Goal: Information Seeking & Learning: Learn about a topic

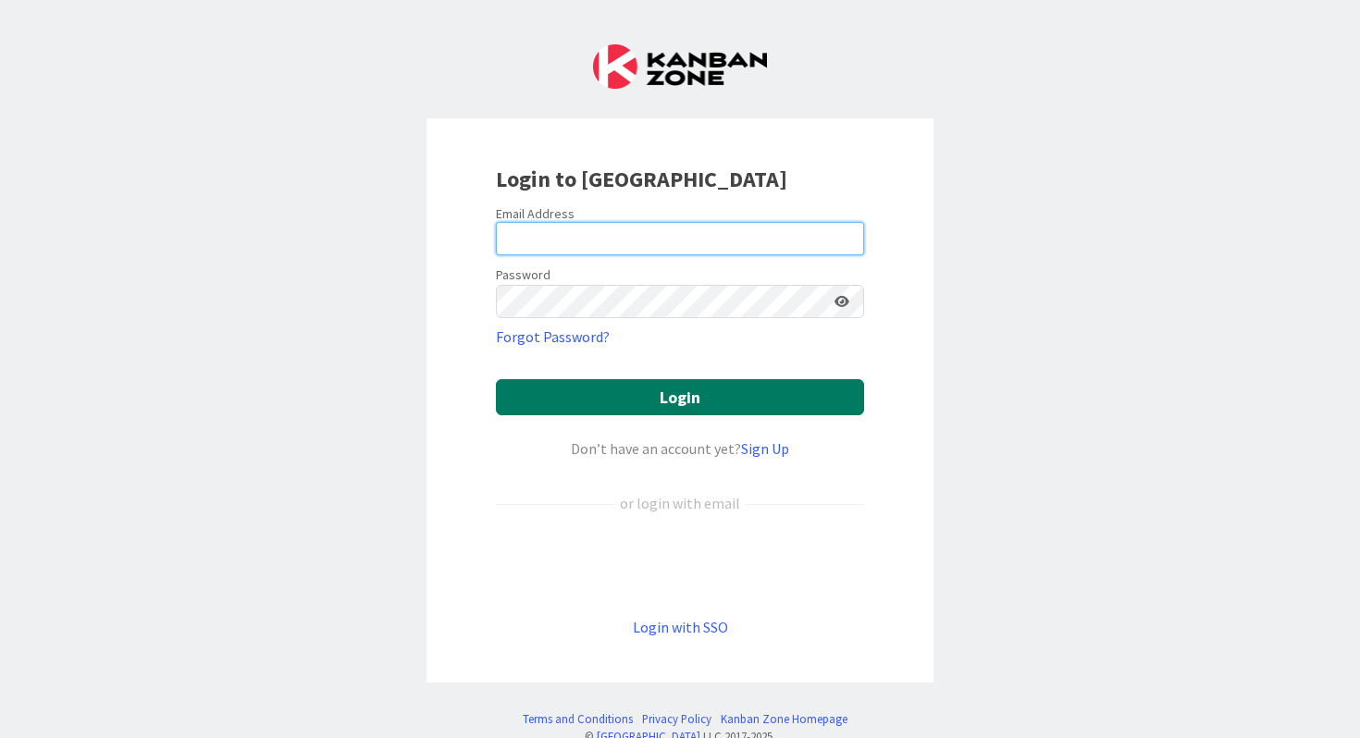
type input "Bell"
click at [634, 394] on button "Login" at bounding box center [680, 397] width 368 height 36
drag, startPoint x: 591, startPoint y: 222, endPoint x: 475, endPoint y: 221, distance: 116.6
click at [475, 221] on div "Login to [GEOGRAPHIC_DATA] Email Address Bell Password Forgot Password? Login D…" at bounding box center [679, 400] width 507 height 564
drag, startPoint x: 569, startPoint y: 245, endPoint x: 494, endPoint y: 225, distance: 77.6
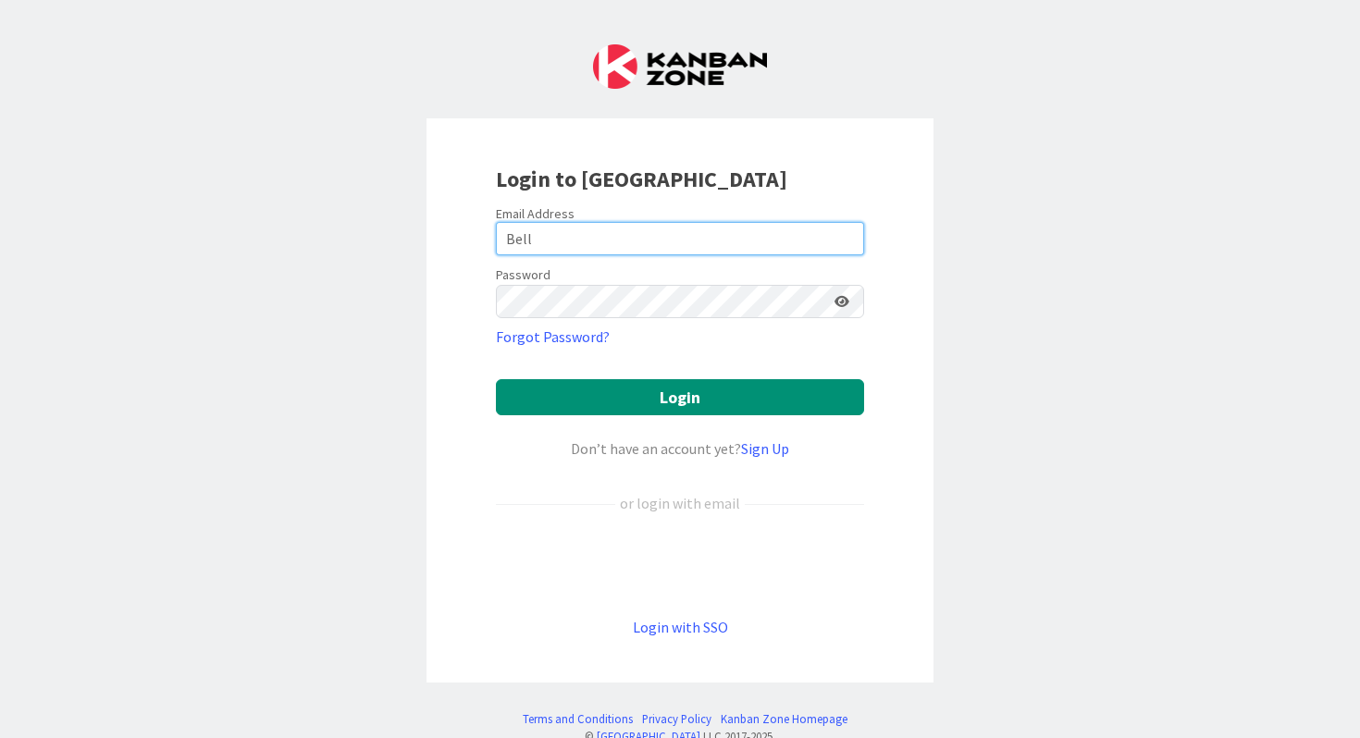
click at [494, 226] on div "Login to [GEOGRAPHIC_DATA] Email Address Bell Password Forgot Password? Login D…" at bounding box center [679, 400] width 507 height 564
click at [550, 225] on input "Bell" at bounding box center [680, 238] width 368 height 33
drag, startPoint x: 549, startPoint y: 231, endPoint x: 466, endPoint y: 232, distance: 82.3
click at [466, 232] on div "Login to [GEOGRAPHIC_DATA] Email Address Bell Password Forgot Password? Login D…" at bounding box center [679, 400] width 507 height 564
type input "[PERSON_NAME][EMAIL_ADDRESS][DOMAIN_NAME]"
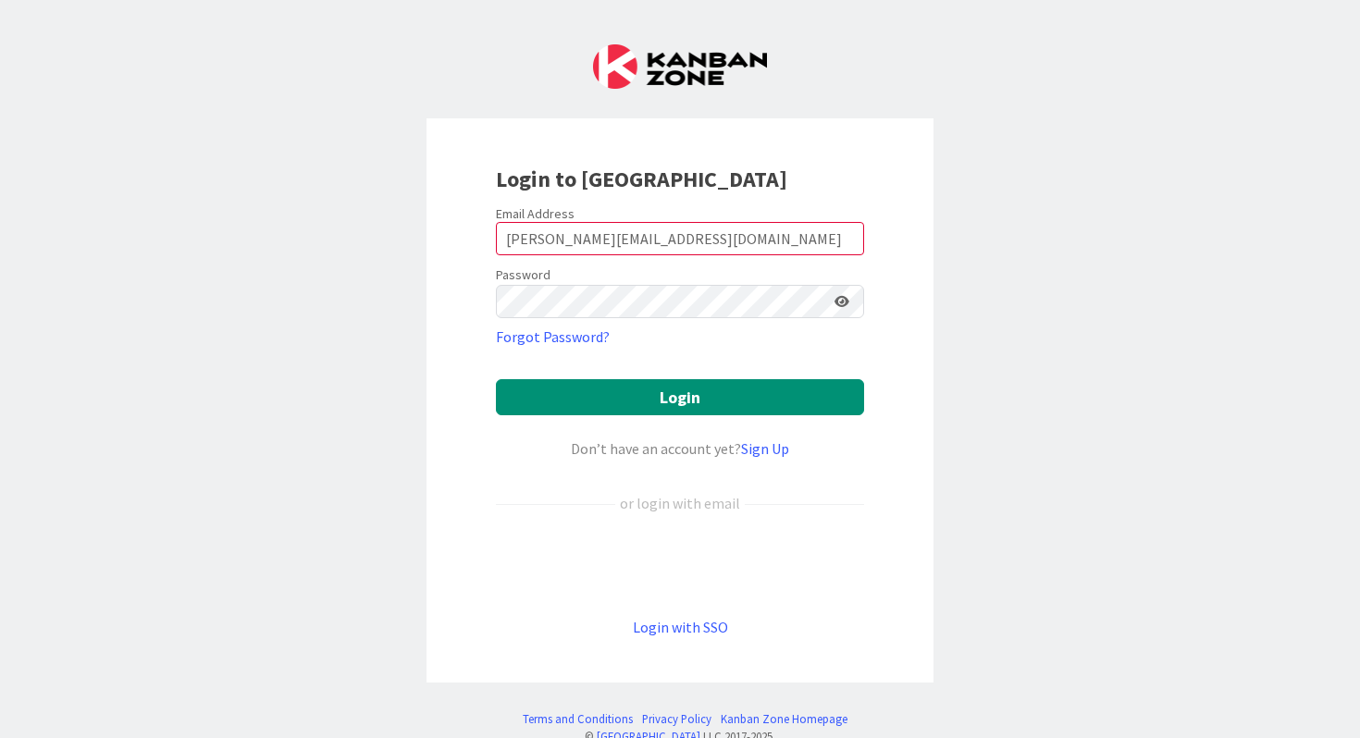
click at [665, 426] on form "Email Address [PERSON_NAME][EMAIL_ADDRESS][DOMAIN_NAME] Password Forgot Passwor…" at bounding box center [680, 421] width 368 height 433
click at [666, 401] on button "Login" at bounding box center [680, 397] width 368 height 36
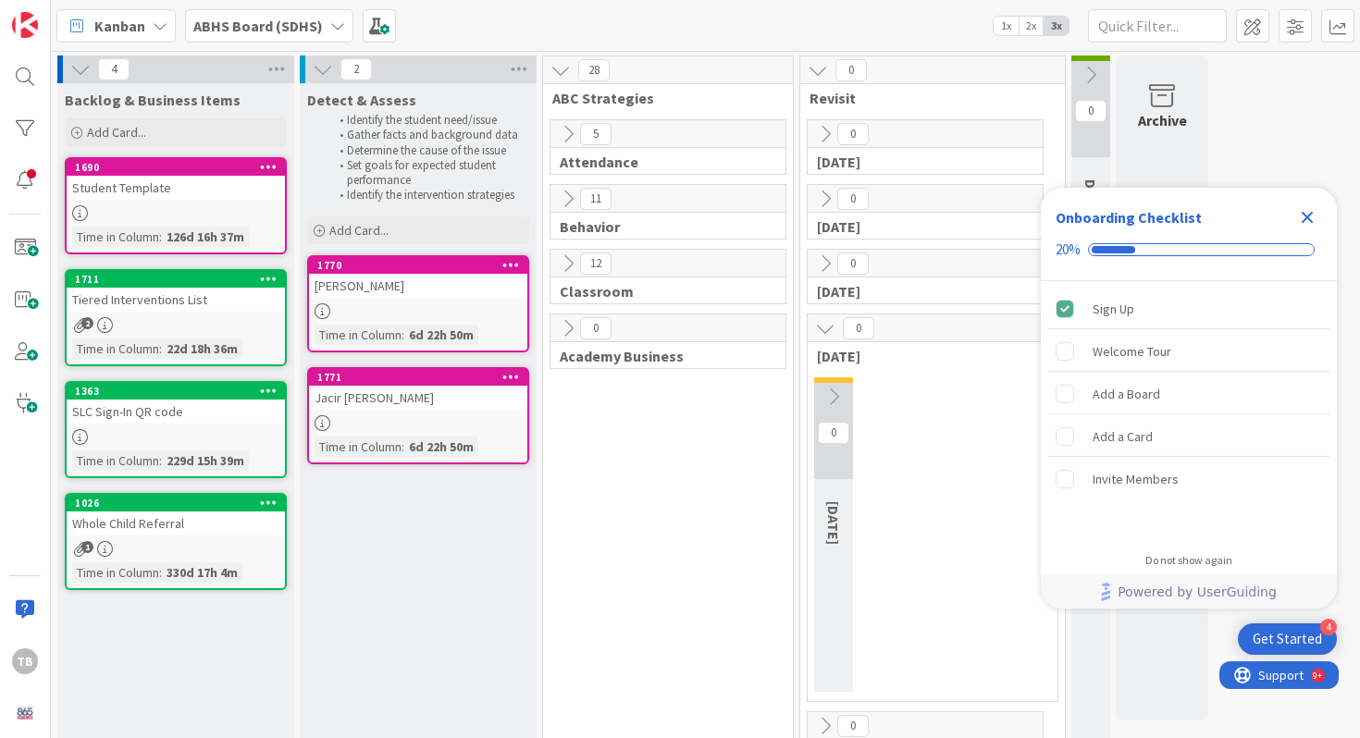
click at [1308, 216] on icon "Close Checklist" at bounding box center [1308, 218] width 12 height 12
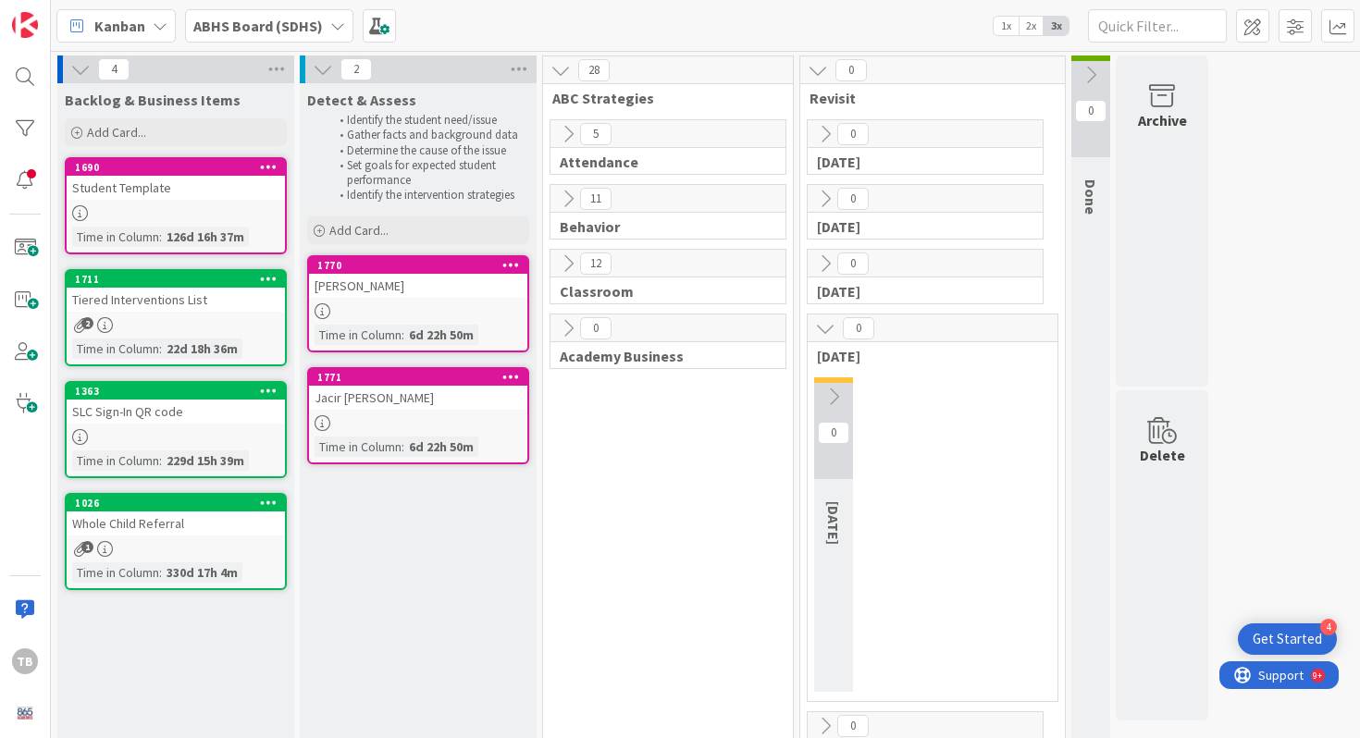
click at [3, 79] on div "TB" at bounding box center [25, 369] width 51 height 738
click at [23, 80] on div at bounding box center [24, 76] width 37 height 37
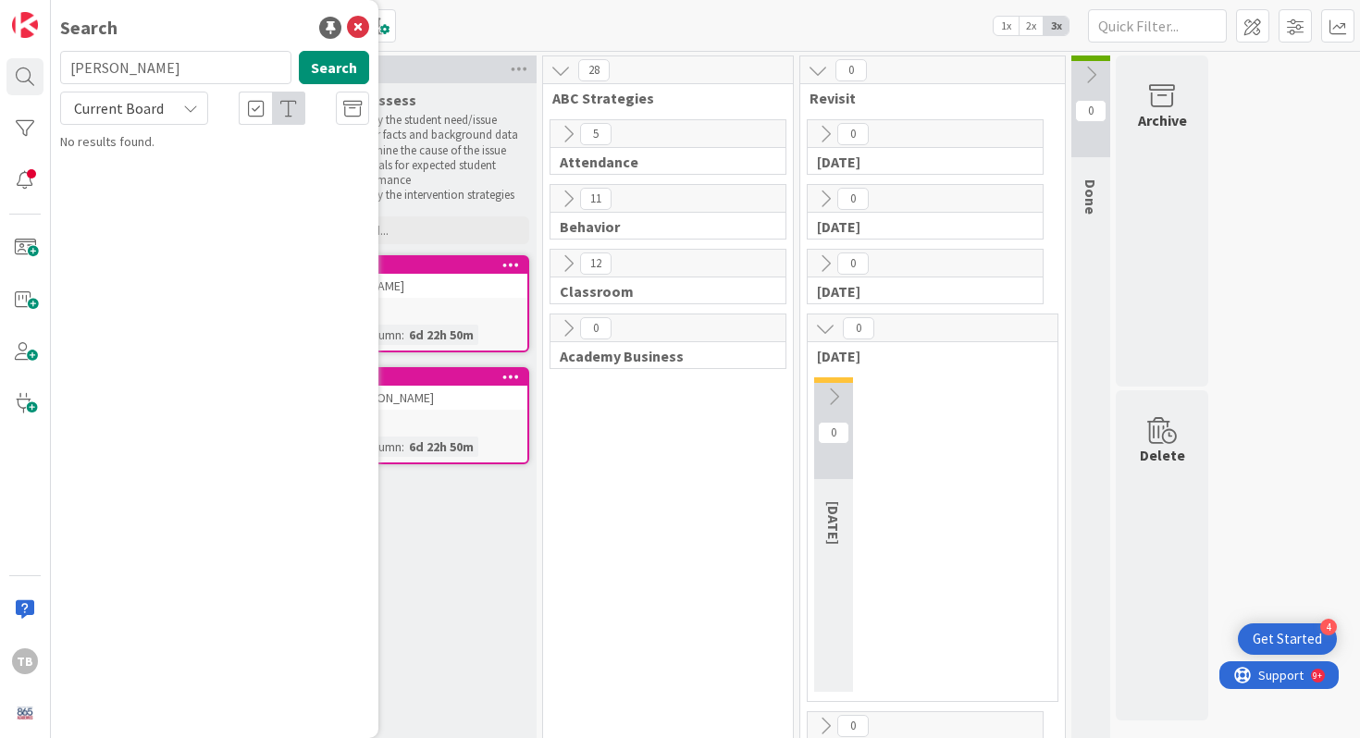
type input "[PERSON_NAME]"
click at [366, 22] on icon at bounding box center [358, 28] width 22 height 22
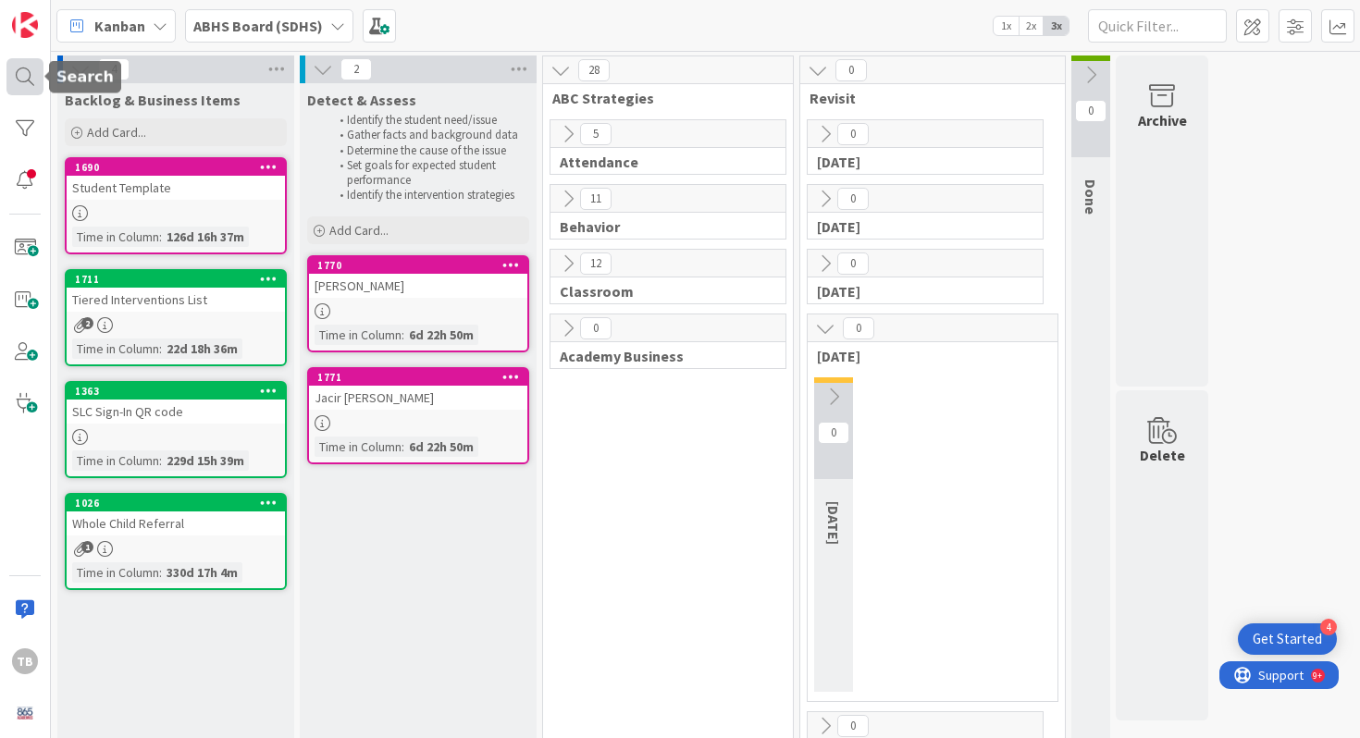
click at [11, 78] on div at bounding box center [24, 76] width 37 height 37
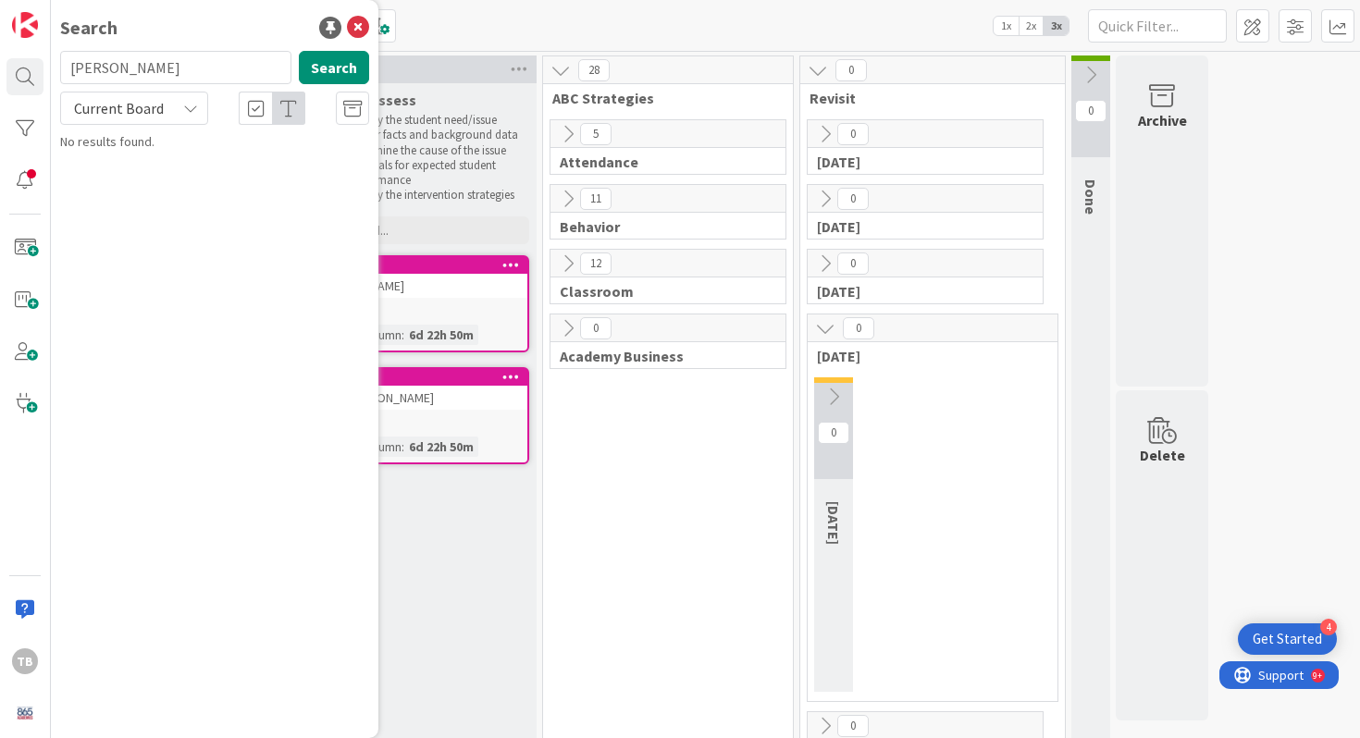
drag, startPoint x: 161, startPoint y: 65, endPoint x: 66, endPoint y: 60, distance: 95.4
click at [66, 60] on input "[PERSON_NAME]" at bounding box center [175, 67] width 231 height 33
type input "Malayah"
drag, startPoint x: 175, startPoint y: 68, endPoint x: 49, endPoint y: 64, distance: 125.9
click at [48, 65] on div "TB Search Malayah Search Current Board No results found." at bounding box center [25, 369] width 51 height 738
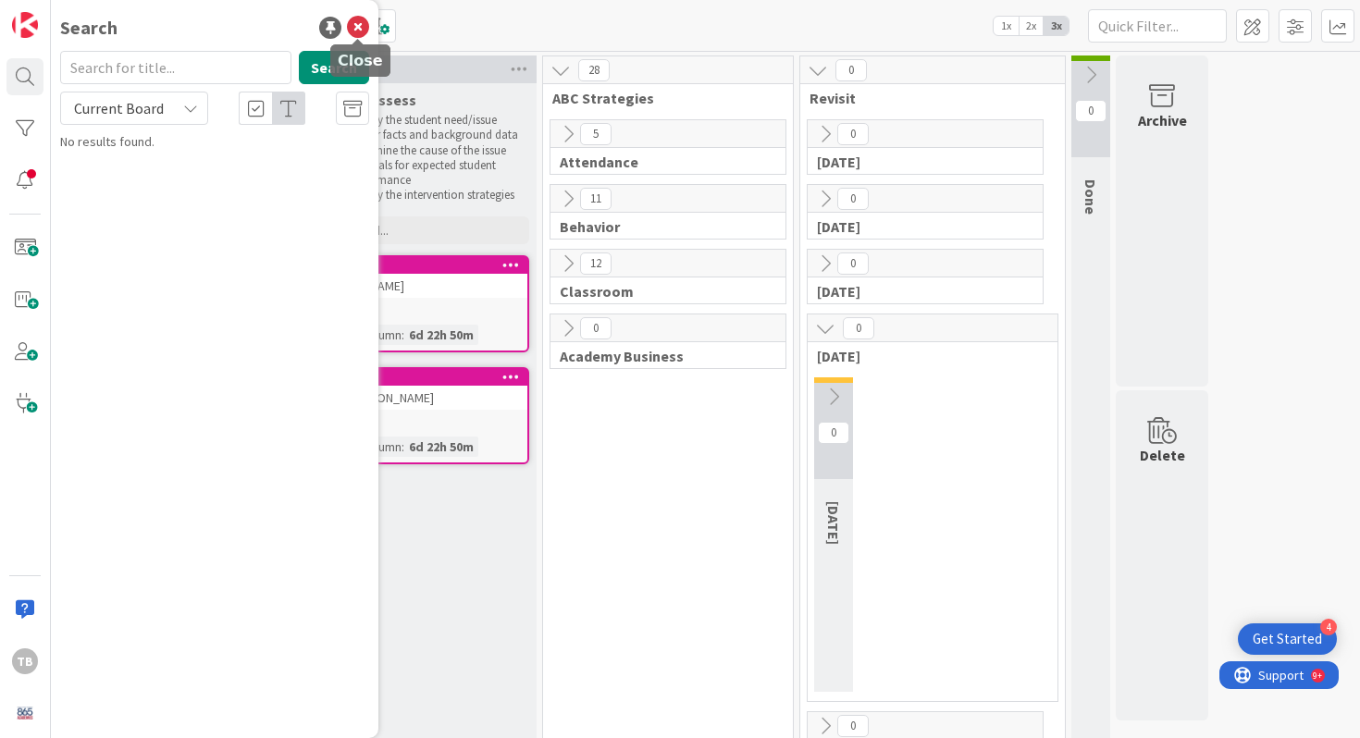
click at [353, 19] on icon at bounding box center [358, 28] width 22 height 22
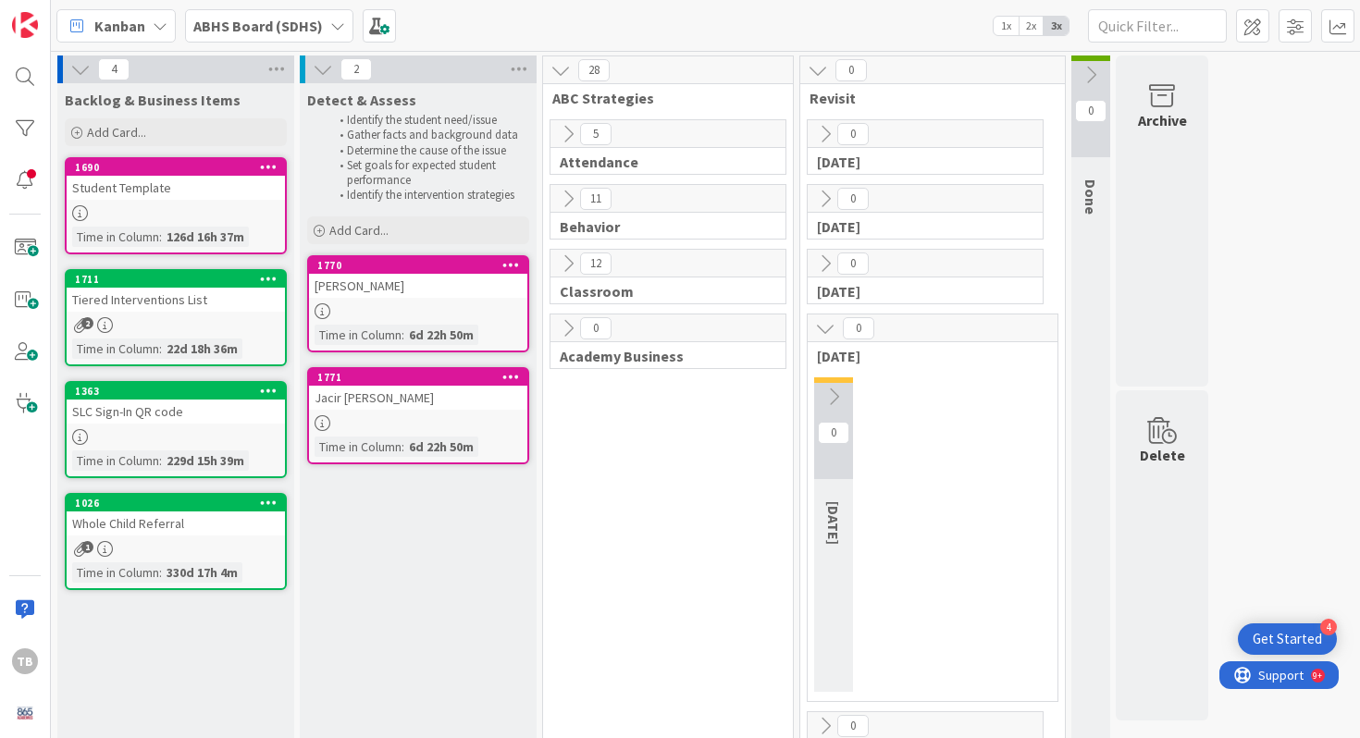
click at [281, 20] on b "ABHS Board (SDHS)" at bounding box center [258, 26] width 130 height 19
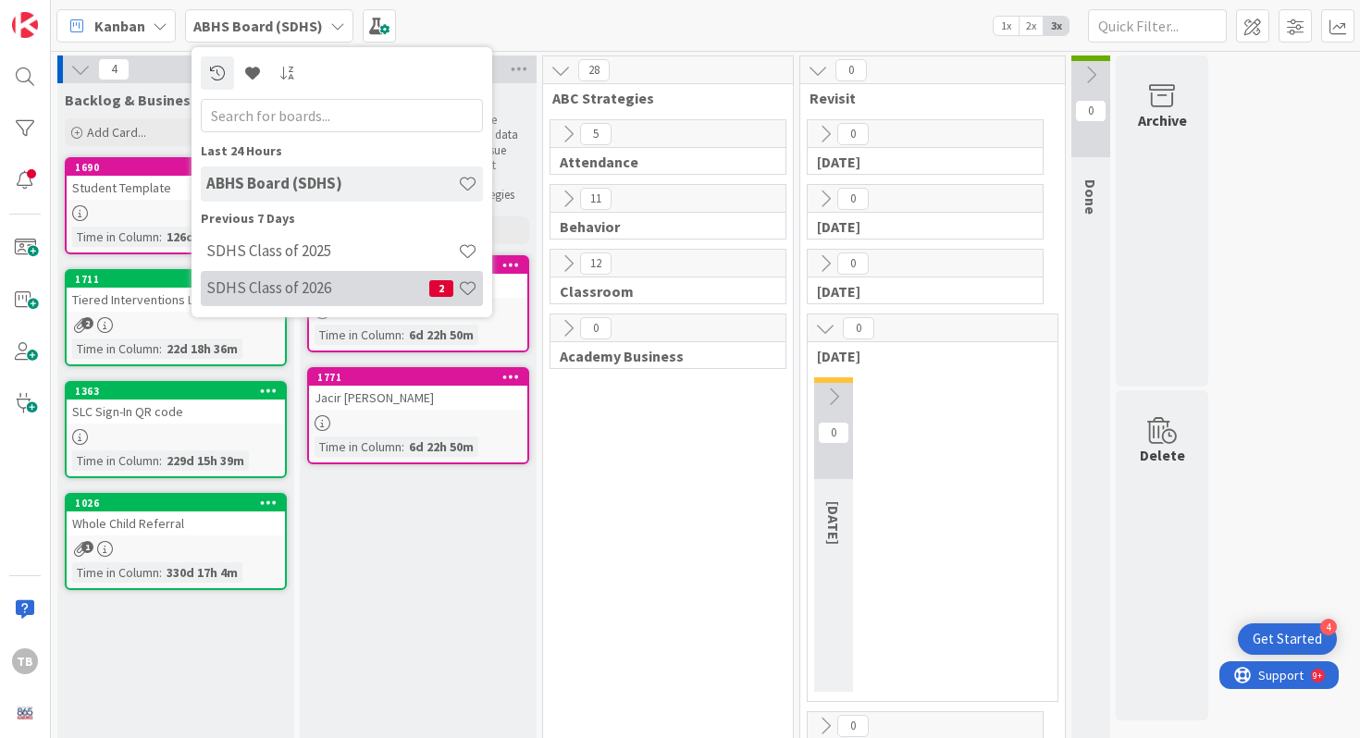
click at [301, 287] on h4 "SDHS Class of 2026" at bounding box center [317, 287] width 223 height 19
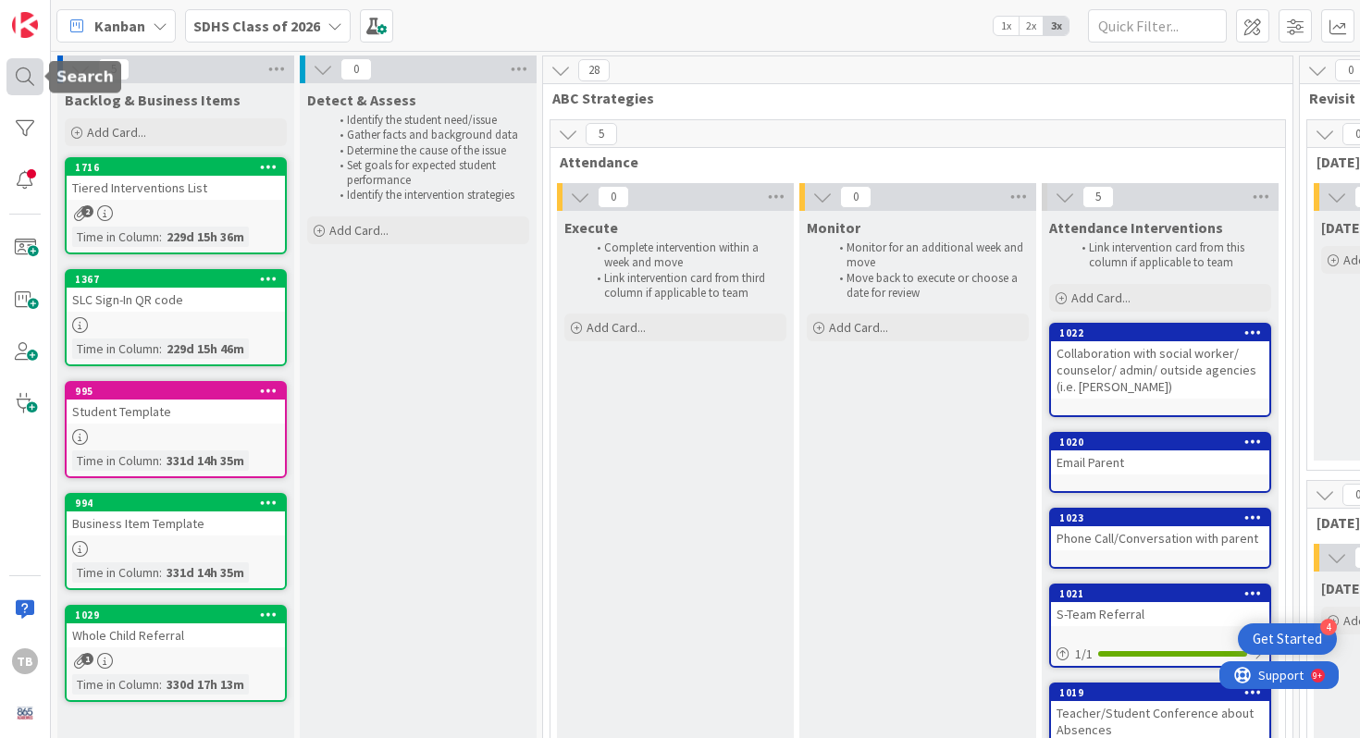
click at [30, 87] on div at bounding box center [24, 76] width 37 height 37
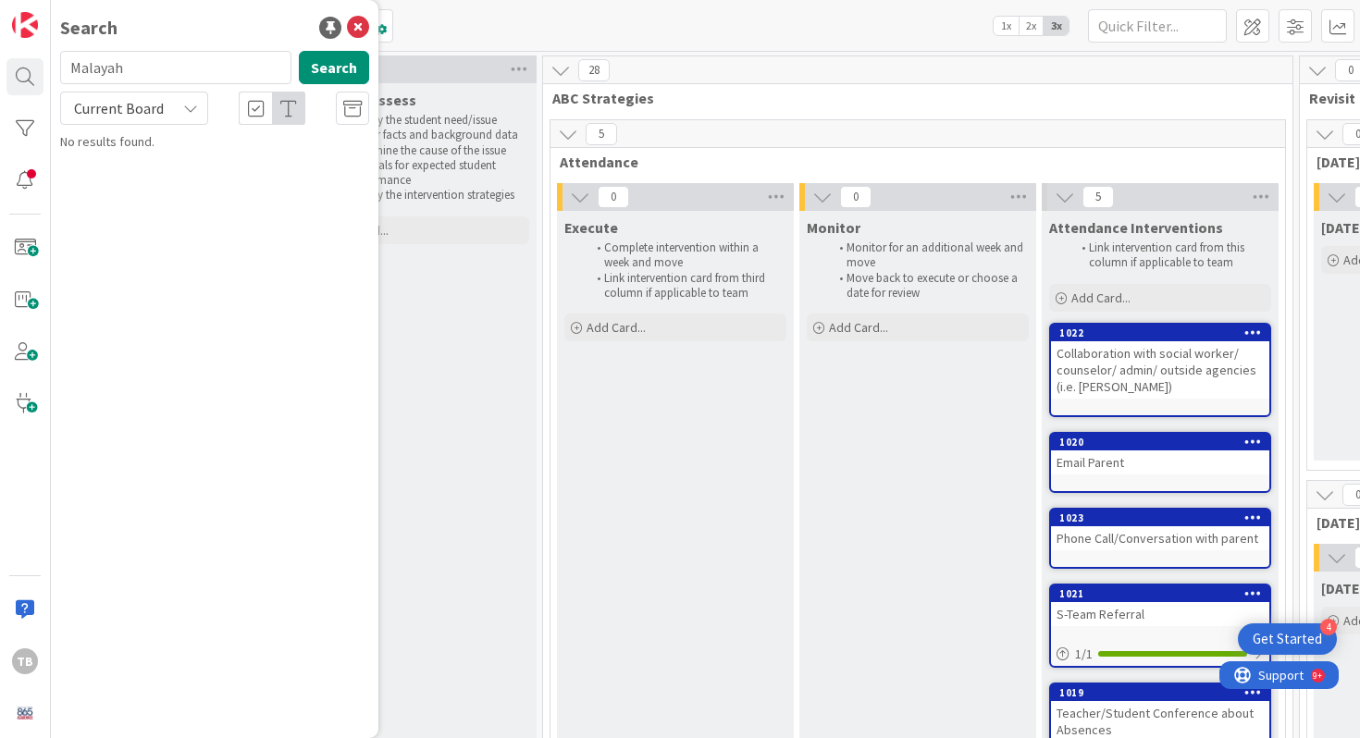
drag, startPoint x: 156, startPoint y: 69, endPoint x: 73, endPoint y: 68, distance: 83.3
click at [73, 68] on input "Malayah" at bounding box center [175, 67] width 231 height 33
type input "[PERSON_NAME]"
click at [359, 25] on icon at bounding box center [358, 28] width 22 height 22
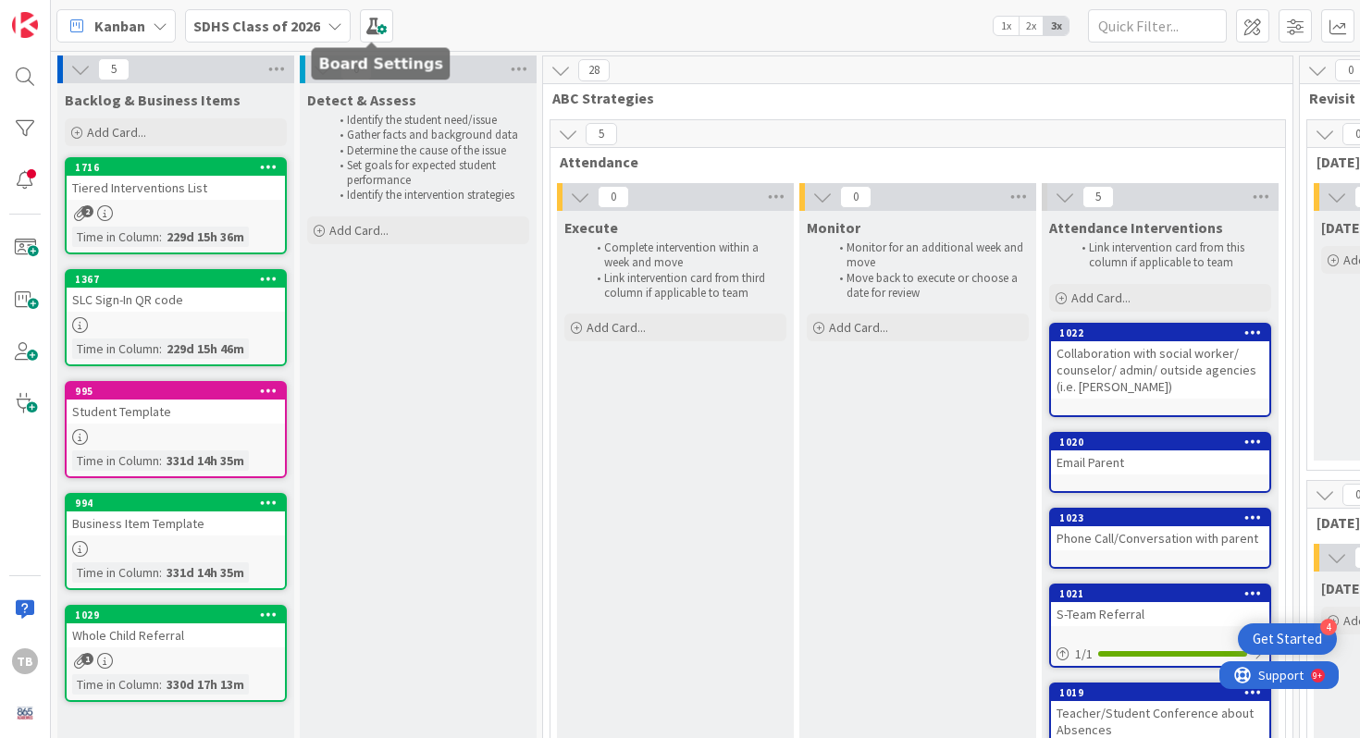
click at [241, 21] on b "SDHS Class of 2026" at bounding box center [256, 26] width 127 height 19
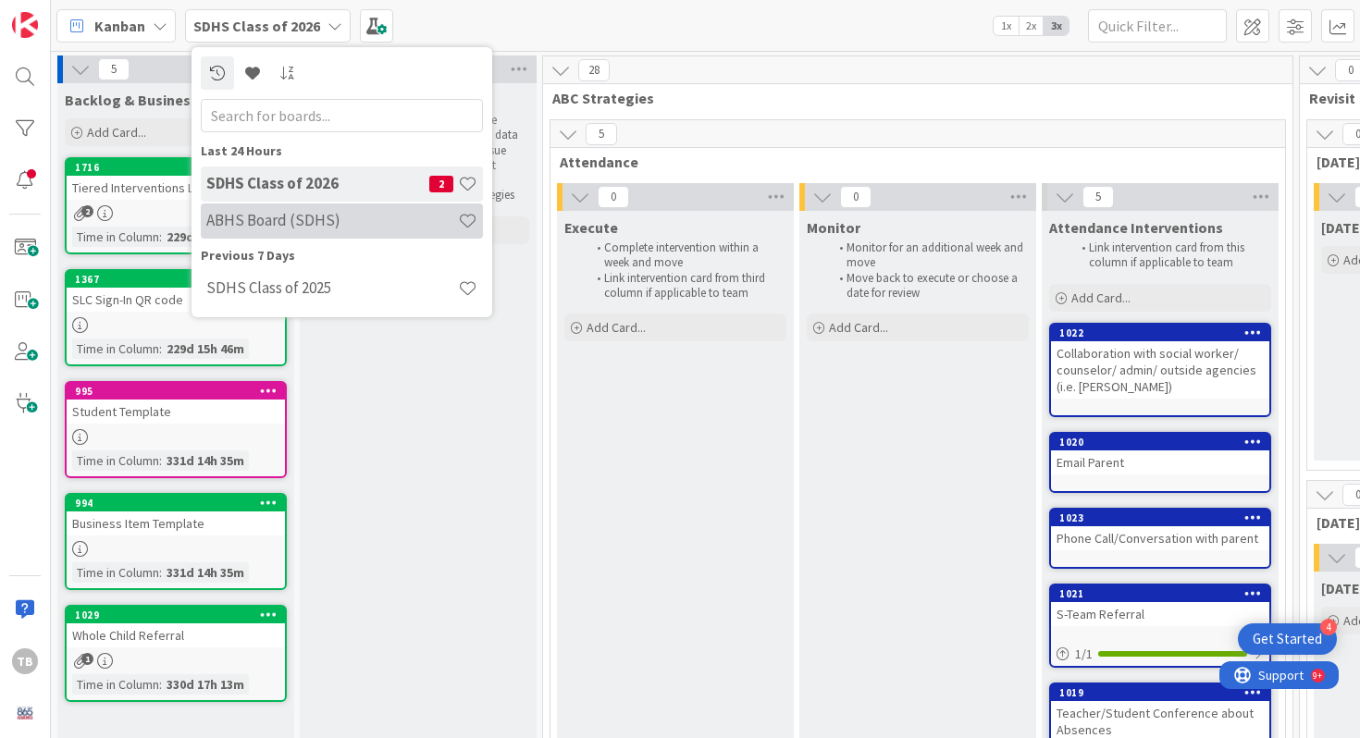
click at [302, 230] on div "ABHS Board (SDHS)" at bounding box center [342, 221] width 282 height 35
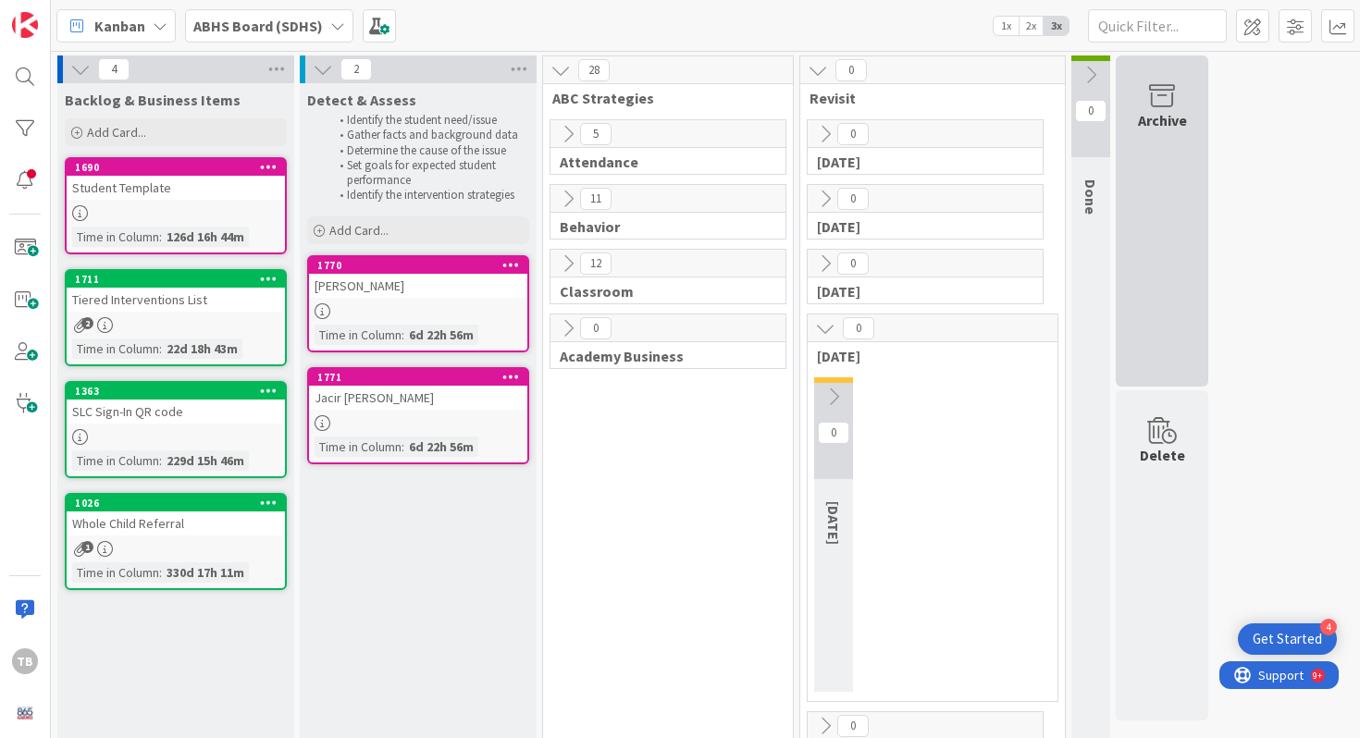
click at [1185, 129] on div "Archive" at bounding box center [1162, 120] width 49 height 22
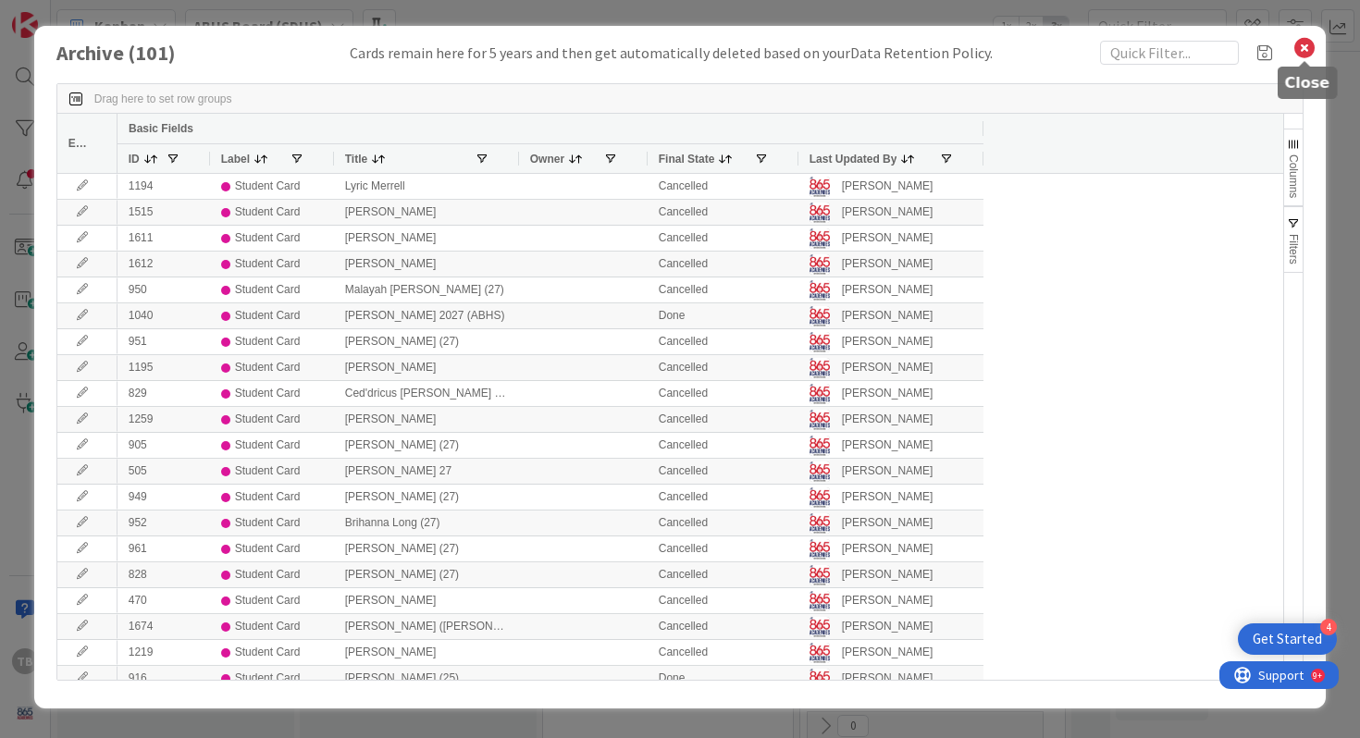
click at [1297, 43] on icon at bounding box center [1304, 48] width 24 height 26
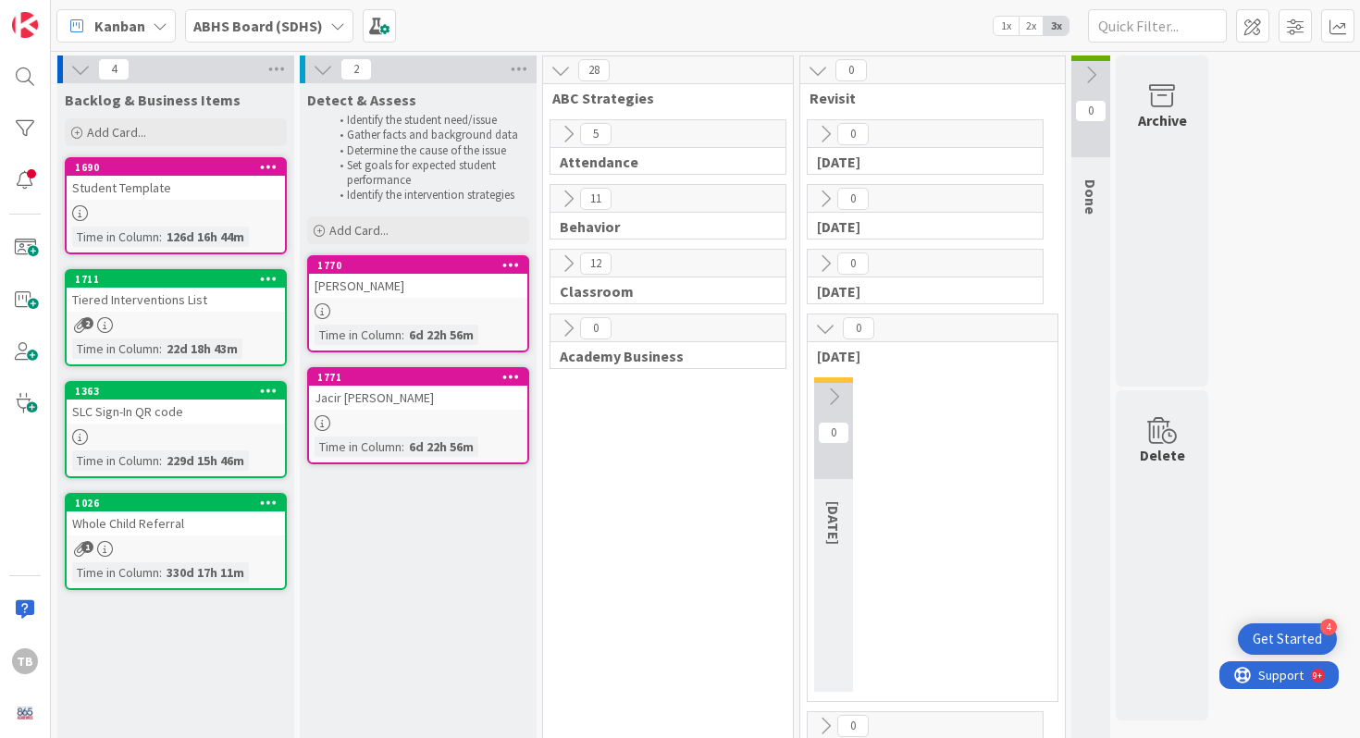
click at [820, 70] on icon at bounding box center [818, 70] width 20 height 20
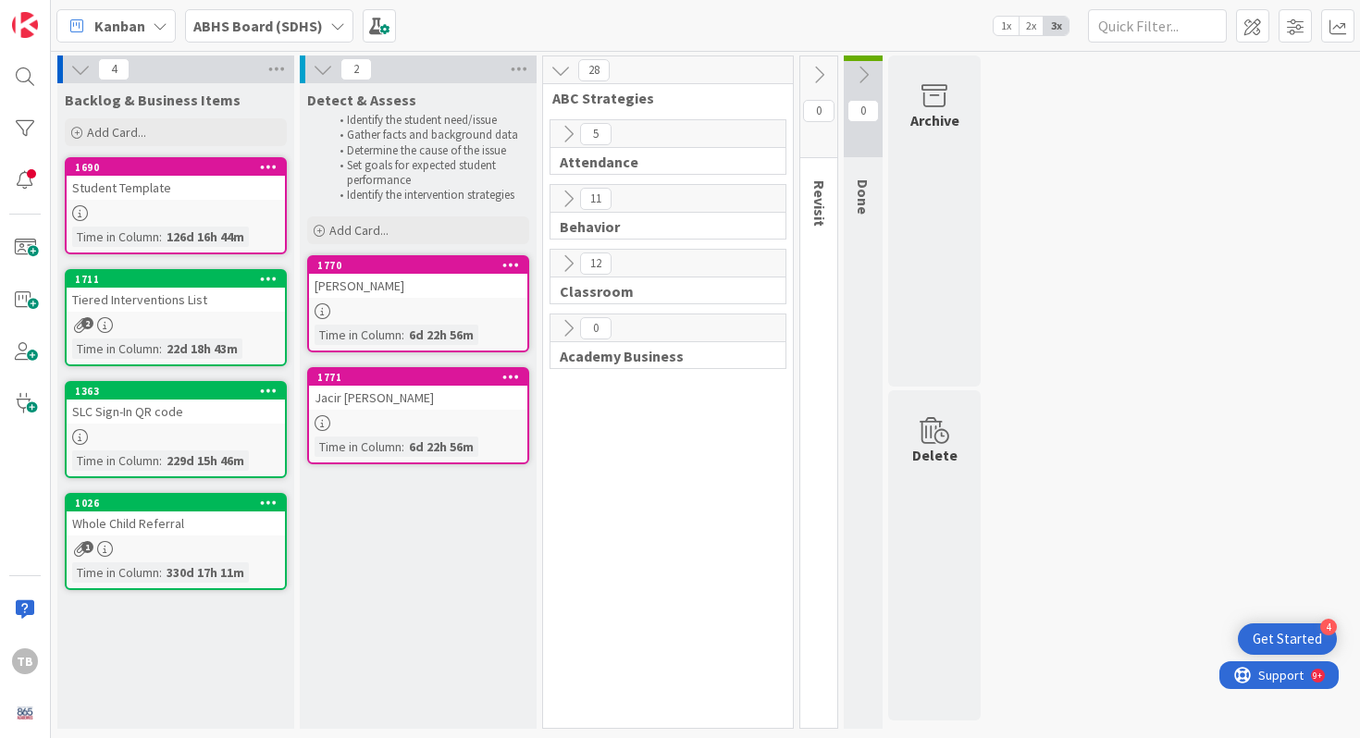
click at [820, 70] on icon at bounding box center [818, 75] width 20 height 20
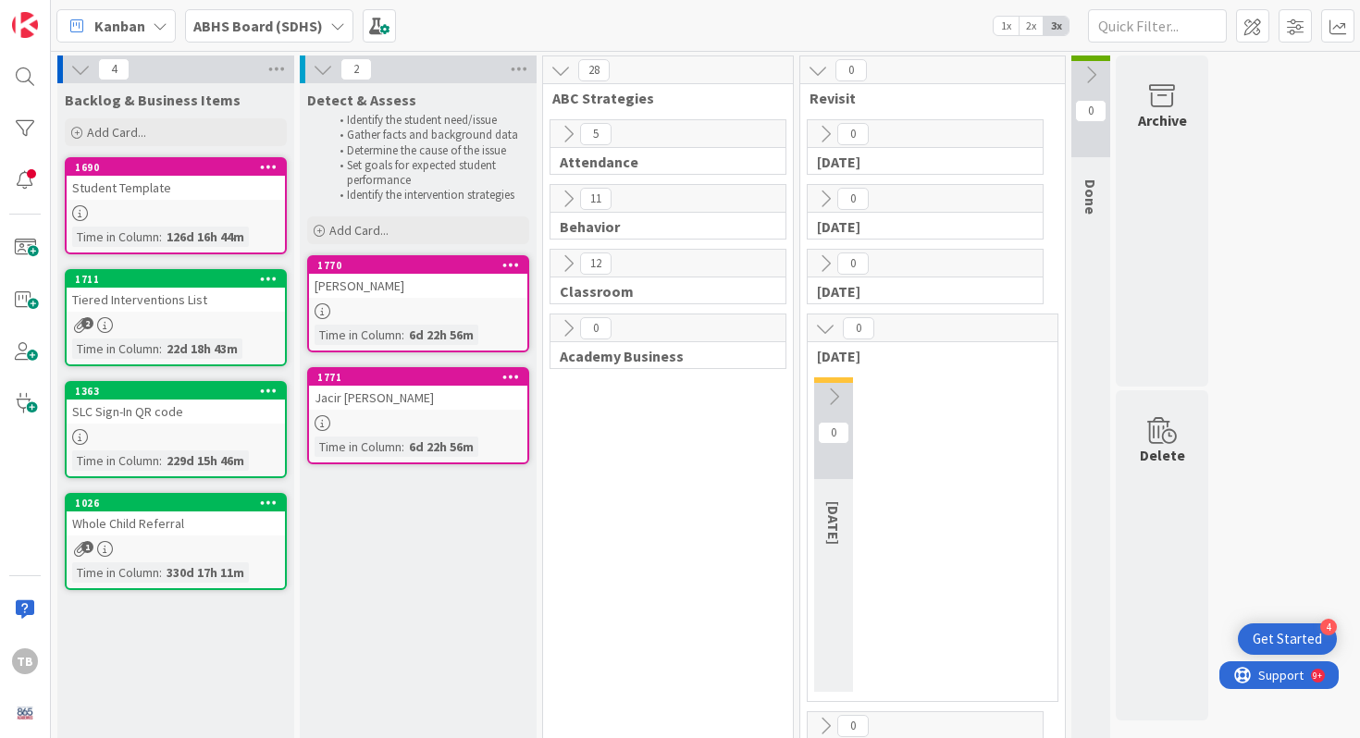
click at [399, 276] on div "[PERSON_NAME]" at bounding box center [418, 286] width 218 height 24
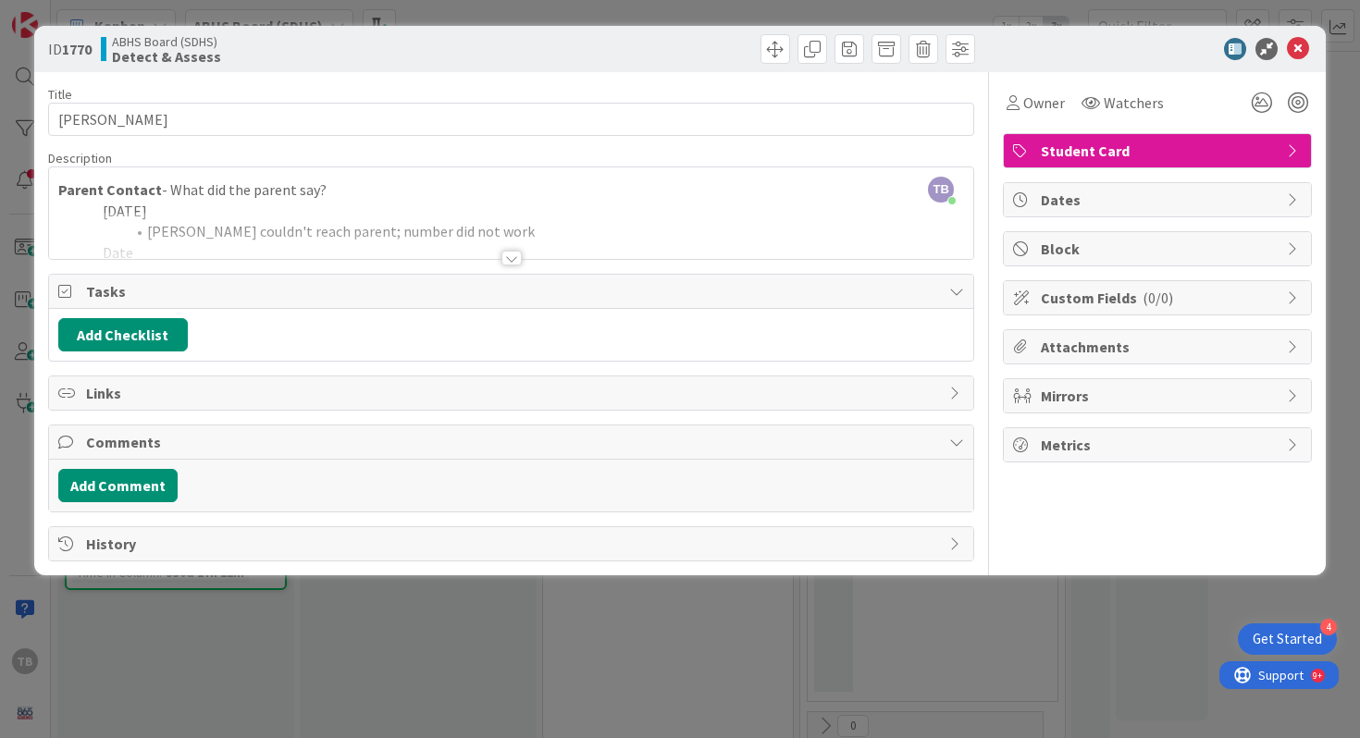
click at [511, 254] on div at bounding box center [511, 258] width 20 height 15
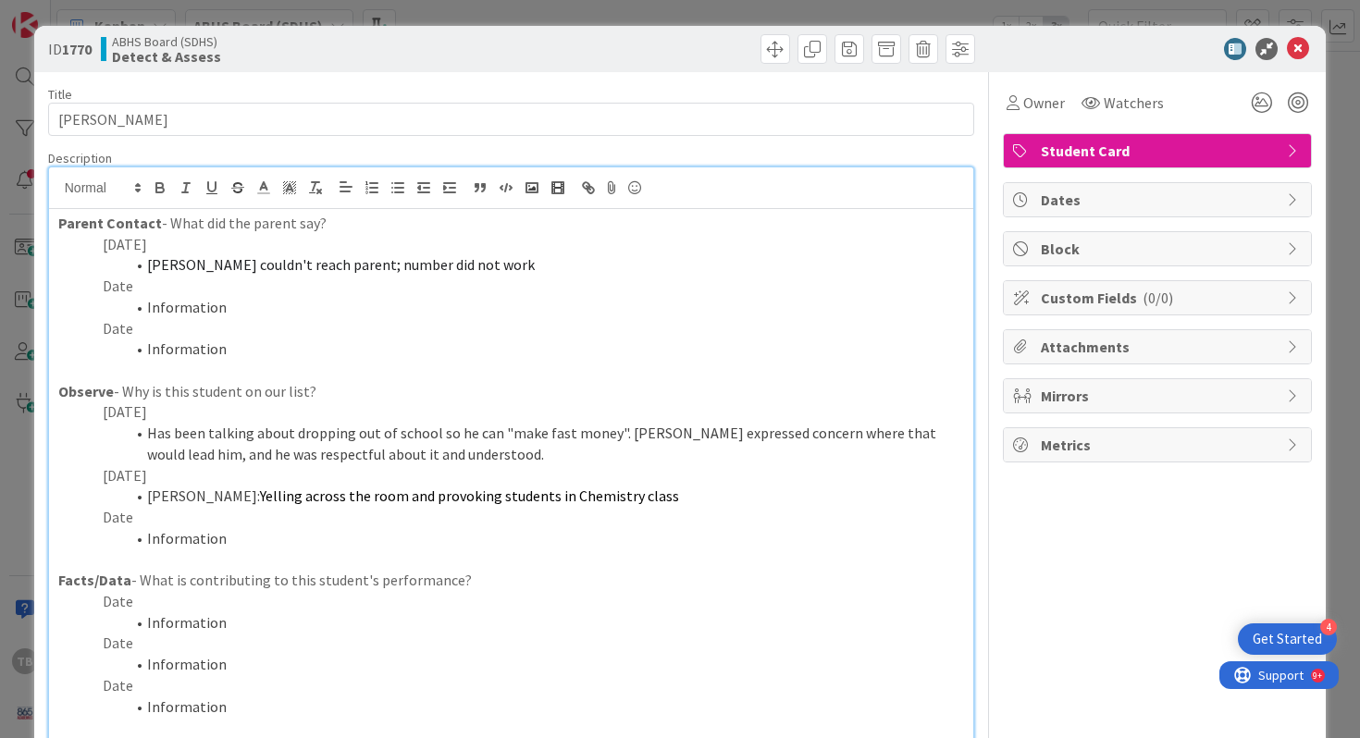
click at [372, 492] on span "Yelling across the room and provoking students in Chemistry class" at bounding box center [469, 496] width 419 height 19
click at [169, 516] on p "Date" at bounding box center [511, 517] width 907 height 21
click at [407, 491] on span "Yelling across the room and provoking students in Chemistry class" at bounding box center [469, 496] width 419 height 19
click at [616, 499] on li "[PERSON_NAME]: Yelling across the room and provoking students in Chemistry class" at bounding box center [522, 496] width 884 height 21
click at [352, 494] on span "Yelling across the room and provoking students in Chemistry class." at bounding box center [471, 496] width 422 height 19
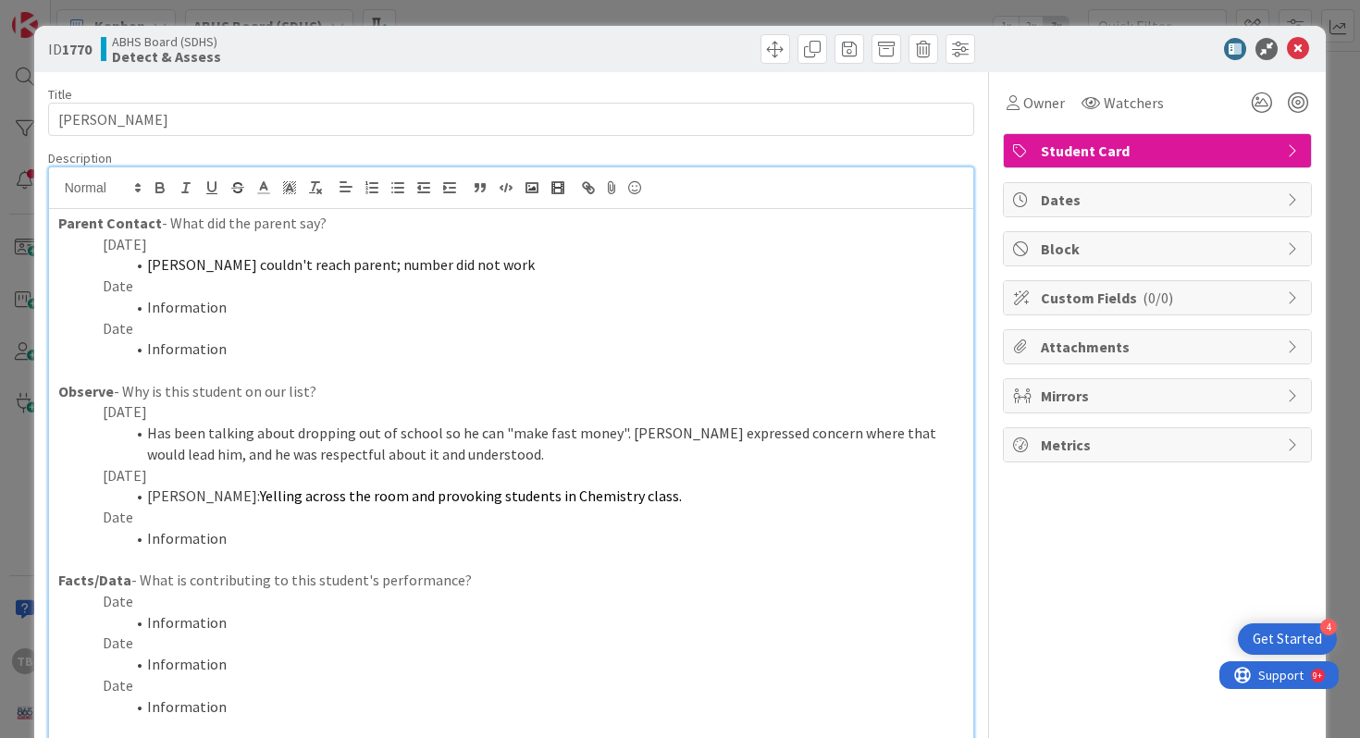
click at [415, 505] on li "[PERSON_NAME]: Yelling across the room and provoking students in Chemistry clas…" at bounding box center [522, 496] width 884 height 21
click at [620, 502] on li "[PERSON_NAME]: Yelling across the room and provoking students in Chemistry clas…" at bounding box center [522, 496] width 884 height 21
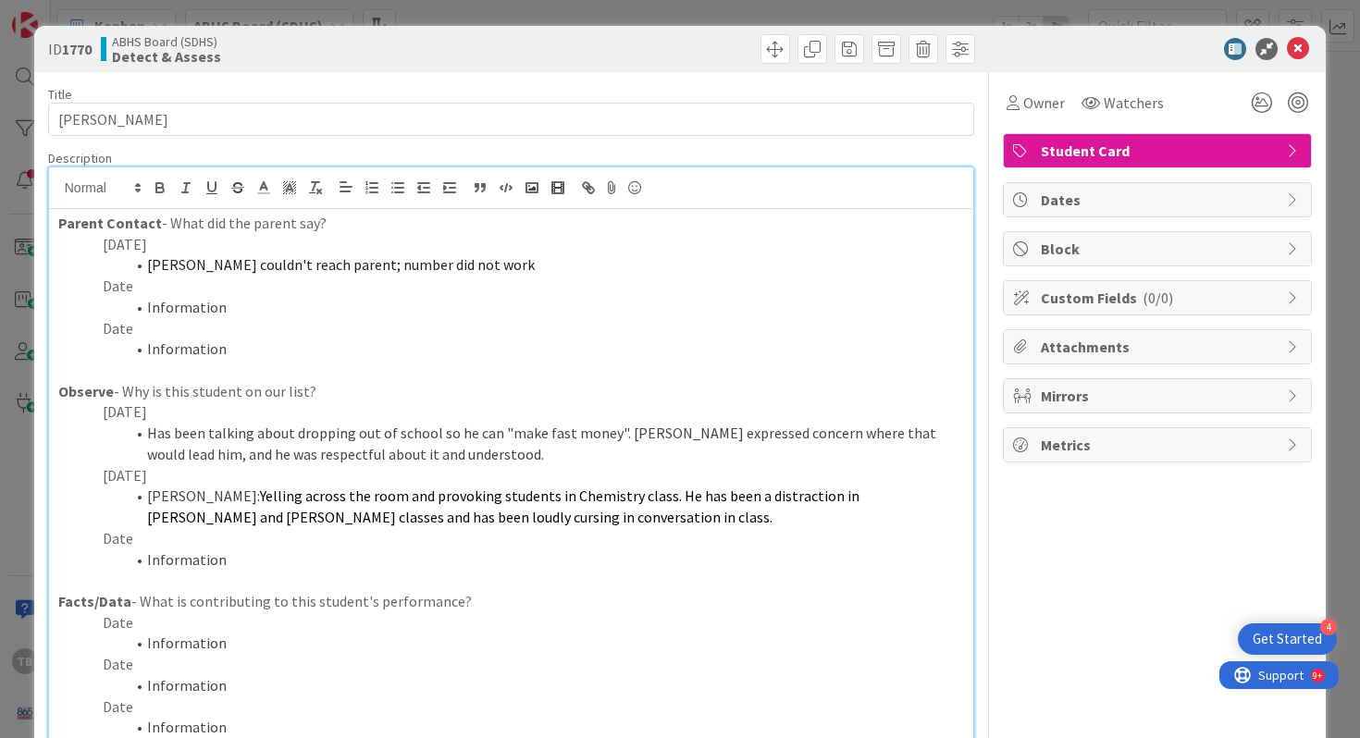
click at [751, 496] on span "Yelling across the room and provoking students in Chemistry class. He has been …" at bounding box center [504, 507] width 715 height 40
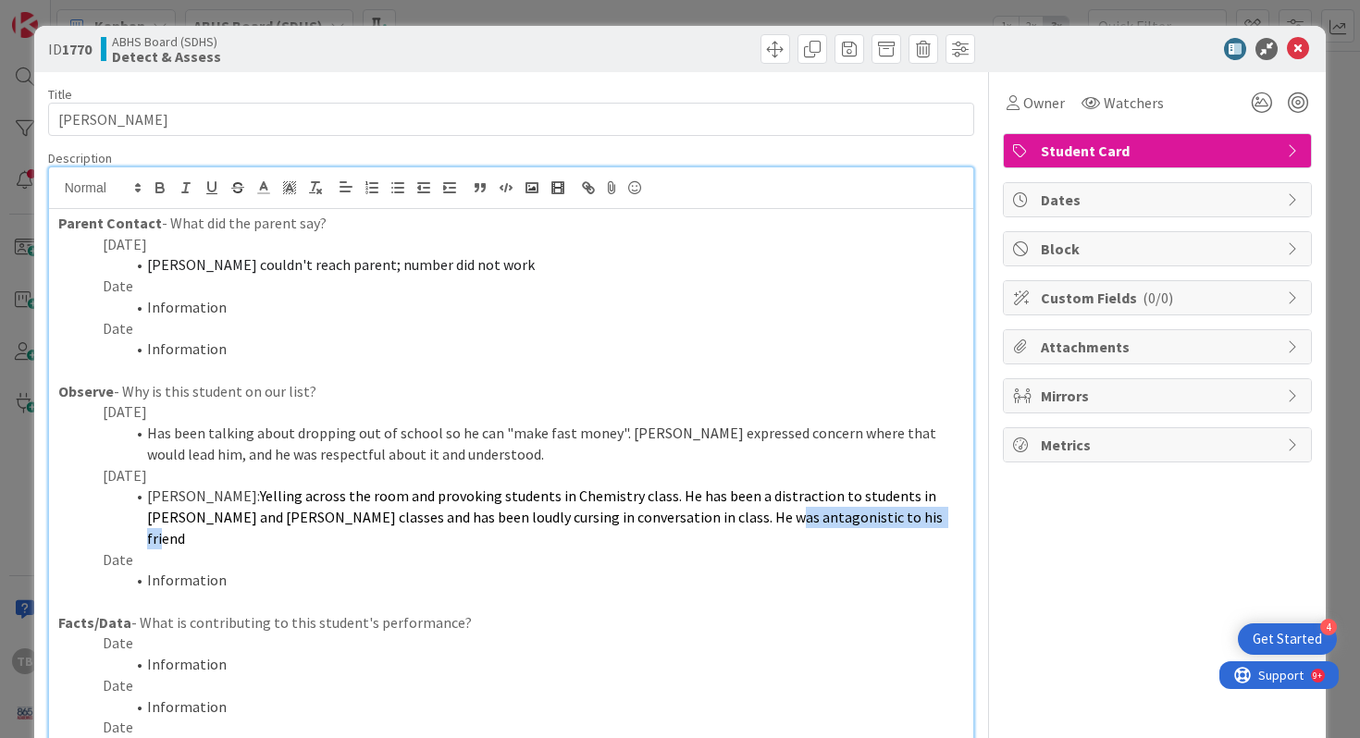
drag, startPoint x: 801, startPoint y: 520, endPoint x: 654, endPoint y: 525, distance: 147.2
click at [654, 525] on li "[PERSON_NAME]: Yelling across the room and provoking students in Chemistry clas…" at bounding box center [522, 517] width 884 height 63
click at [654, 525] on span "Yelling across the room and provoking students in Chemistry class. He has been …" at bounding box center [546, 517] width 798 height 60
click at [841, 524] on li "[PERSON_NAME]: Yelling across the room and provoking students in Chemistry clas…" at bounding box center [522, 517] width 884 height 63
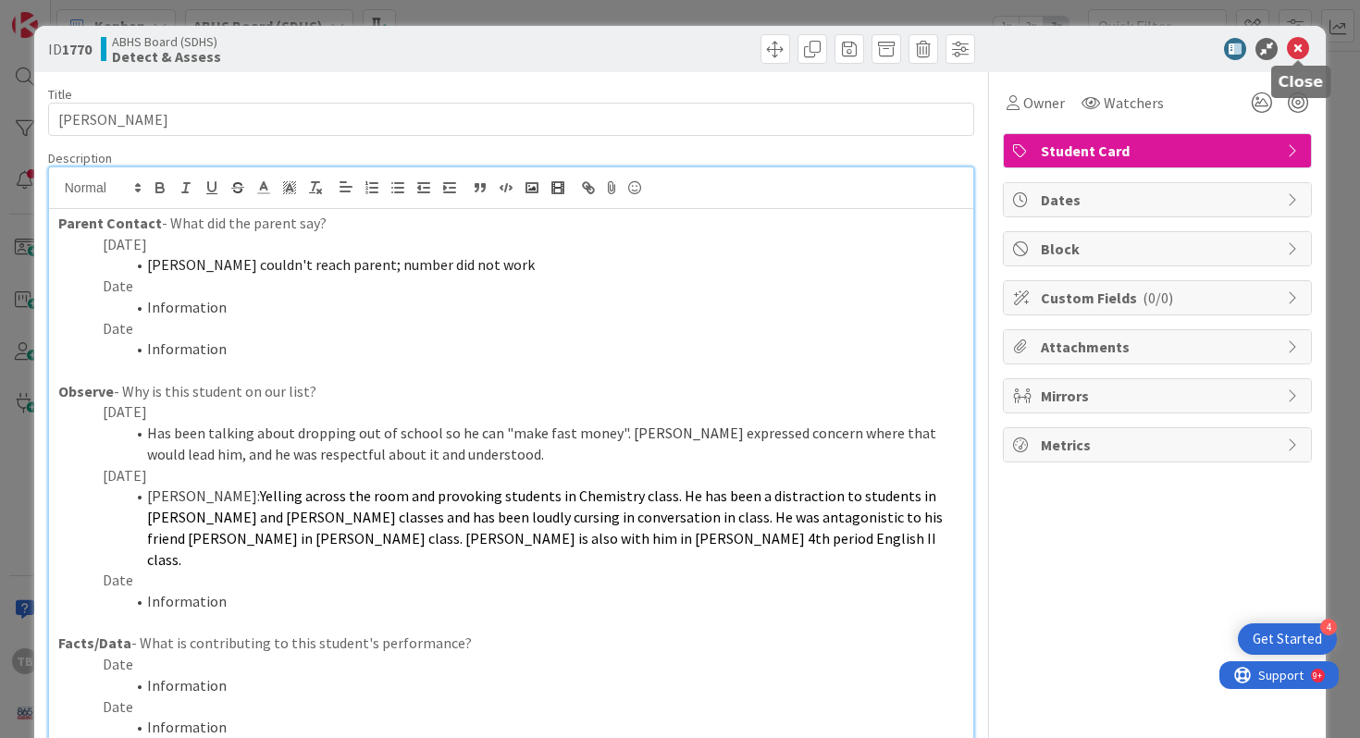
click at [1297, 51] on icon at bounding box center [1298, 49] width 22 height 22
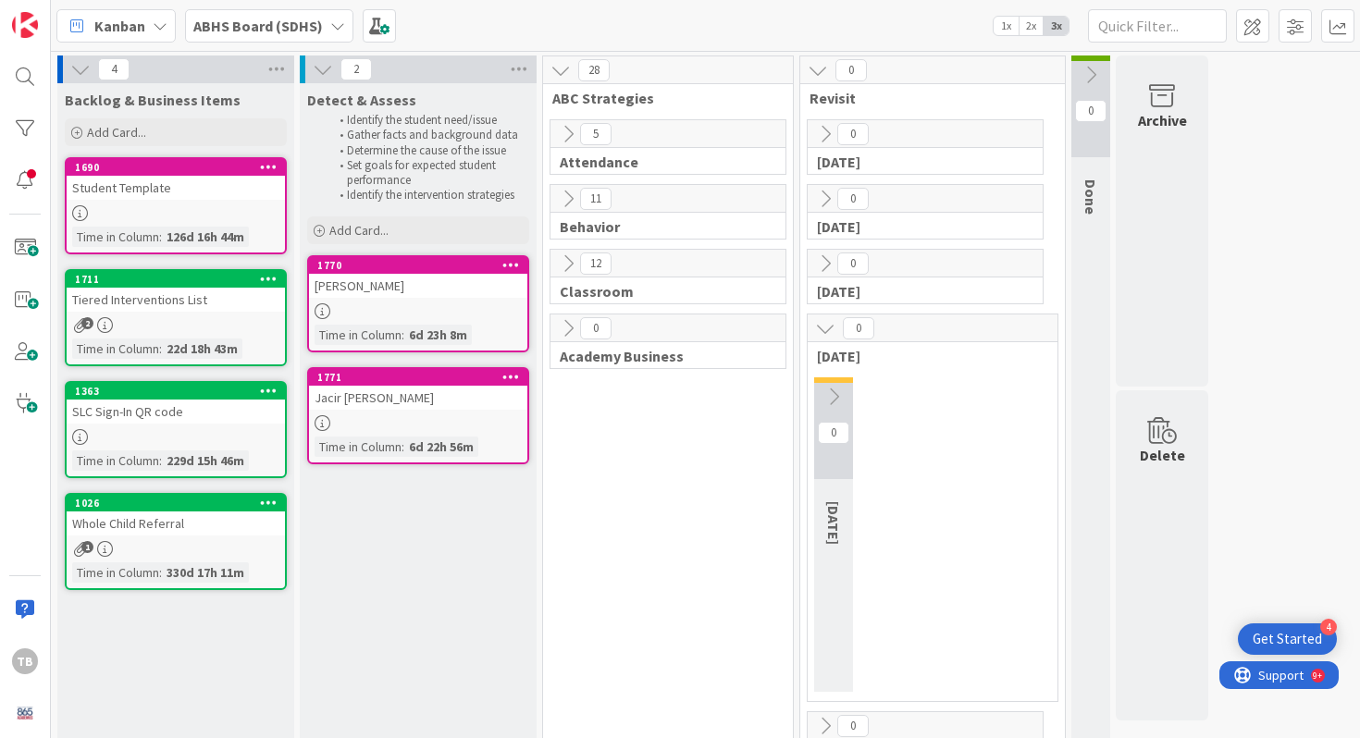
click at [389, 389] on div "Jacir [PERSON_NAME]" at bounding box center [418, 398] width 218 height 24
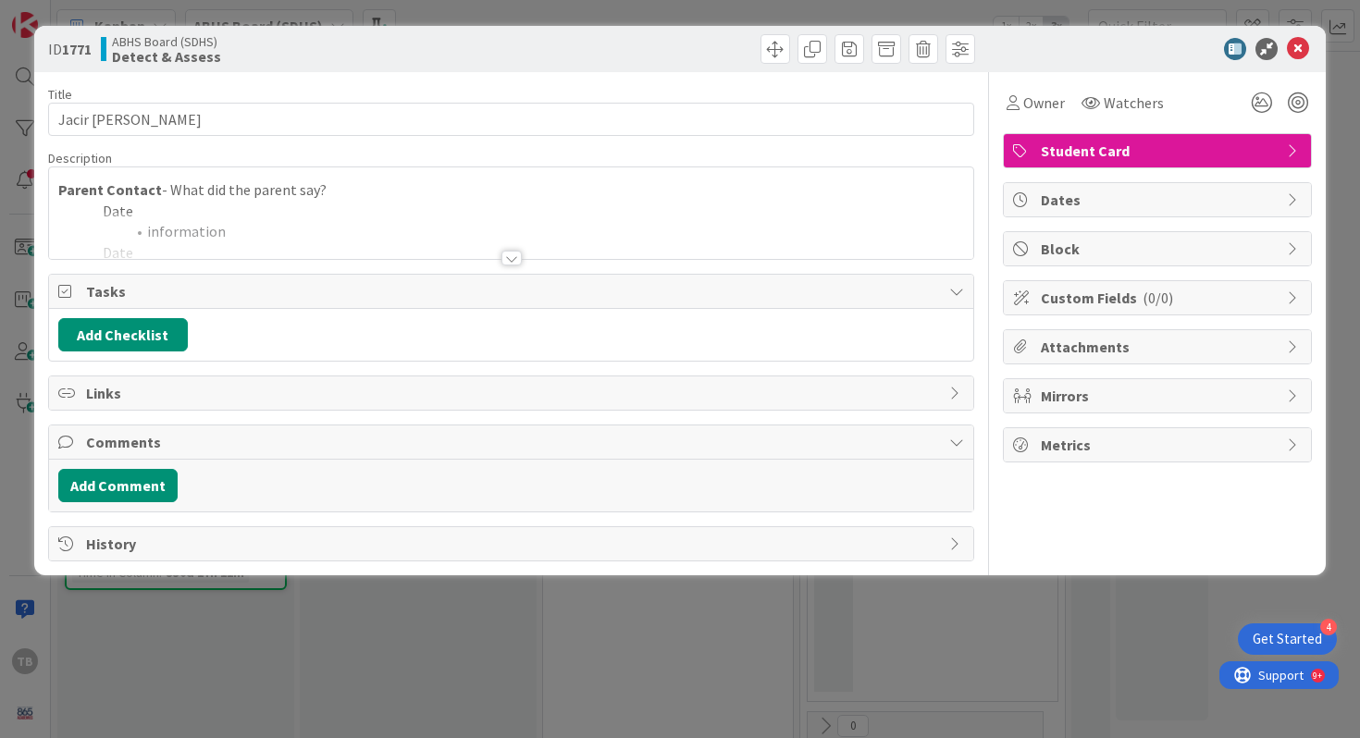
click at [501, 255] on div at bounding box center [511, 258] width 20 height 15
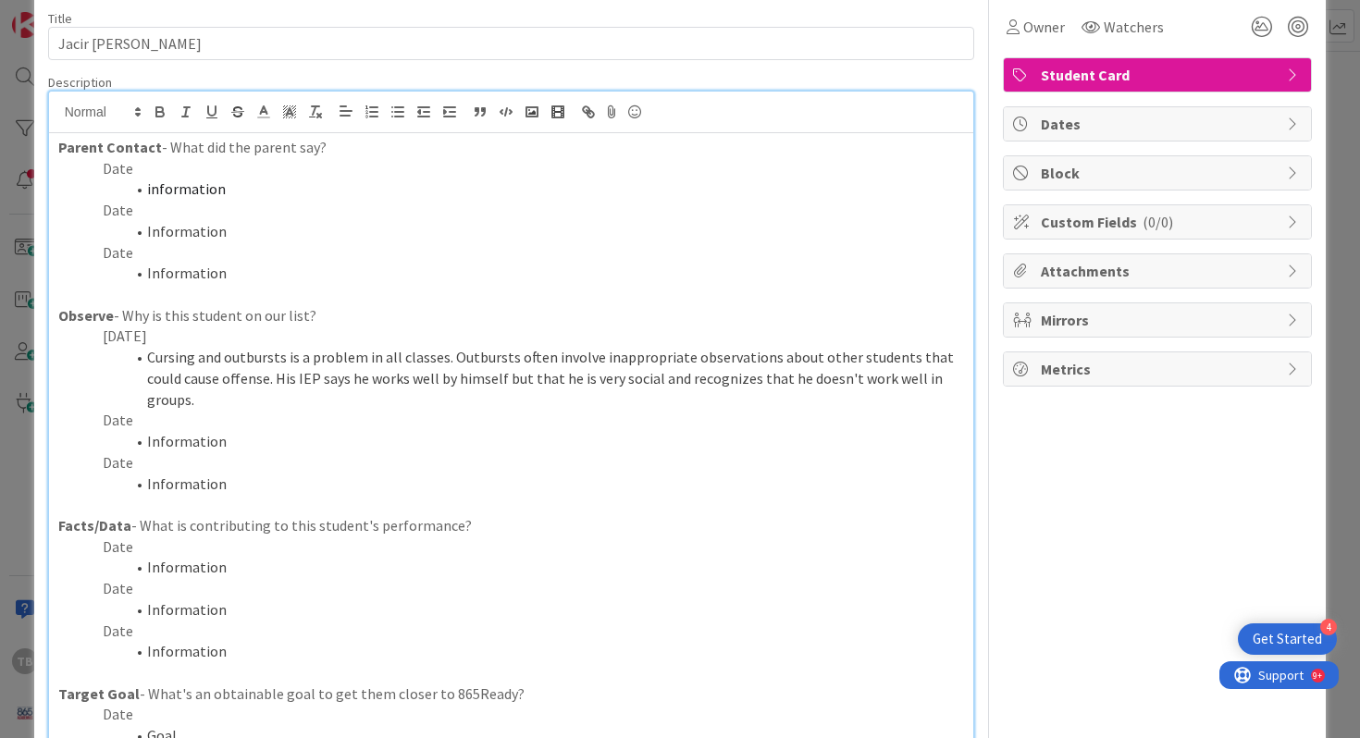
scroll to position [93, 0]
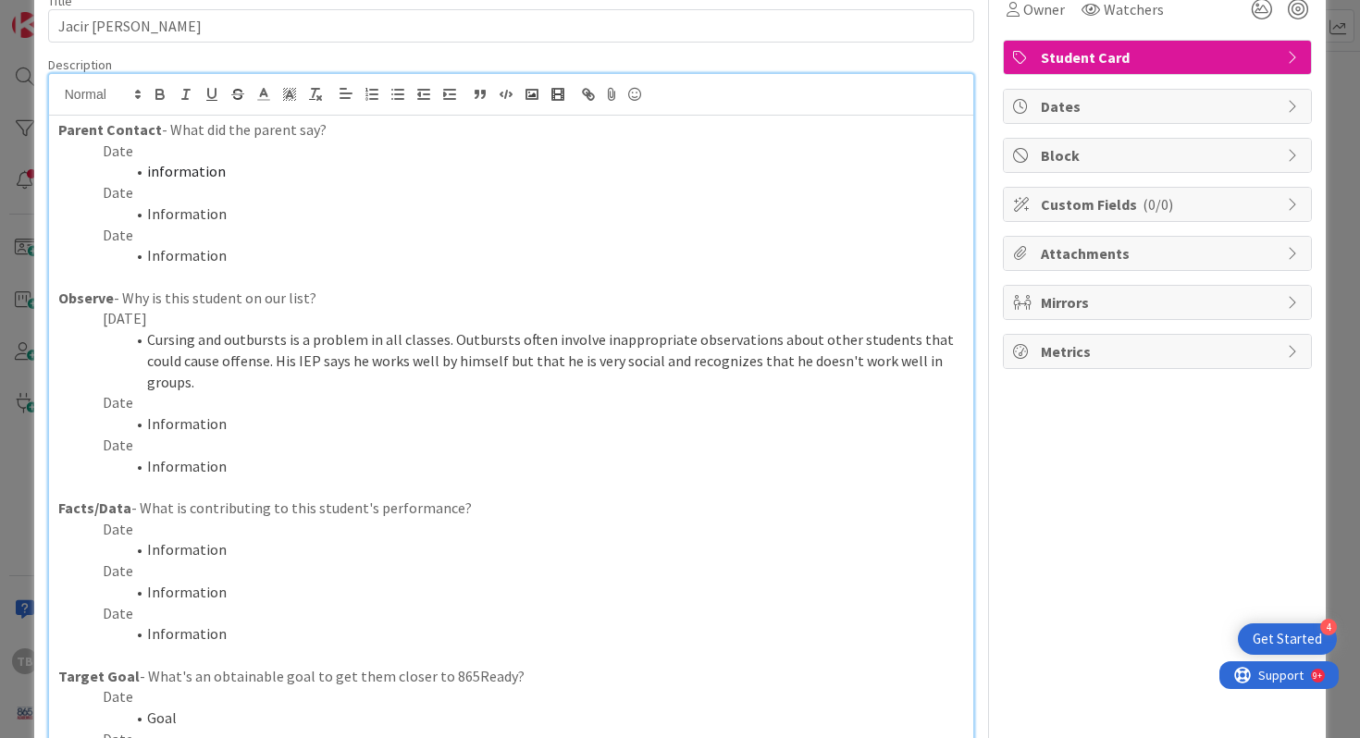
click at [141, 392] on p "Date" at bounding box center [511, 402] width 907 height 21
click at [265, 413] on li "Information" at bounding box center [522, 423] width 884 height 21
click at [161, 413] on li "[MEDICAL_DATA] and [MEDICAL_DATA]." at bounding box center [522, 423] width 884 height 21
click at [354, 413] on li "[MEDICAL_DATA] and [MEDICAL_DATA]." at bounding box center [522, 423] width 884 height 21
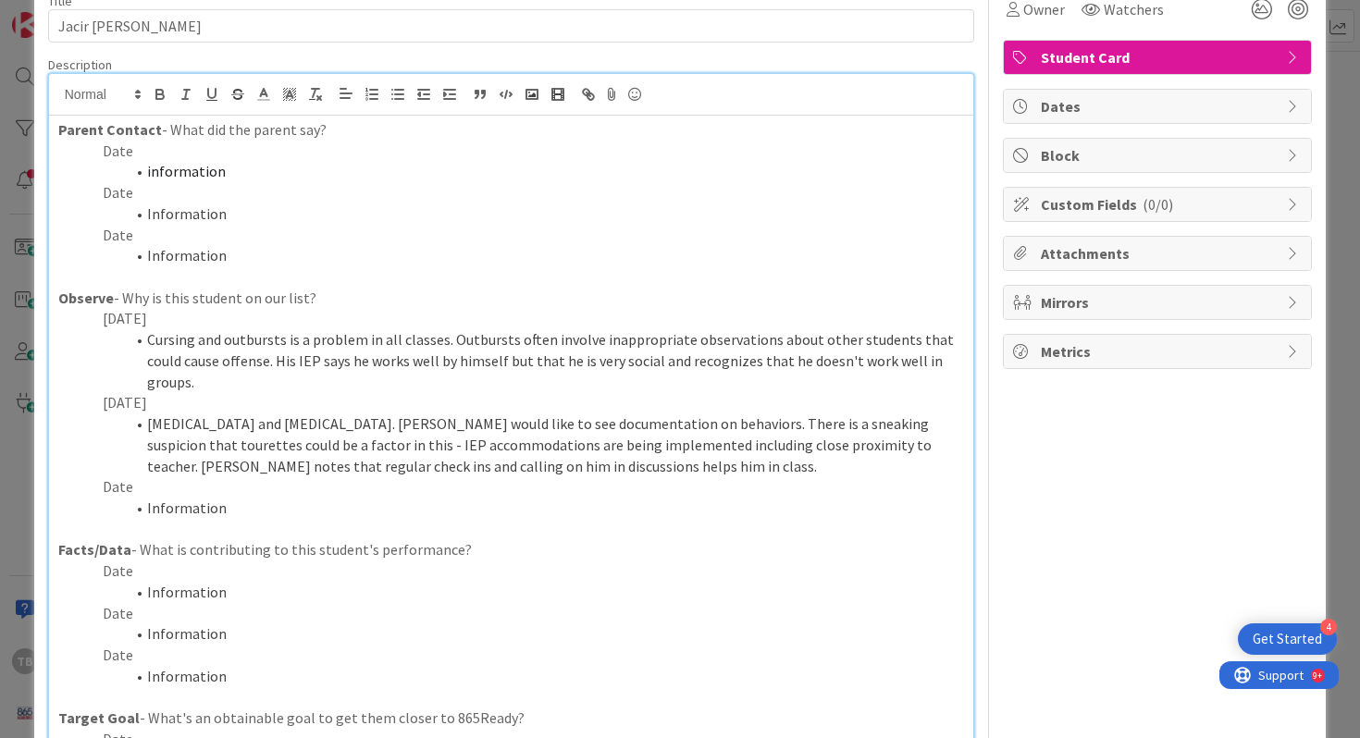
click at [230, 452] on li "[MEDICAL_DATA] and [MEDICAL_DATA]. [PERSON_NAME] would like to see documentatio…" at bounding box center [522, 444] width 884 height 63
click at [747, 438] on li "[MEDICAL_DATA] and [MEDICAL_DATA]. [PERSON_NAME] would like to see documentatio…" at bounding box center [522, 444] width 884 height 63
click at [209, 447] on li "[MEDICAL_DATA] and [MEDICAL_DATA]. [PERSON_NAME] would like to see documentatio…" at bounding box center [522, 444] width 884 height 63
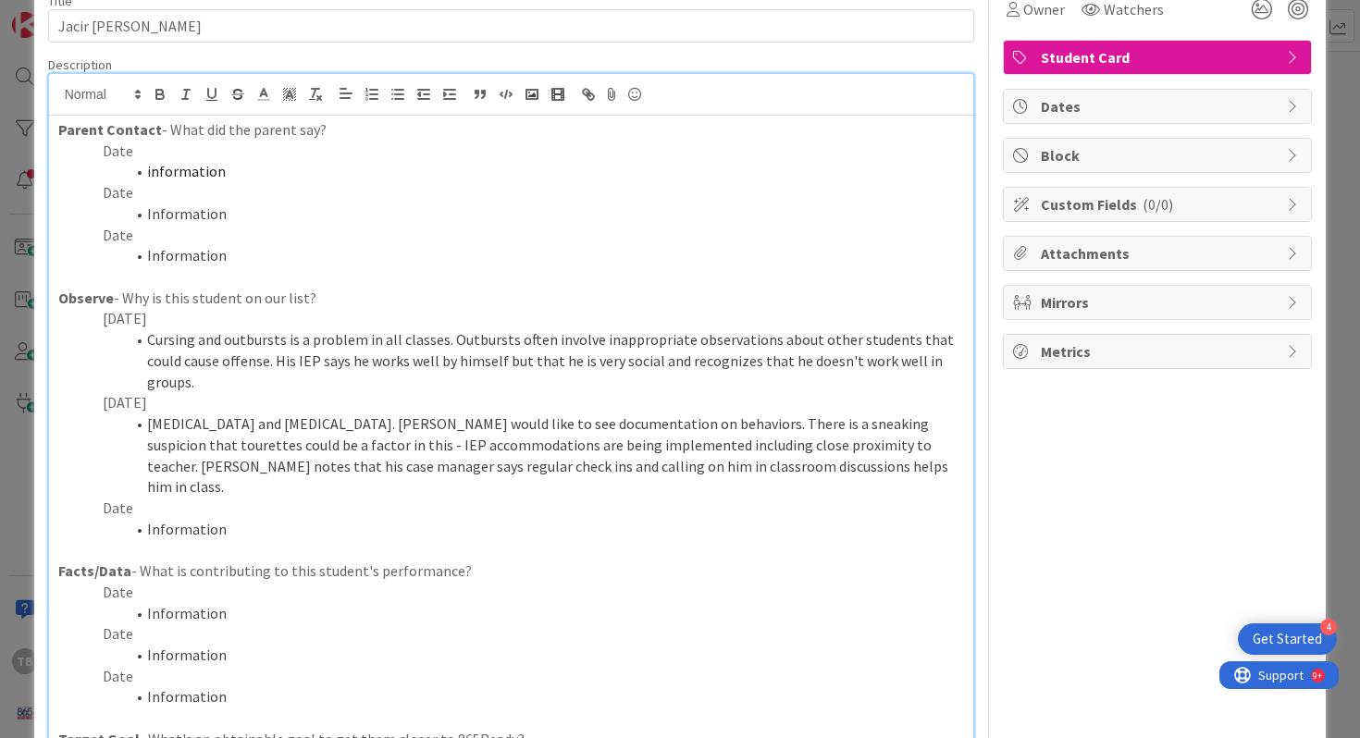
click at [881, 453] on li "[MEDICAL_DATA] and [MEDICAL_DATA]. [PERSON_NAME] would like to see documentatio…" at bounding box center [522, 455] width 884 height 84
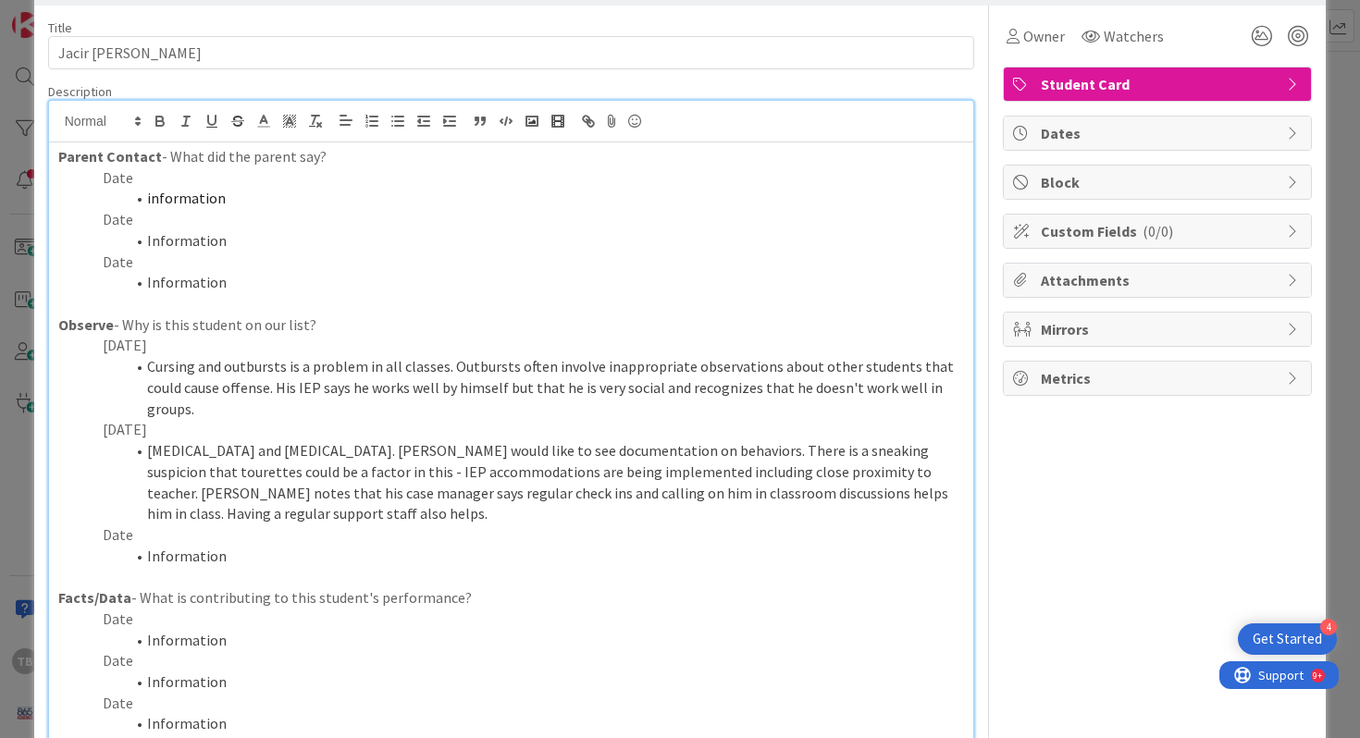
scroll to position [0, 0]
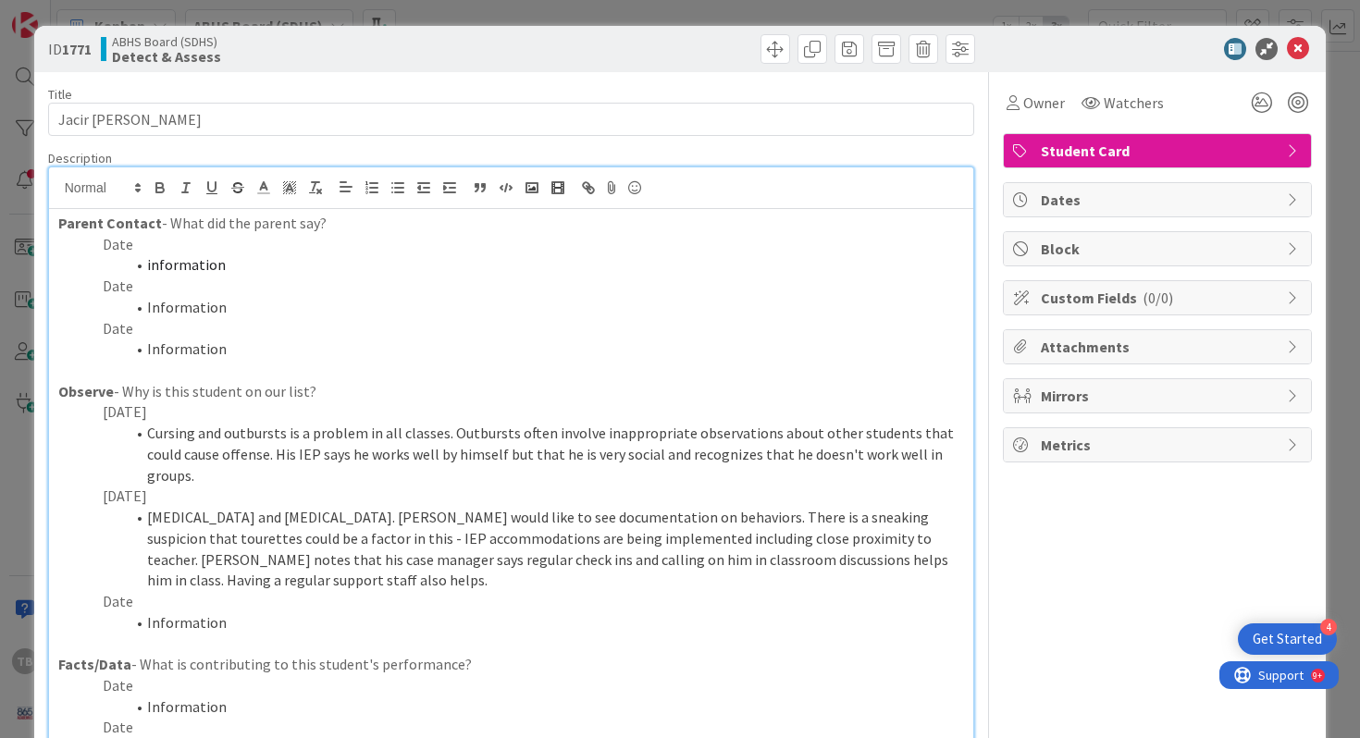
click at [898, 539] on li "[MEDICAL_DATA] and [MEDICAL_DATA]. [PERSON_NAME] would like to see documentatio…" at bounding box center [522, 549] width 884 height 84
click at [690, 507] on li "[MEDICAL_DATA] and [MEDICAL_DATA]. [PERSON_NAME] would like to see documentatio…" at bounding box center [522, 549] width 884 height 84
click at [193, 486] on p "[DATE]" at bounding box center [511, 496] width 907 height 21
click at [168, 413] on p "[DATE]" at bounding box center [511, 411] width 907 height 21
click at [176, 345] on li "Information" at bounding box center [522, 349] width 884 height 21
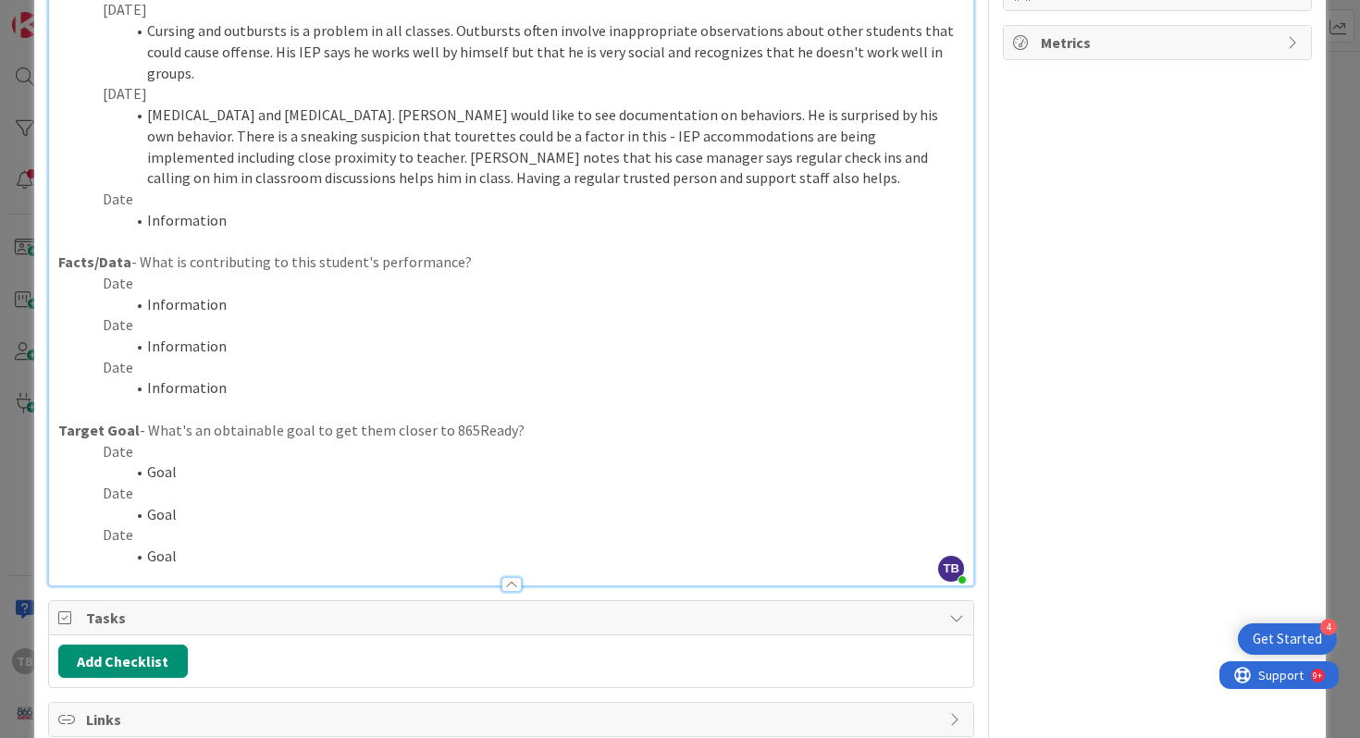
scroll to position [407, 0]
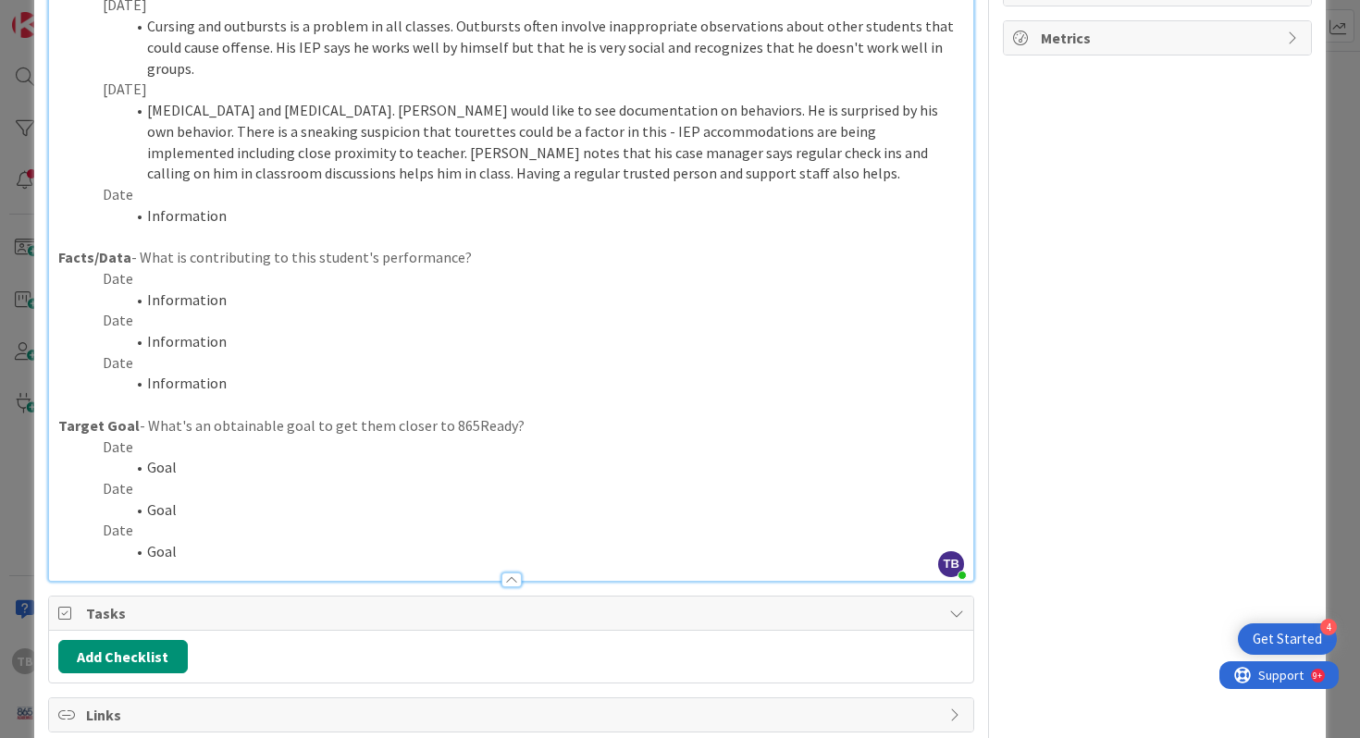
click at [149, 437] on p "Date" at bounding box center [511, 447] width 907 height 21
click at [630, 155] on li "[MEDICAL_DATA] and [MEDICAL_DATA]. [PERSON_NAME] would like to see documentatio…" at bounding box center [522, 142] width 884 height 84
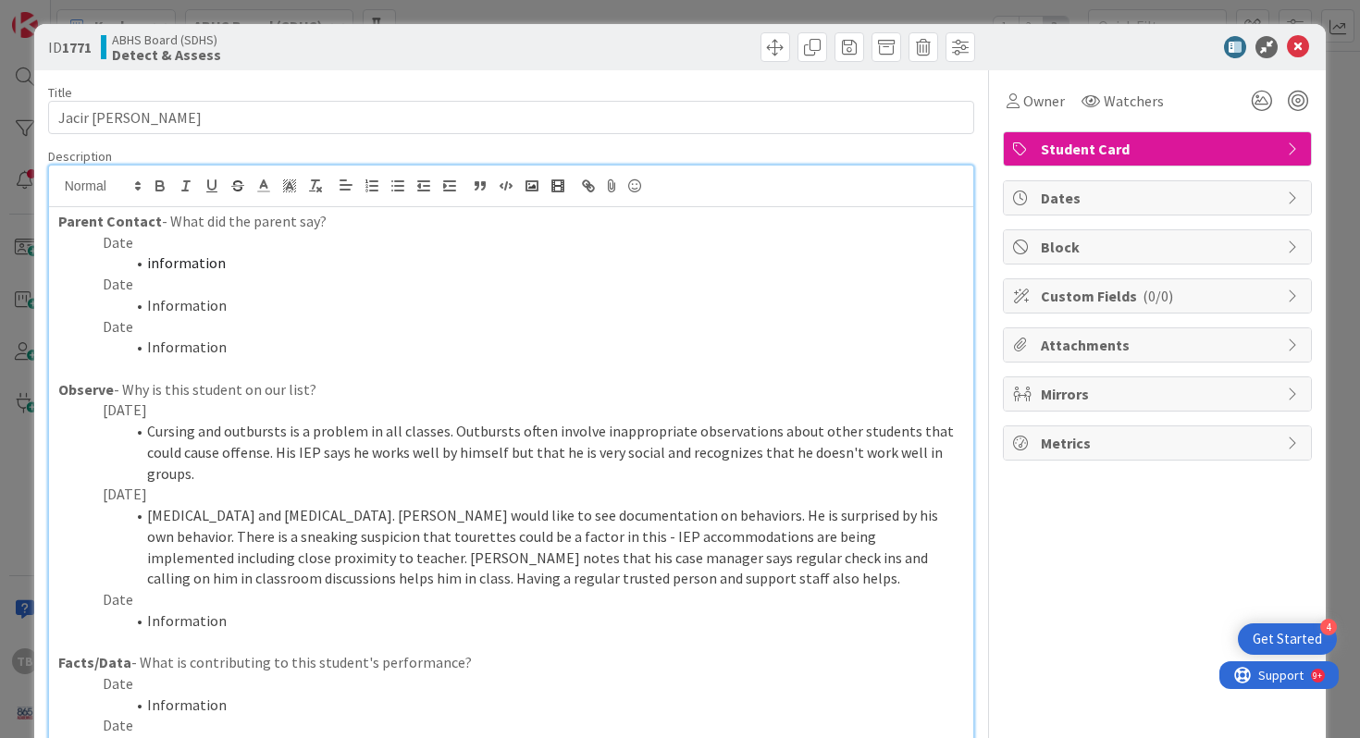
scroll to position [0, 0]
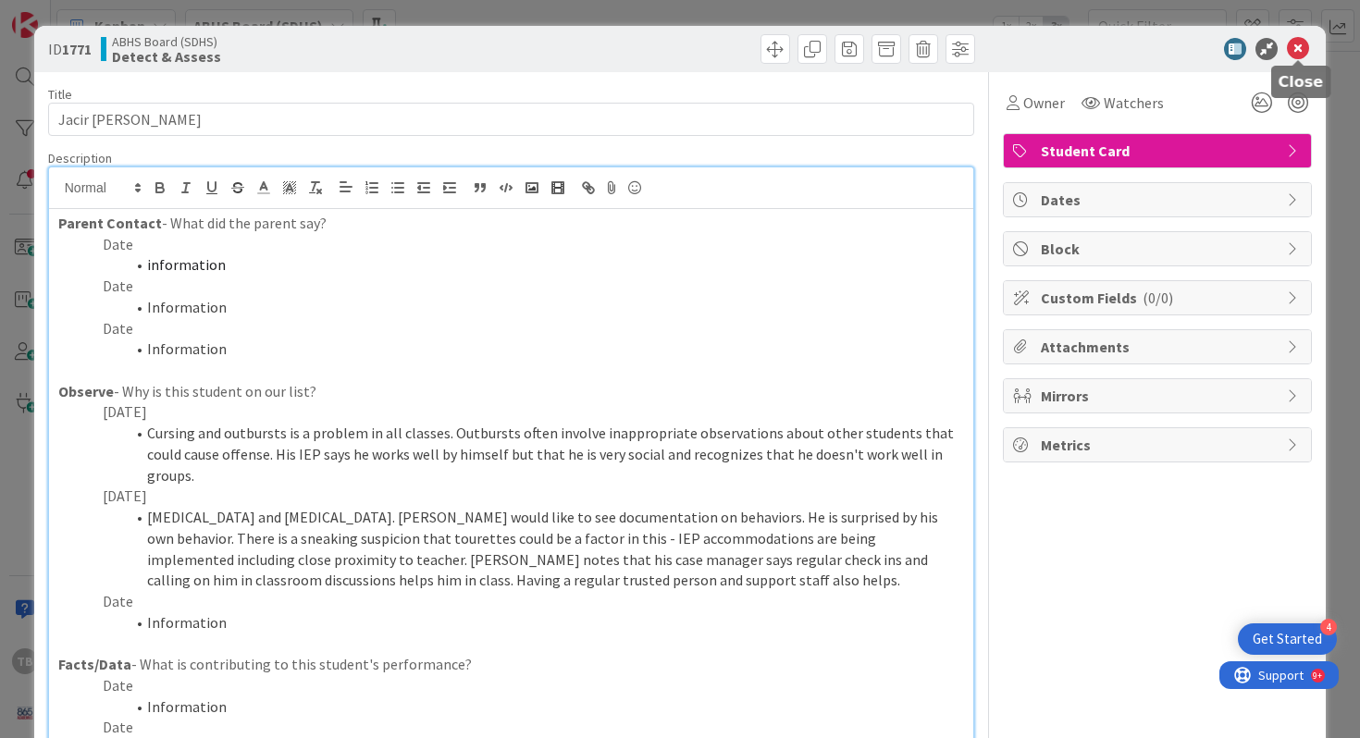
click at [1302, 47] on icon at bounding box center [1298, 49] width 22 height 22
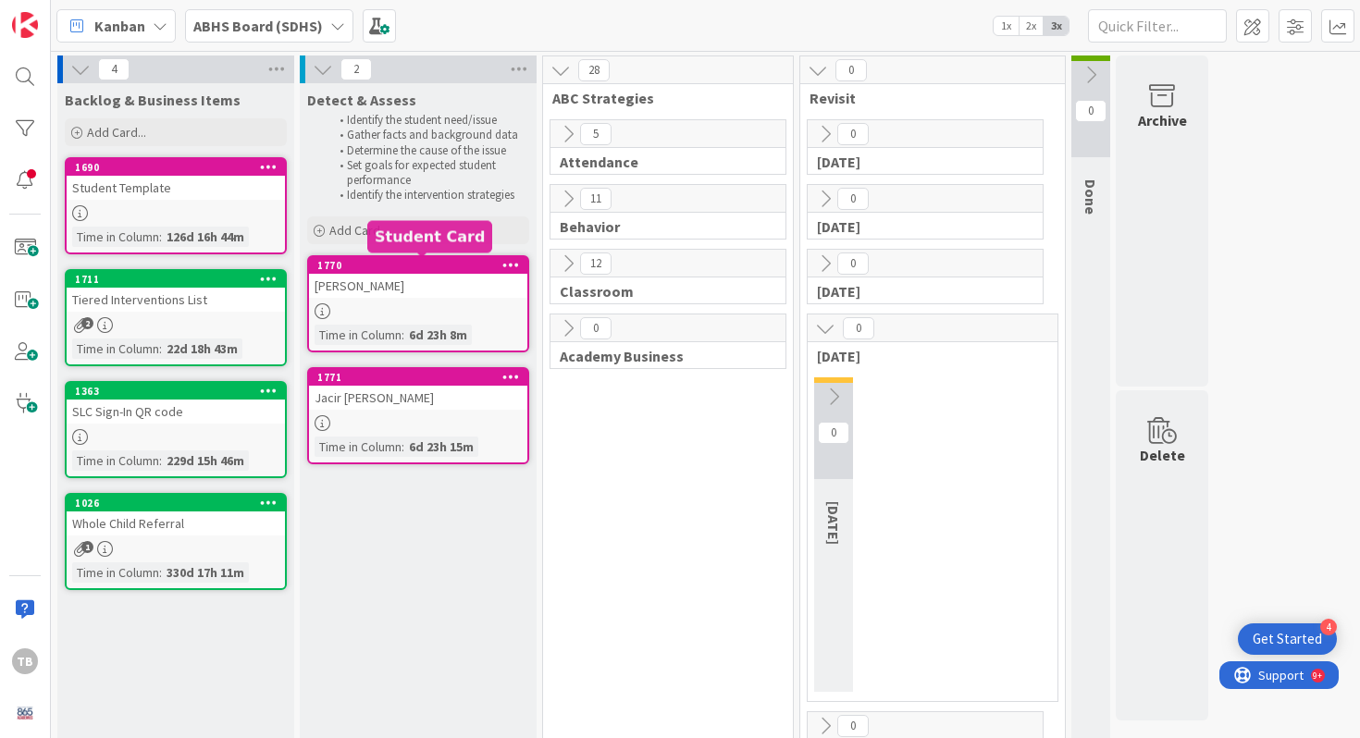
click at [412, 271] on div "1770" at bounding box center [422, 265] width 210 height 13
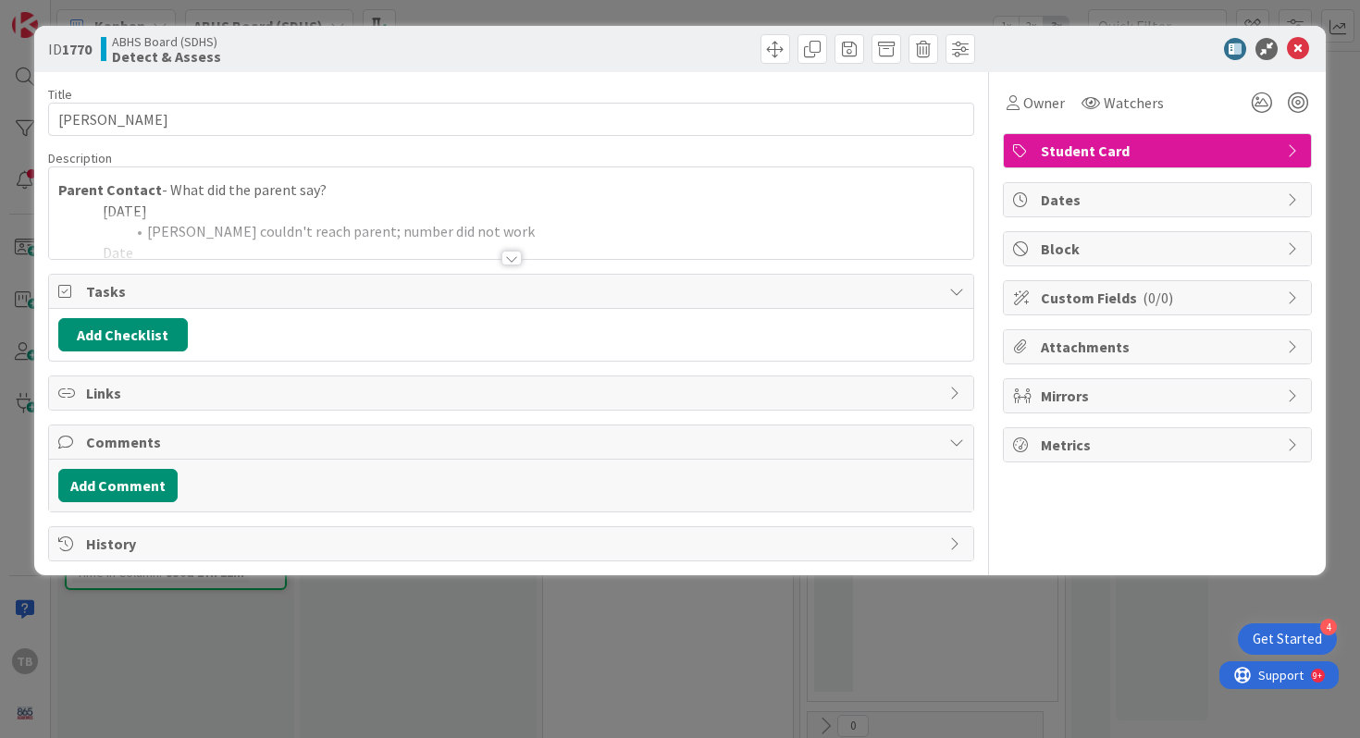
click at [510, 259] on div at bounding box center [511, 258] width 20 height 15
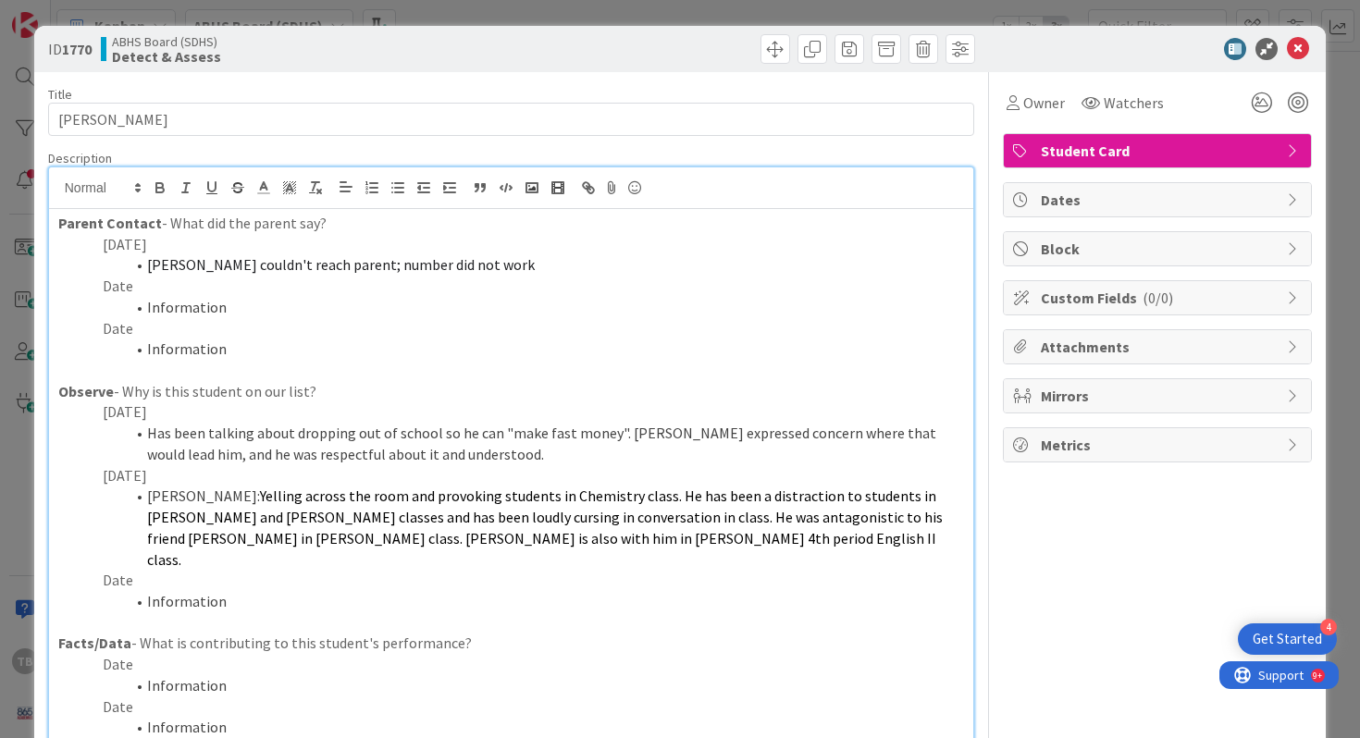
click at [323, 300] on li "Information" at bounding box center [522, 307] width 884 height 21
click at [249, 262] on span "[PERSON_NAME] couldn't reach parent; number did not work" at bounding box center [341, 264] width 388 height 19
click at [313, 270] on span "[PERSON_NAME] couldn't reach parent; number did not work" at bounding box center [341, 264] width 388 height 19
click at [401, 268] on span "[PERSON_NAME] couldn't reach parent; number did not work" at bounding box center [341, 264] width 388 height 19
click at [478, 269] on li "[PERSON_NAME] couldn't reach parent; number did not work" at bounding box center [522, 264] width 884 height 21
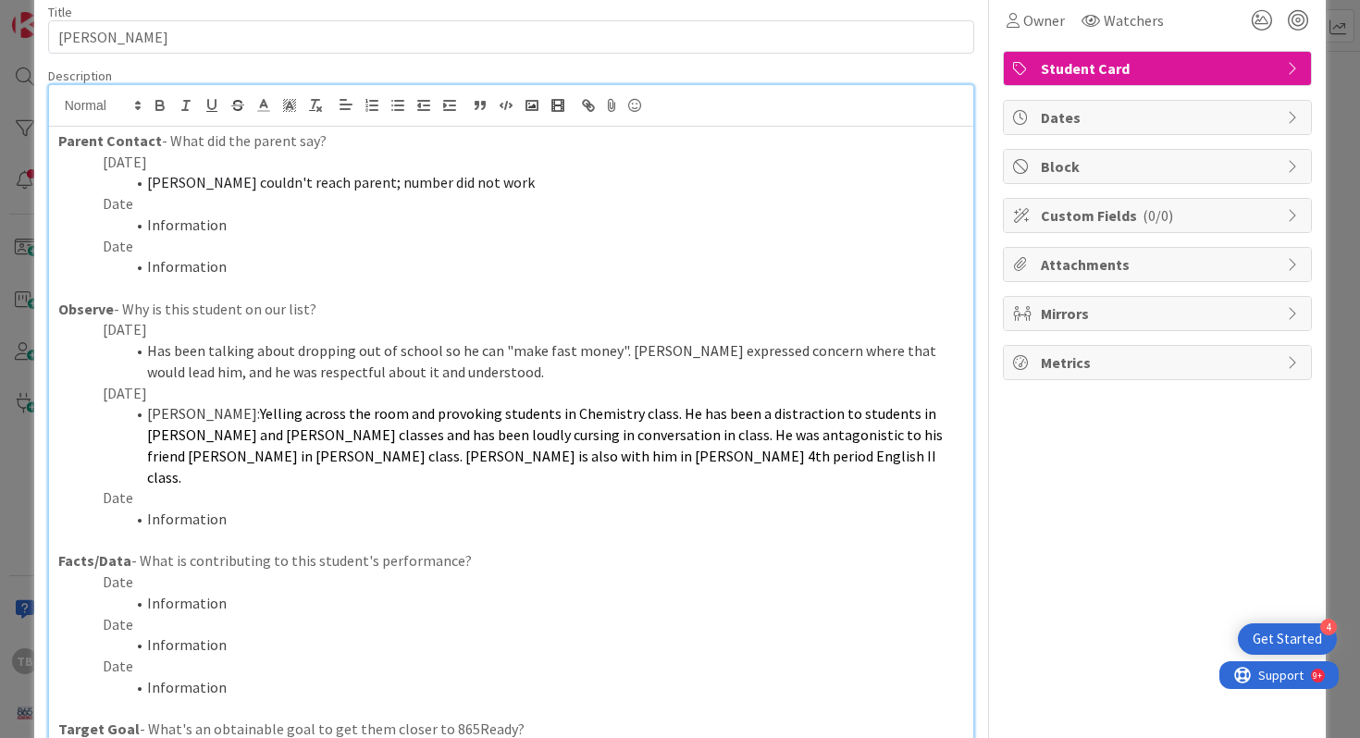
scroll to position [83, 0]
click at [421, 409] on span "Yelling across the room and provoking students in Chemistry class. He has been …" at bounding box center [546, 443] width 798 height 81
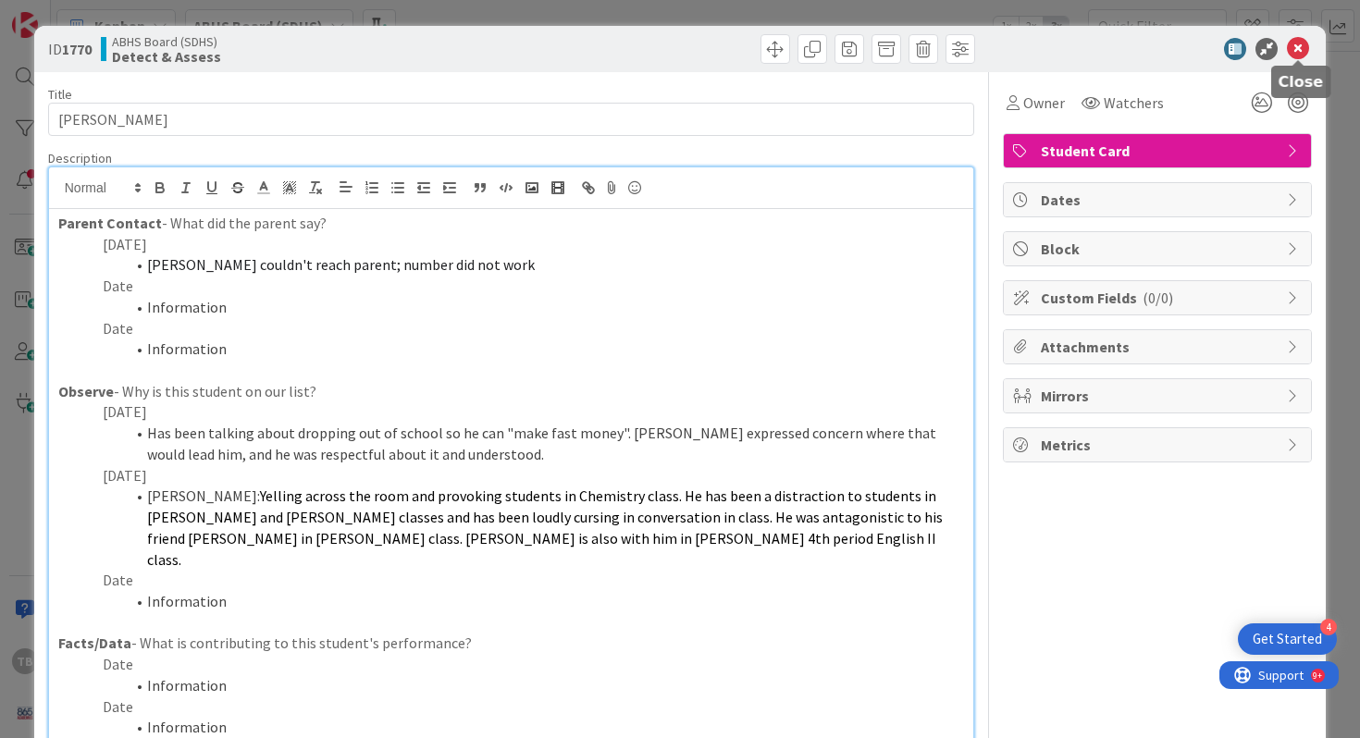
click at [1306, 55] on icon at bounding box center [1298, 49] width 22 height 22
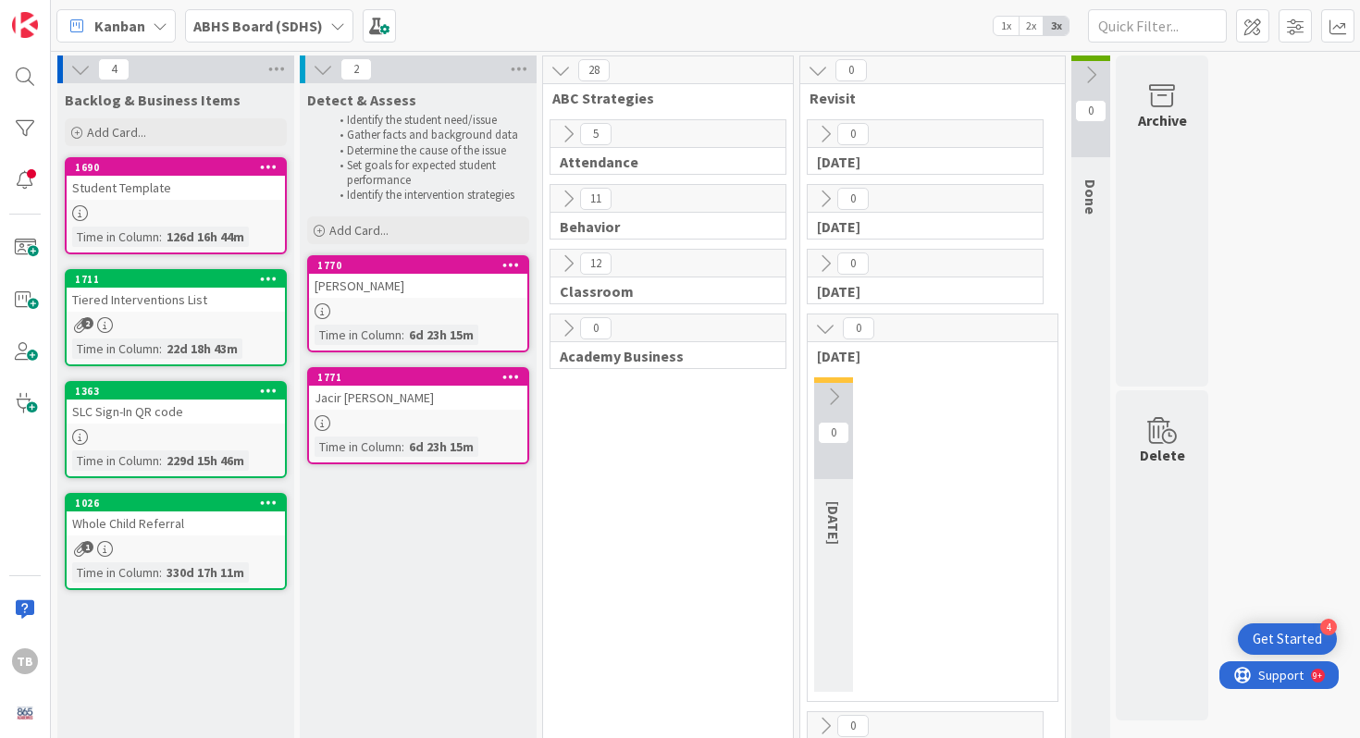
click at [375, 399] on div "Jacir [PERSON_NAME]" at bounding box center [418, 398] width 218 height 24
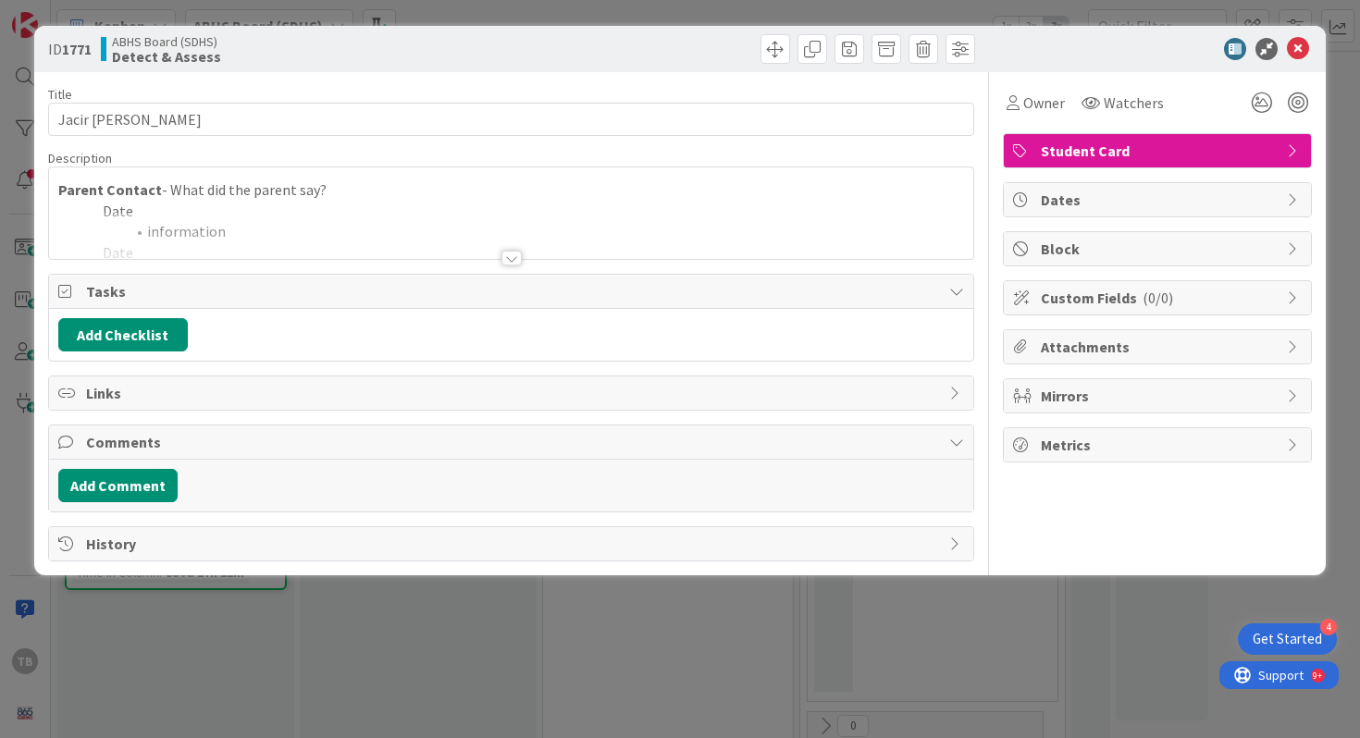
click at [505, 259] on div at bounding box center [511, 258] width 20 height 15
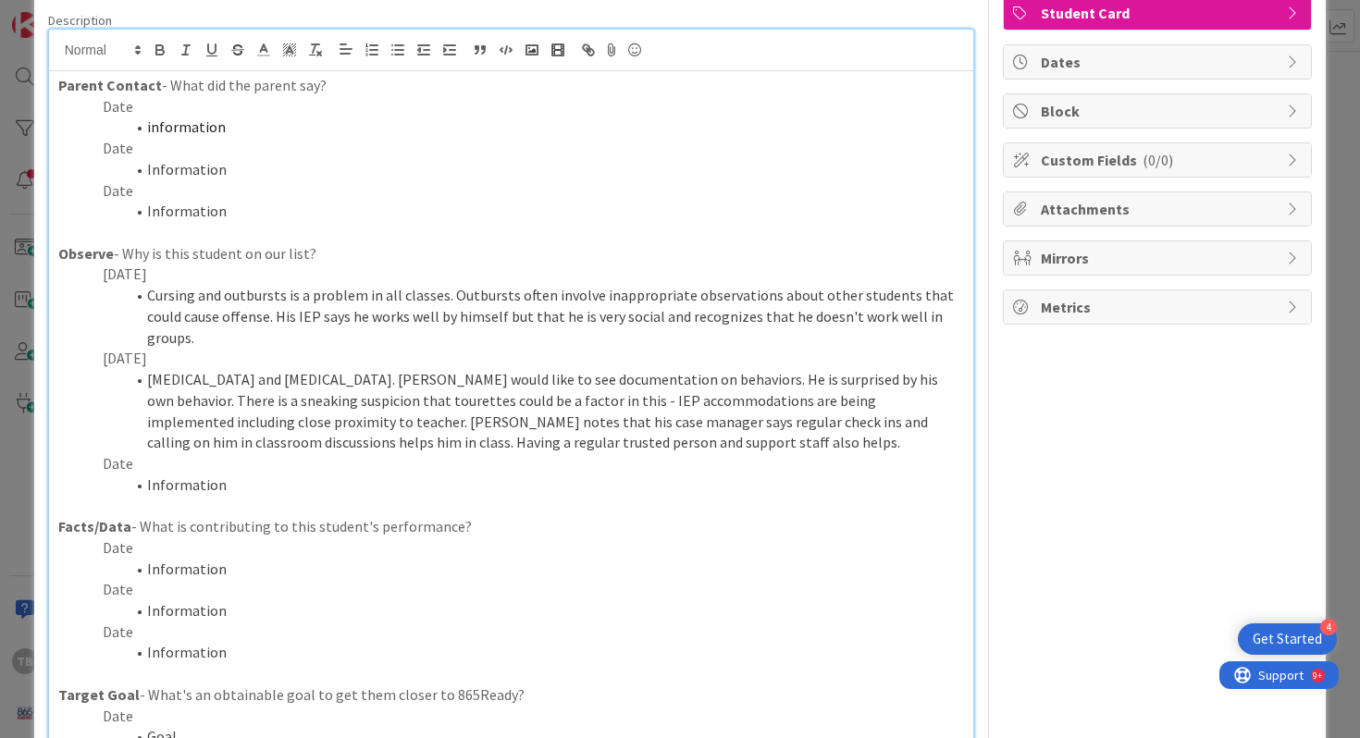
scroll to position [193, 0]
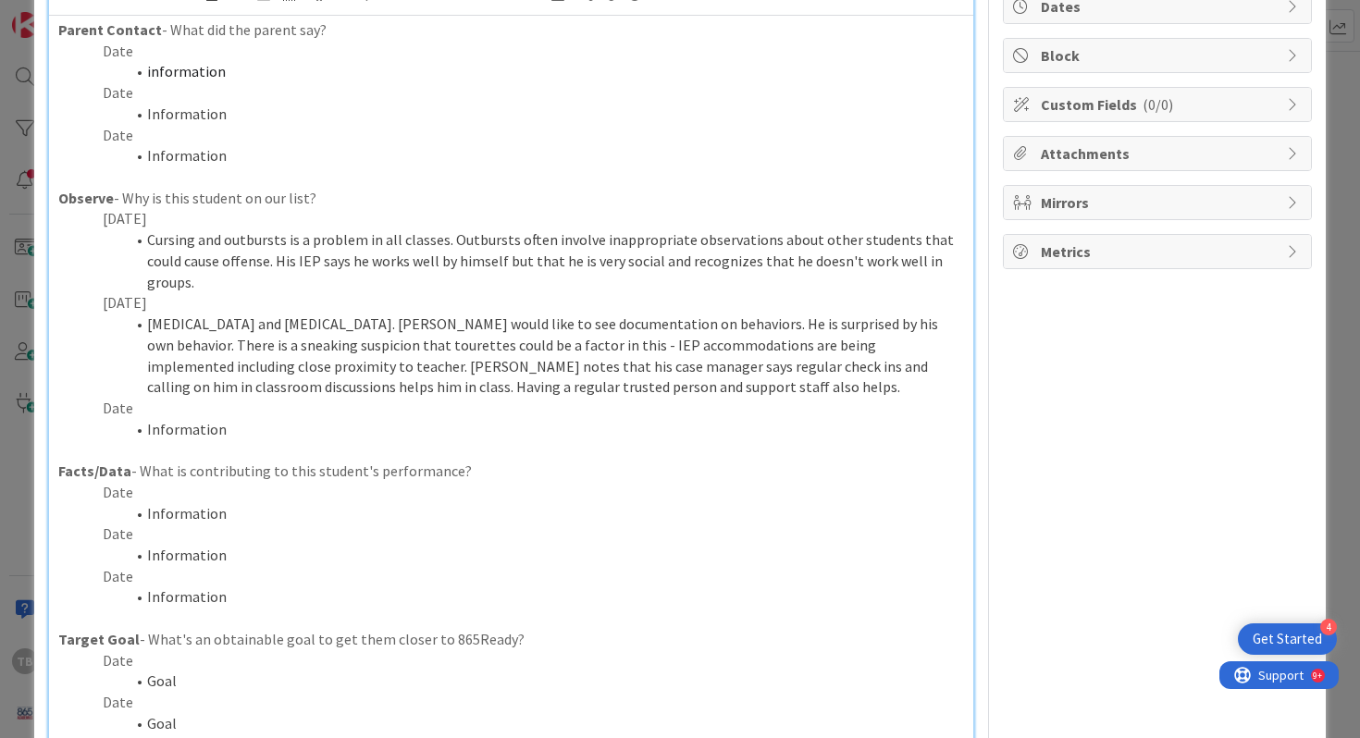
click at [625, 364] on li "[MEDICAL_DATA] and [MEDICAL_DATA]. [PERSON_NAME] would like to see documentatio…" at bounding box center [522, 356] width 884 height 84
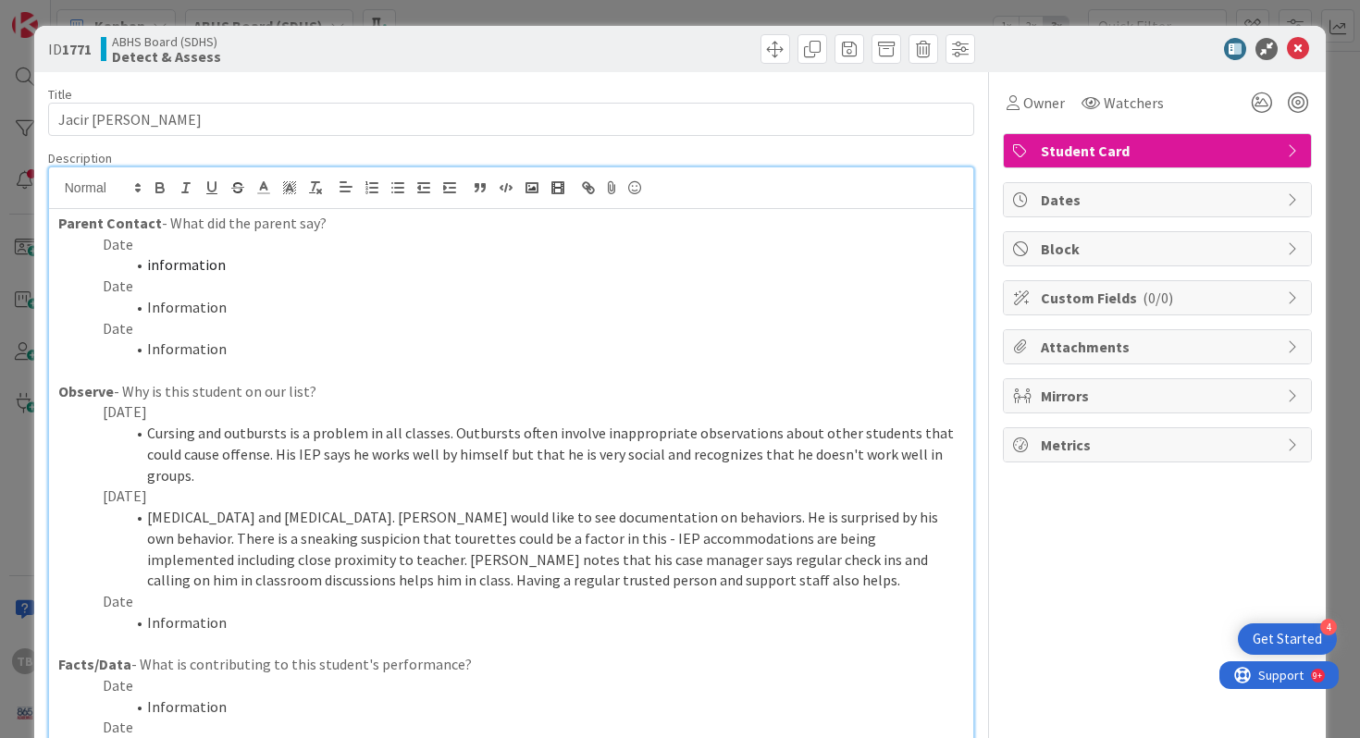
scroll to position [25, 0]
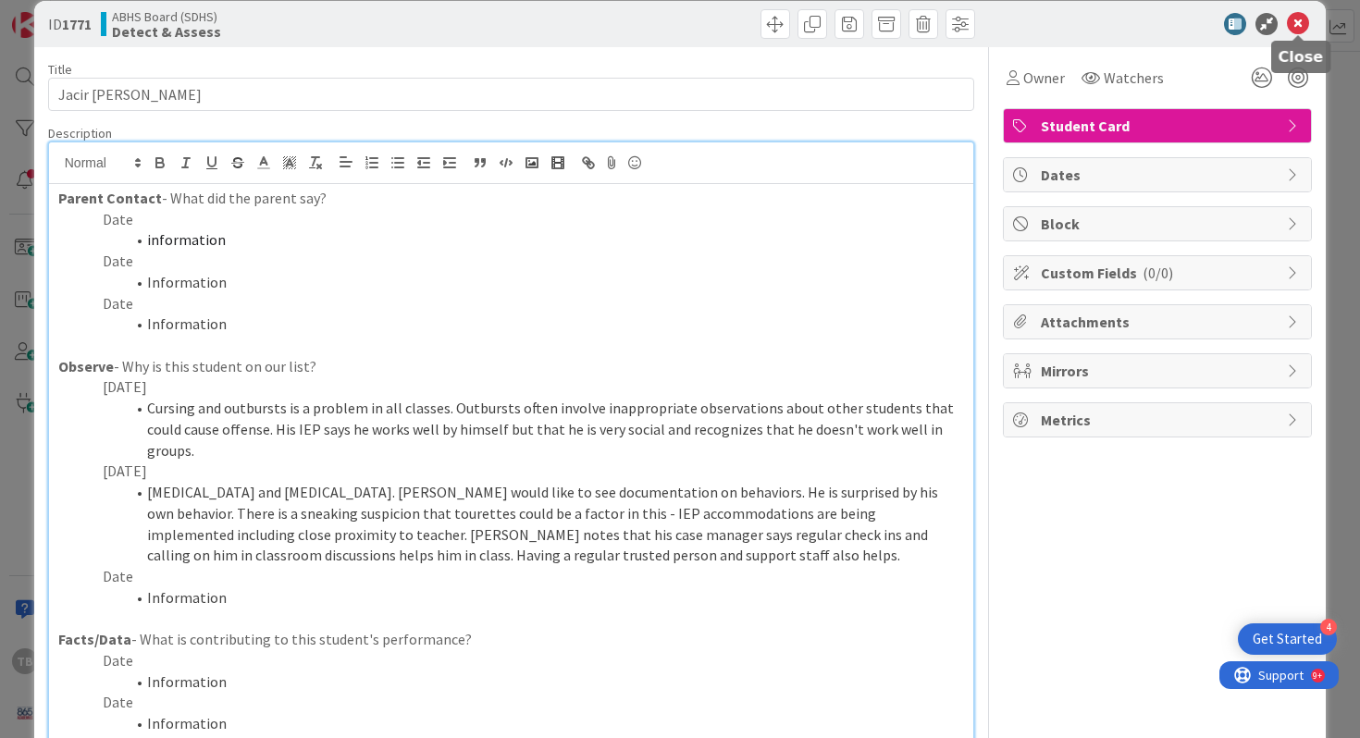
click at [1302, 26] on icon at bounding box center [1298, 24] width 22 height 22
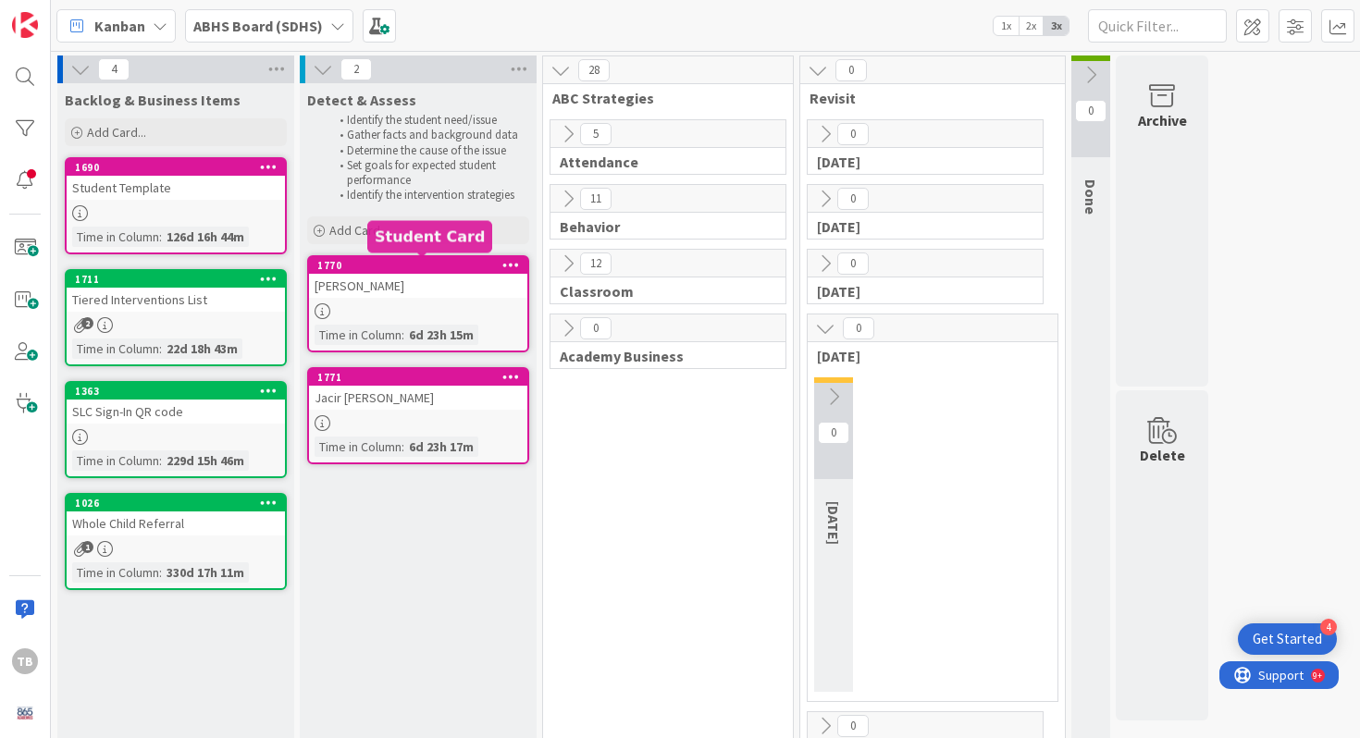
click at [366, 266] on div "1770" at bounding box center [422, 265] width 210 height 13
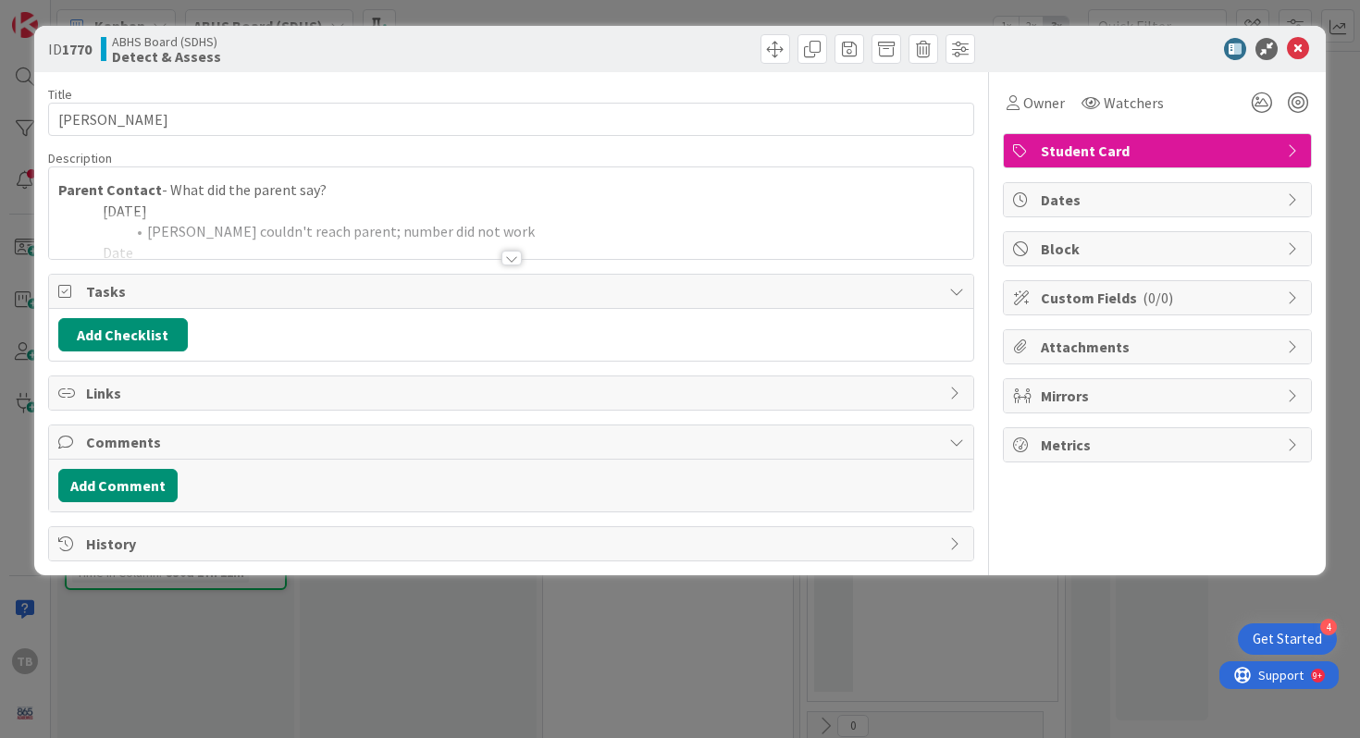
click at [508, 256] on div at bounding box center [511, 258] width 20 height 15
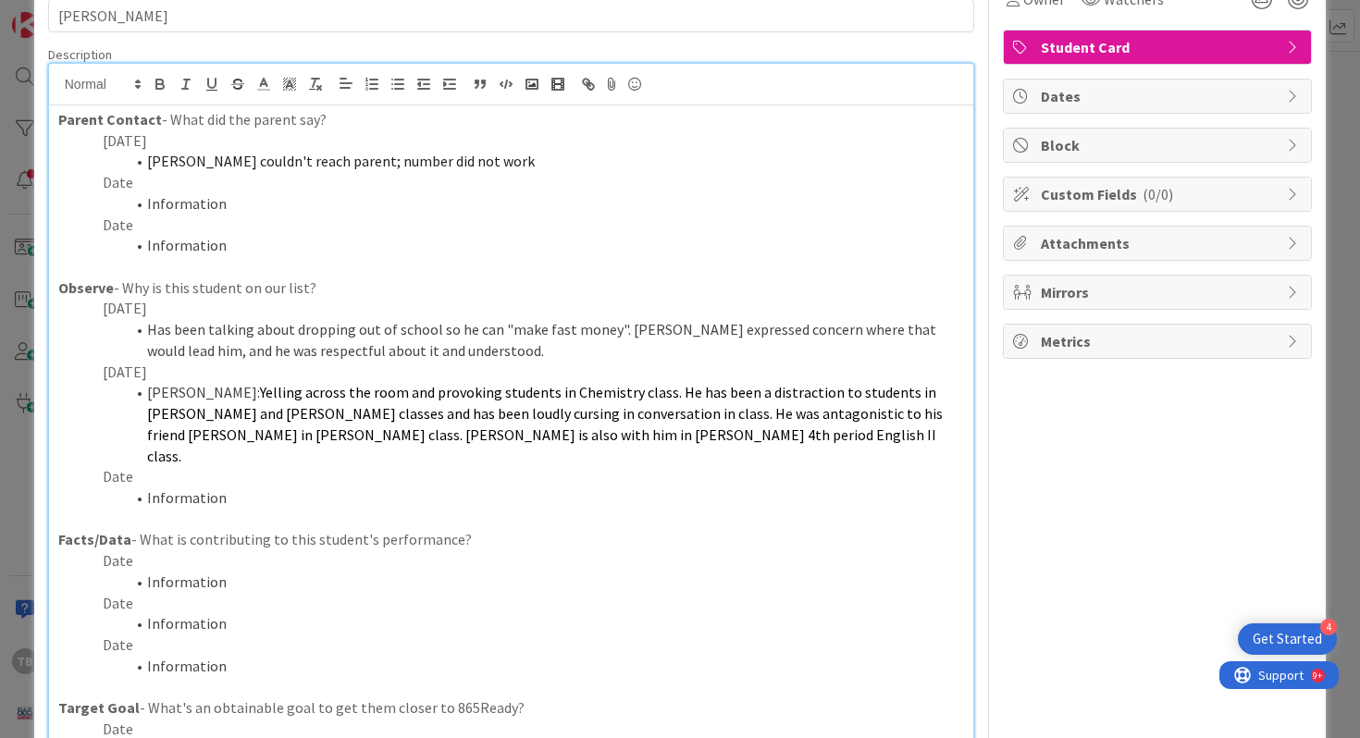
scroll to position [128, 0]
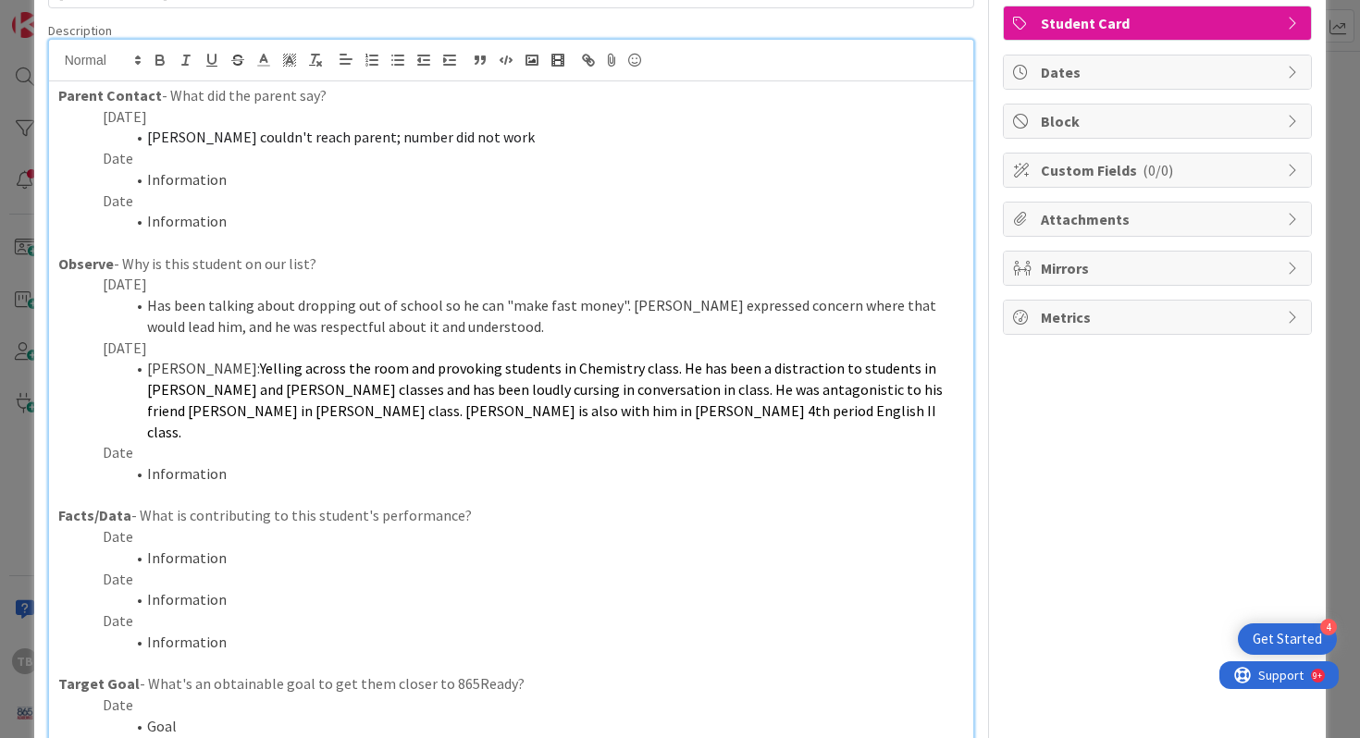
click at [275, 327] on li "Has been talking about dropping out of school so he can "make fast money". [PER…" at bounding box center [522, 316] width 884 height 42
click at [282, 327] on li "Has been talking about dropping out of school so he can "make fast money". [PER…" at bounding box center [522, 316] width 884 height 42
click at [489, 141] on li "[PERSON_NAME] couldn't reach parent; number did not work" at bounding box center [522, 137] width 884 height 21
drag, startPoint x: 721, startPoint y: 393, endPoint x: 621, endPoint y: 389, distance: 100.0
click at [620, 389] on span "Yelling across the room and provoking students in Chemistry class. He has been …" at bounding box center [546, 399] width 798 height 81
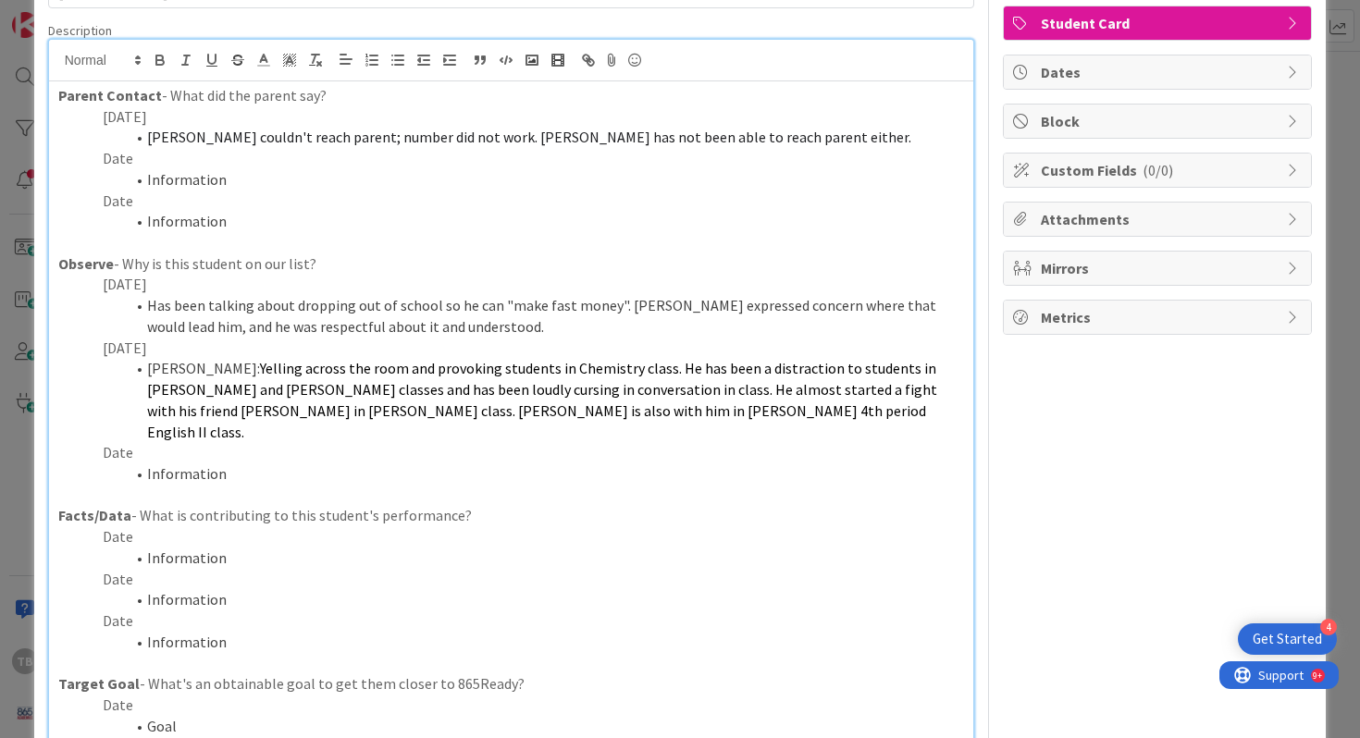
click at [413, 290] on p "[DATE]" at bounding box center [511, 284] width 907 height 21
click at [306, 225] on li "Information" at bounding box center [522, 221] width 884 height 21
click at [290, 183] on li "Information" at bounding box center [522, 179] width 884 height 21
click at [269, 154] on p "Date" at bounding box center [511, 158] width 907 height 21
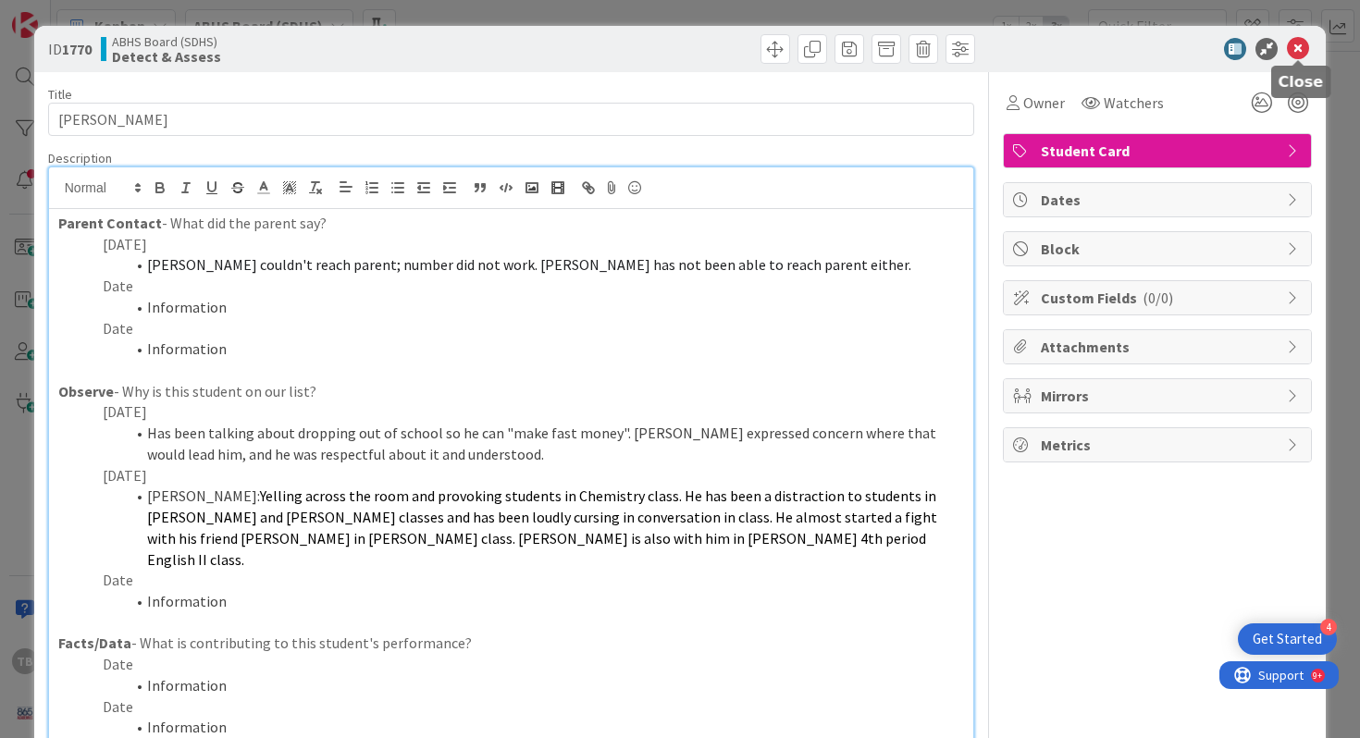
click at [1304, 52] on icon at bounding box center [1298, 49] width 22 height 22
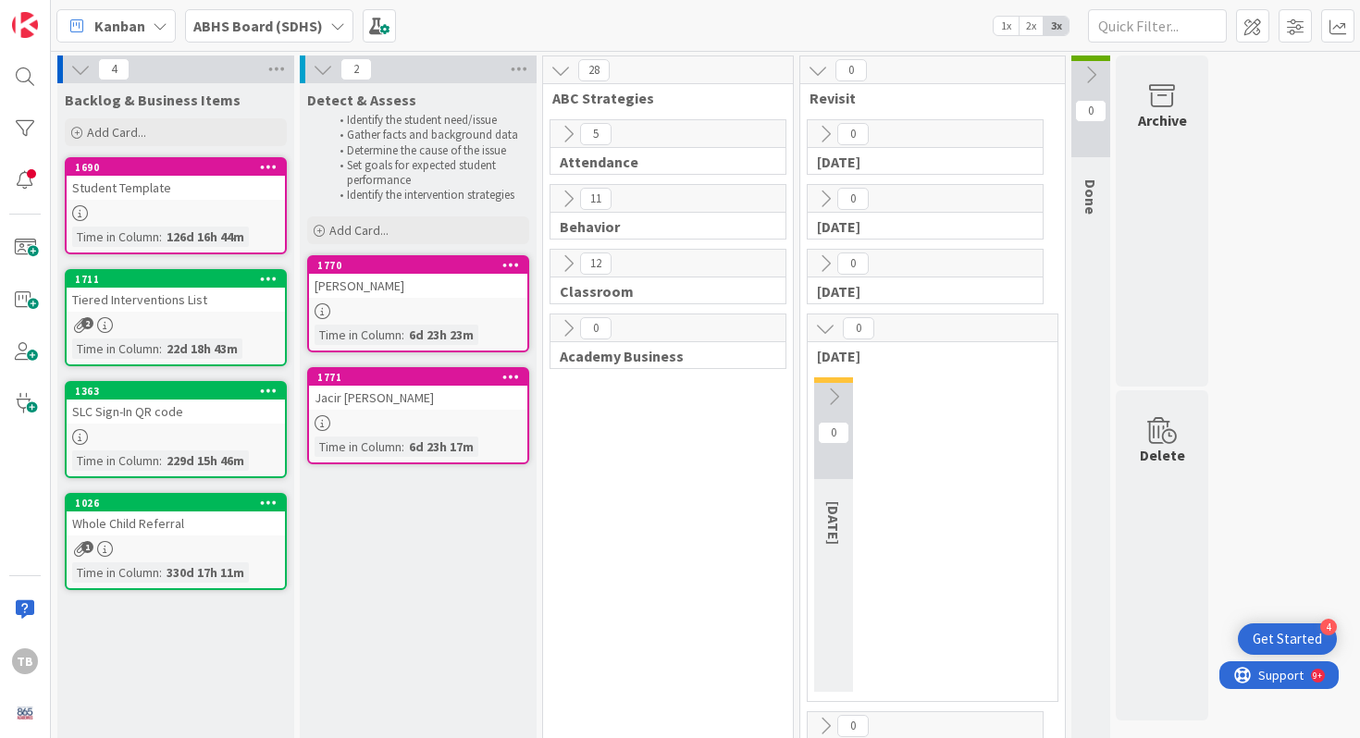
click at [376, 407] on div "Jacir [PERSON_NAME]" at bounding box center [418, 398] width 218 height 24
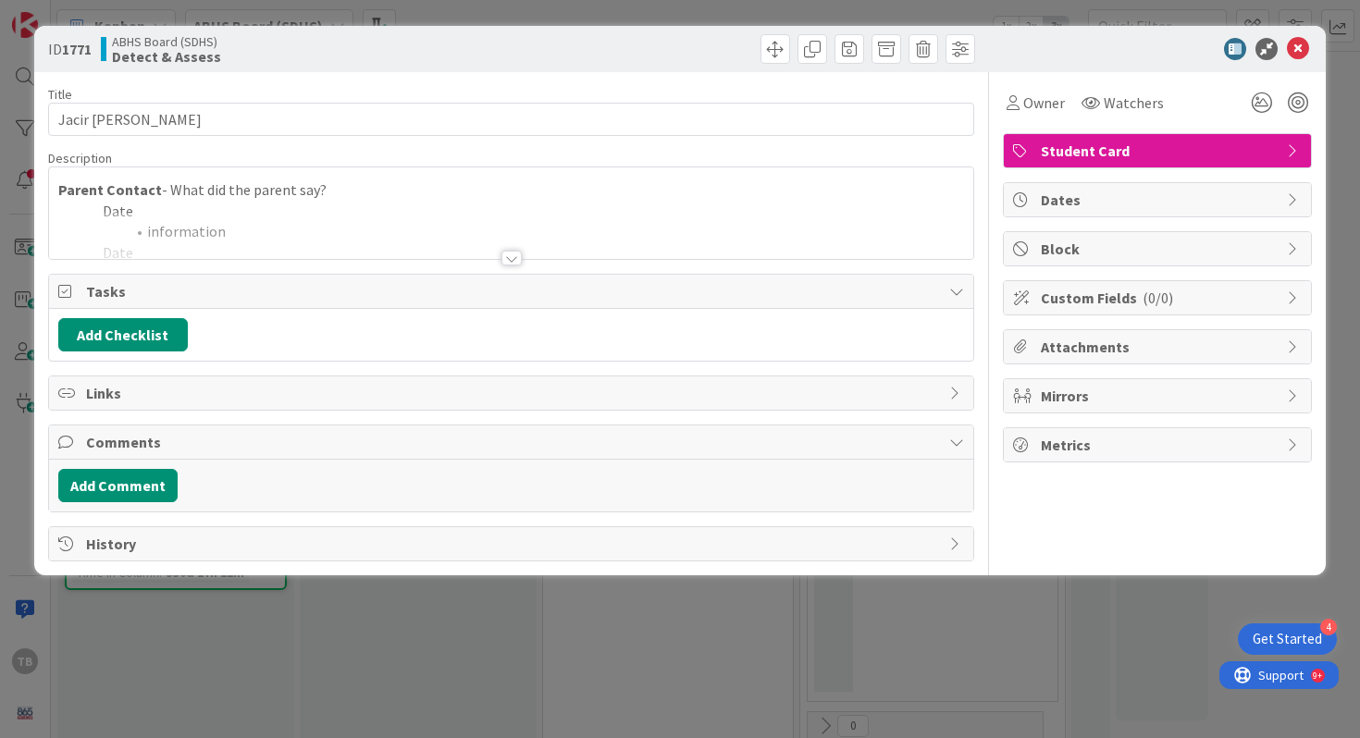
click at [512, 251] on div at bounding box center [511, 258] width 20 height 15
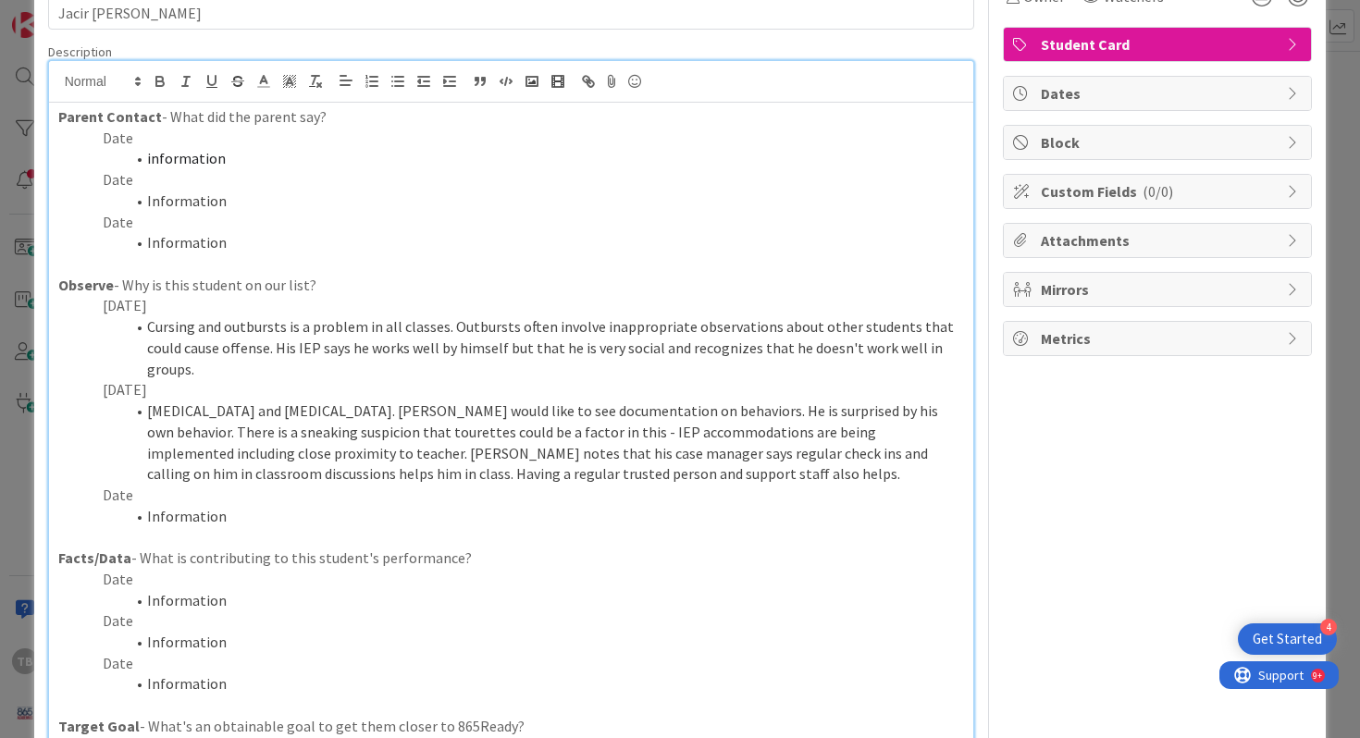
scroll to position [107, 0]
click at [387, 378] on p "[DATE]" at bounding box center [511, 388] width 907 height 21
click at [339, 400] on li "[MEDICAL_DATA] and [MEDICAL_DATA]. [PERSON_NAME] would like to see documentatio…" at bounding box center [522, 442] width 884 height 84
click at [292, 323] on li "Cursing and outbursts is a problem in all classes. Outbursts often involve inap…" at bounding box center [522, 346] width 884 height 63
click at [274, 215] on p "Date" at bounding box center [511, 221] width 907 height 21
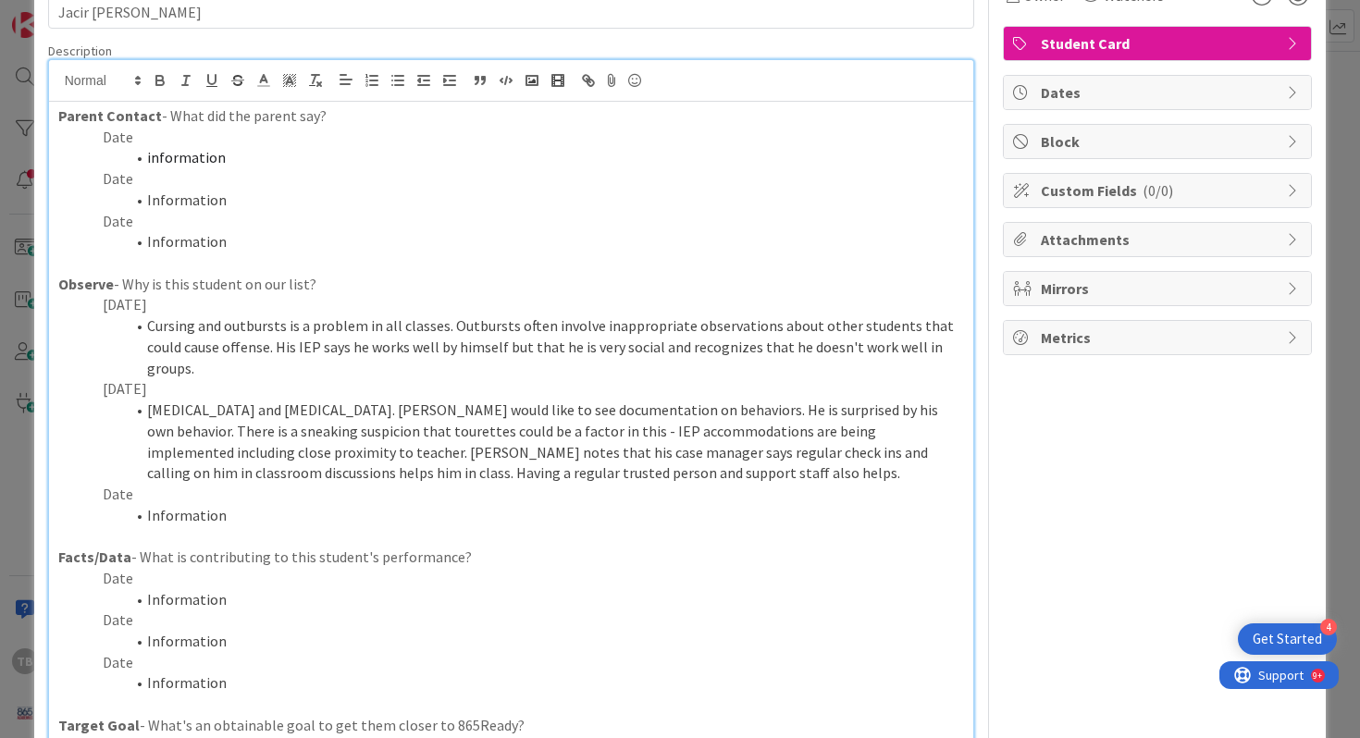
click at [265, 175] on p "Date" at bounding box center [511, 178] width 907 height 21
click at [260, 155] on li "information" at bounding box center [522, 157] width 884 height 21
click at [395, 400] on li "[MEDICAL_DATA] and [MEDICAL_DATA]. [PERSON_NAME] would like to see documentatio…" at bounding box center [522, 442] width 884 height 84
click at [266, 505] on li "Information" at bounding box center [522, 515] width 884 height 21
click at [199, 484] on p "Date" at bounding box center [511, 494] width 907 height 21
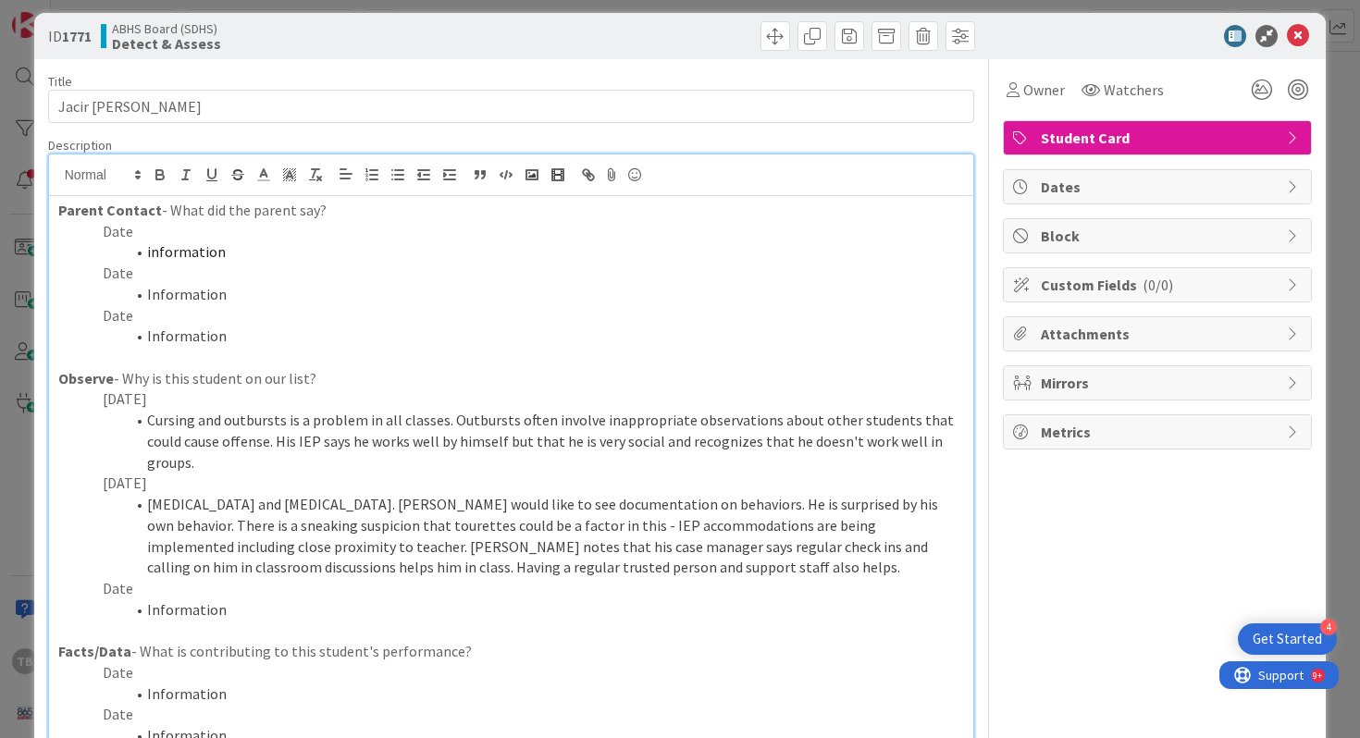
scroll to position [0, 0]
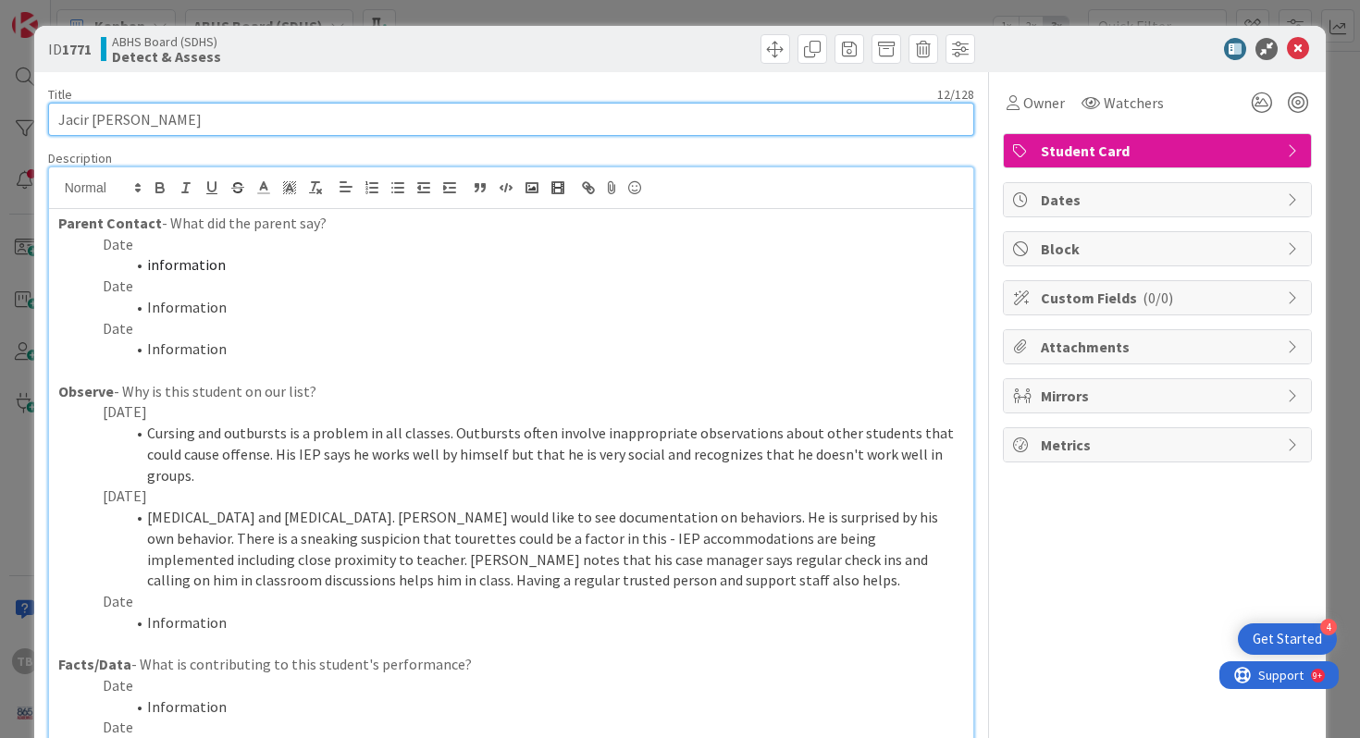
click at [206, 123] on input "Jacir [PERSON_NAME]" at bounding box center [511, 119] width 927 height 33
type input "Jacir [PERSON_NAME] (T)"
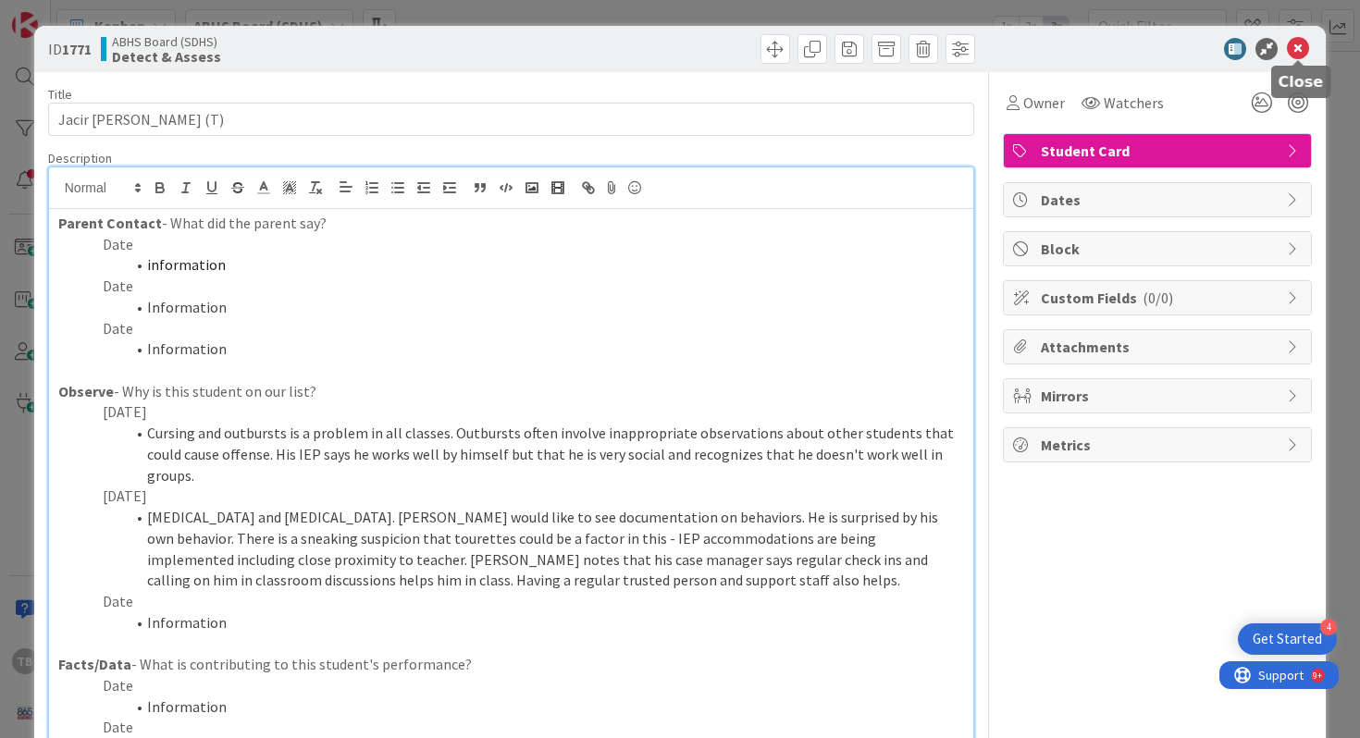
click at [1307, 51] on icon at bounding box center [1298, 49] width 22 height 22
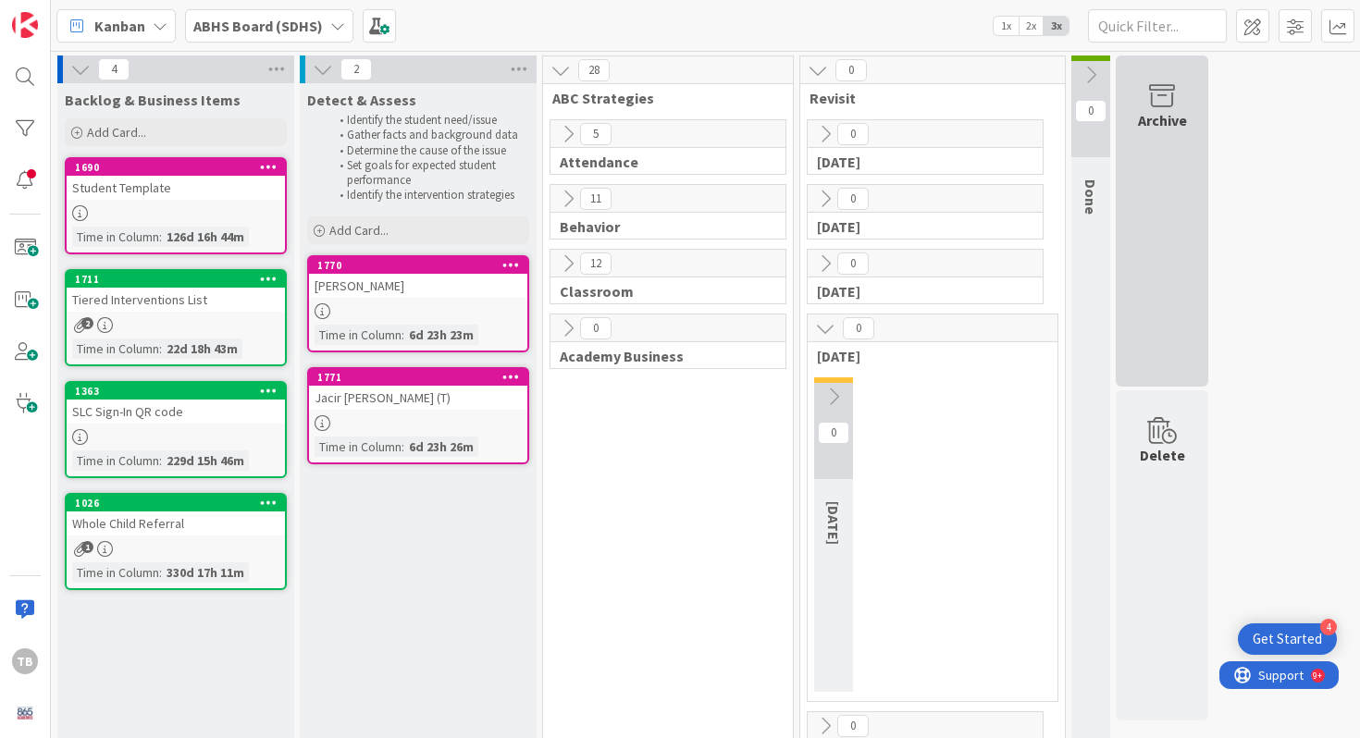
click at [1173, 191] on div "Archive" at bounding box center [1162, 221] width 93 height 331
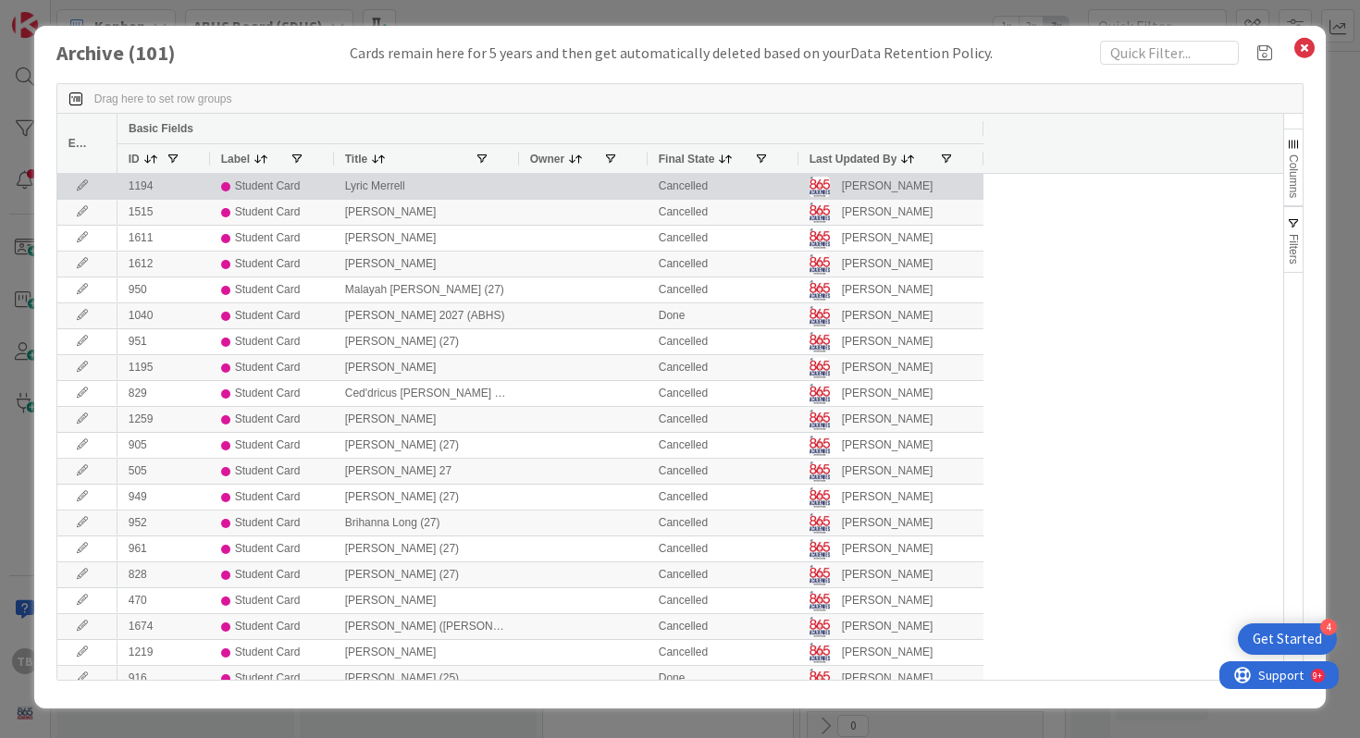
click at [411, 179] on div "Lyric Merrell" at bounding box center [426, 186] width 185 height 25
click at [167, 180] on div "1194" at bounding box center [163, 186] width 93 height 25
click at [589, 179] on div at bounding box center [583, 186] width 129 height 25
click at [502, 191] on div "Lyric Merrell" at bounding box center [426, 186] width 185 height 25
click at [698, 185] on div "Cancelled" at bounding box center [723, 186] width 151 height 25
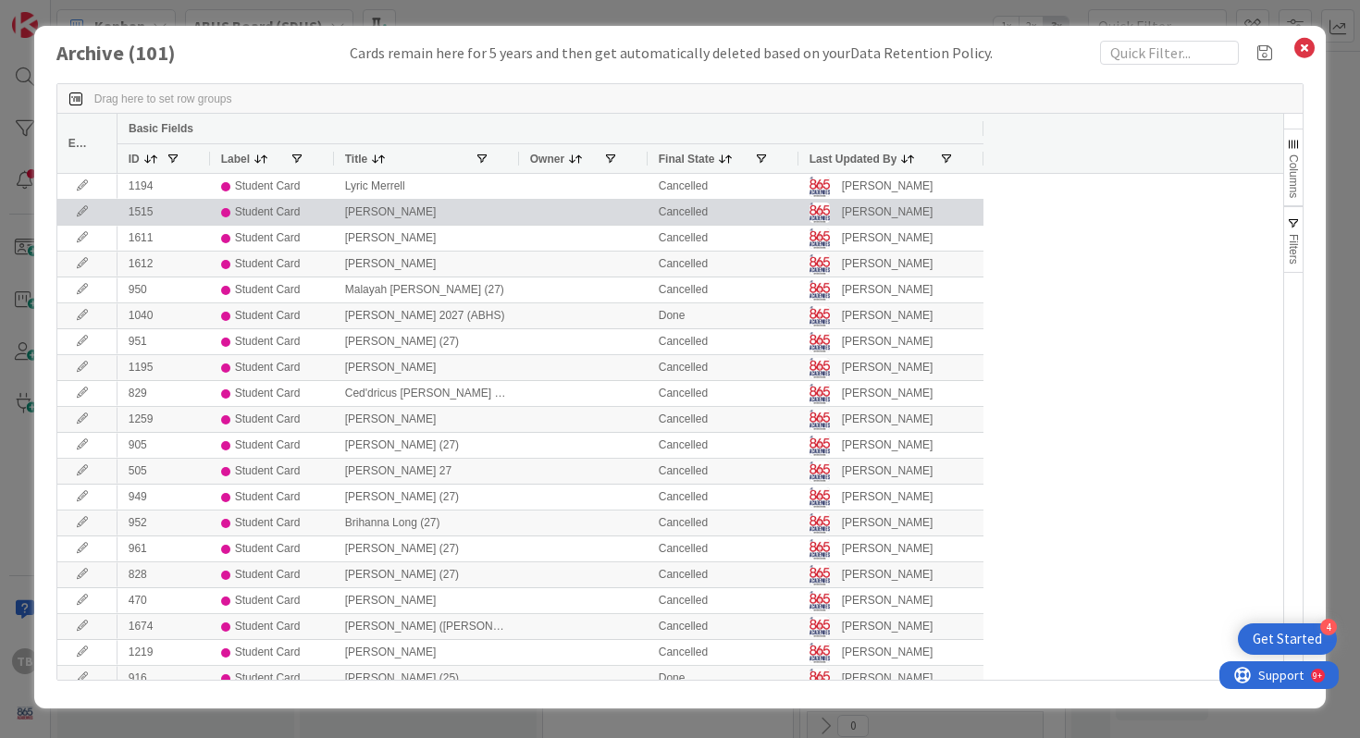
click at [875, 204] on div "[PERSON_NAME]" at bounding box center [888, 212] width 92 height 23
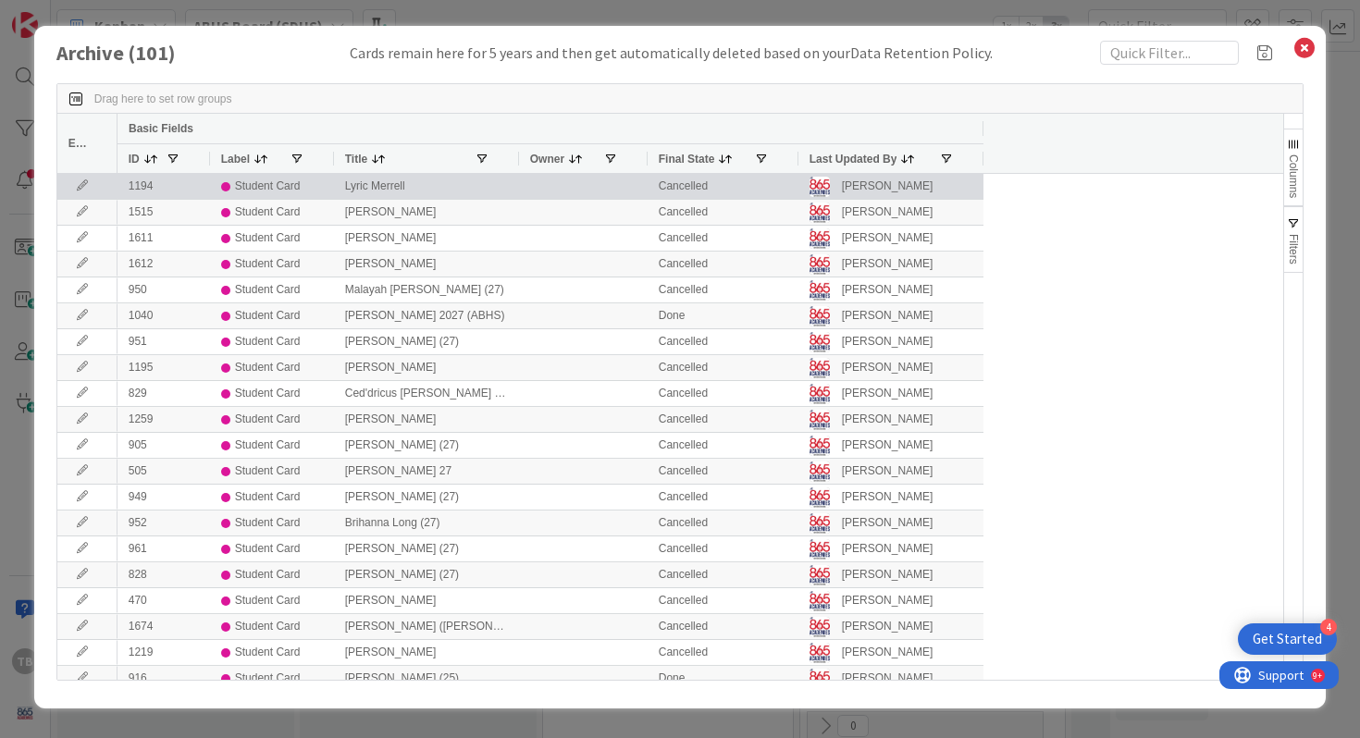
click at [872, 191] on div "[PERSON_NAME]" at bounding box center [888, 186] width 92 height 23
click at [75, 186] on icon at bounding box center [82, 185] width 28 height 11
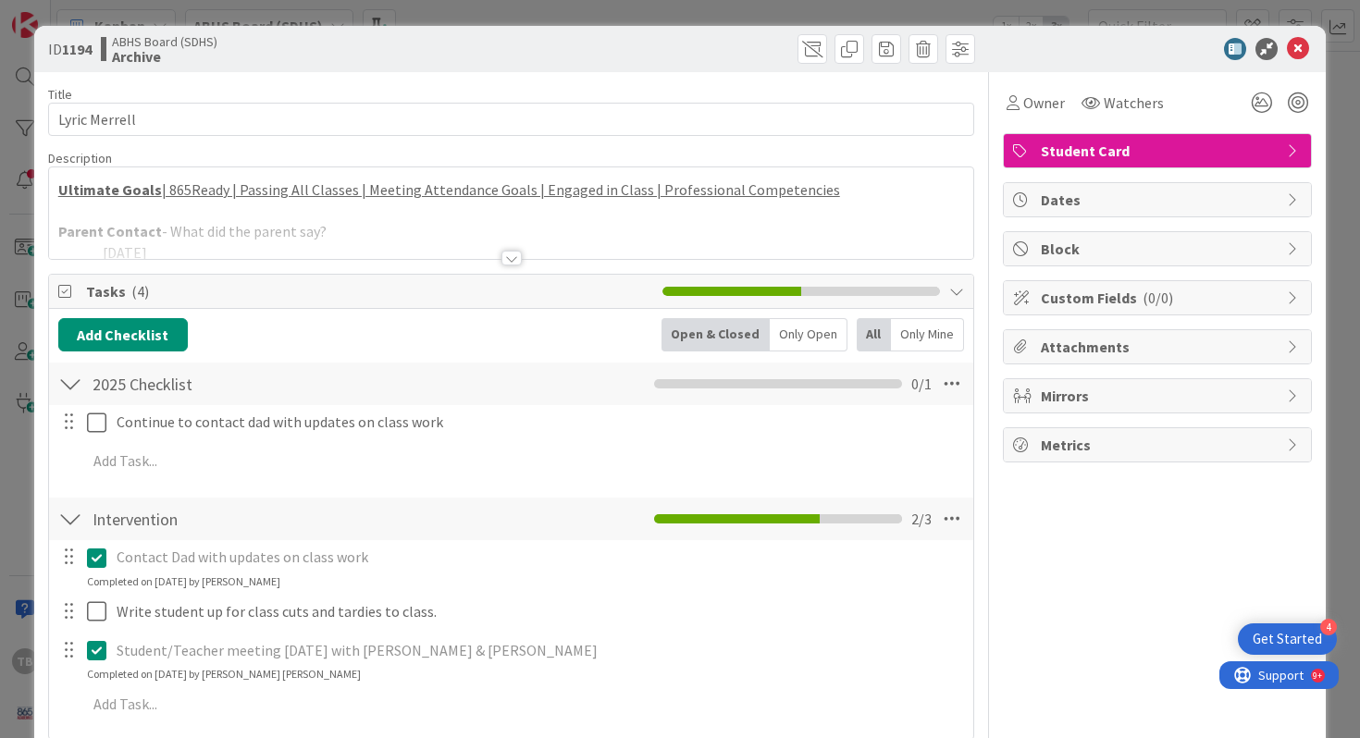
click at [509, 260] on div at bounding box center [511, 258] width 20 height 15
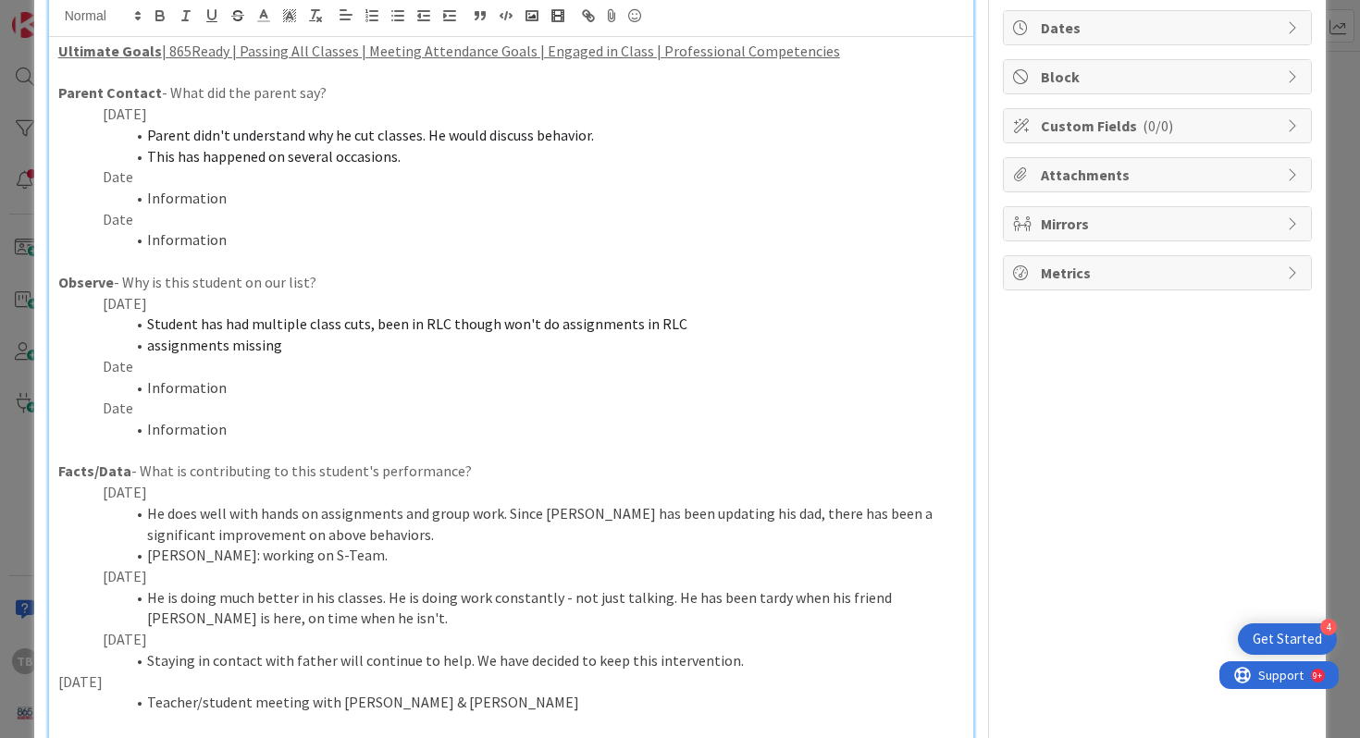
scroll to position [168, 0]
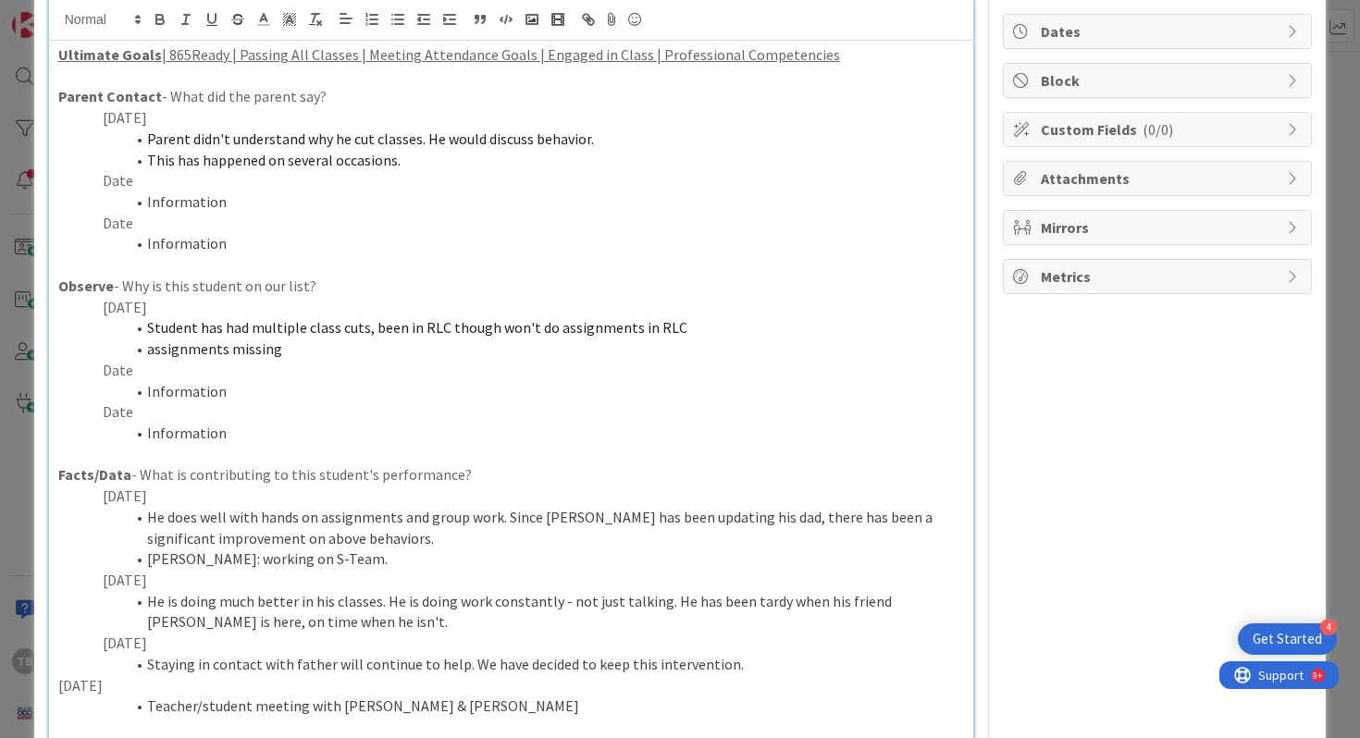
click at [278, 143] on span "Parent didn't understand why he cut classes. He would discuss behavior." at bounding box center [370, 139] width 447 height 19
click at [315, 146] on span "Parent didn't understand why he cut classes. He would discuss behavior." at bounding box center [370, 139] width 447 height 19
click at [421, 160] on li "This has happened on several occasions." at bounding box center [522, 160] width 884 height 21
click at [317, 246] on li "Information" at bounding box center [522, 243] width 884 height 21
click at [326, 283] on p "Observe - Why is this student on our list?" at bounding box center [511, 286] width 907 height 21
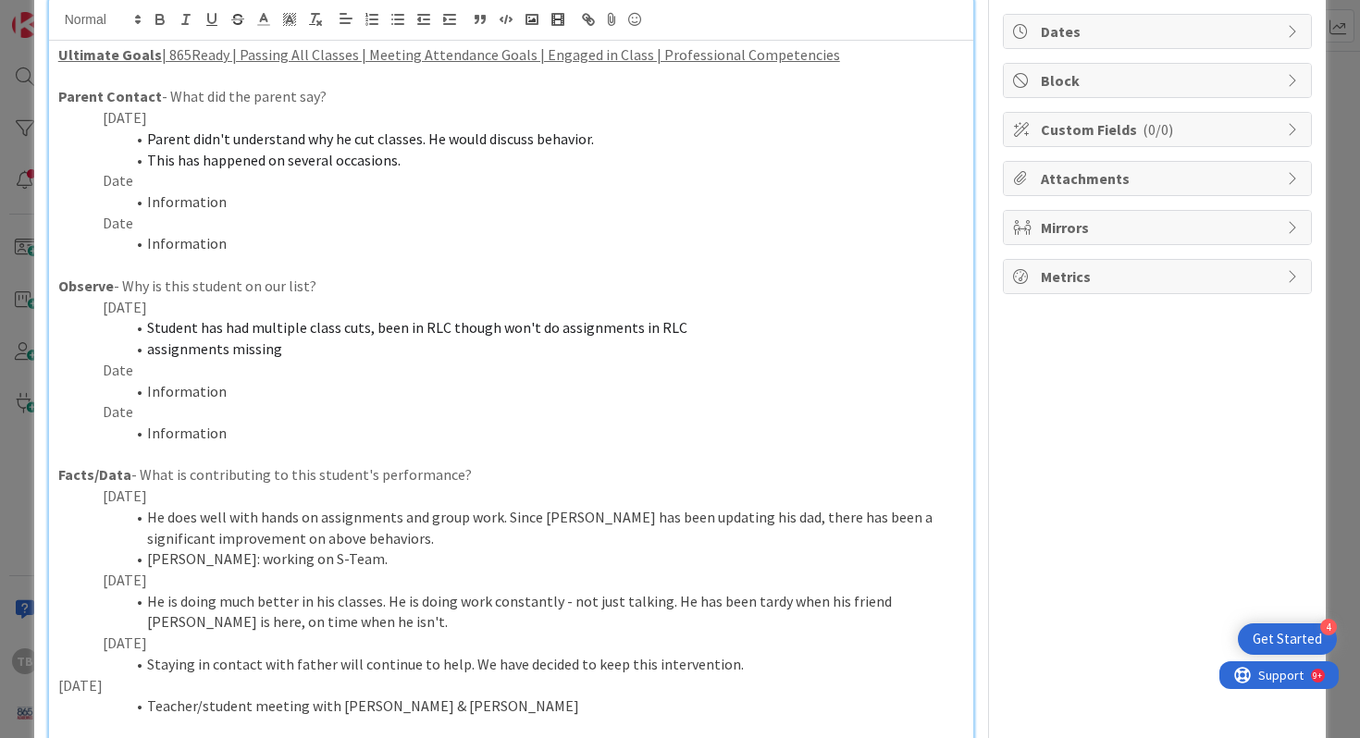
click at [330, 338] on li "Student has had multiple class cuts, been in RLC though won't do assignments in…" at bounding box center [522, 327] width 884 height 21
click at [283, 351] on li "assignments missing" at bounding box center [522, 349] width 884 height 21
click at [356, 333] on span "Student has had multiple class cuts, been in RLC though won't do assignments in…" at bounding box center [417, 327] width 540 height 19
click at [389, 333] on span "Student has had multiple class cuts, been in RLC though won't do assignments in…" at bounding box center [417, 327] width 540 height 19
click at [398, 350] on li "assignments missing" at bounding box center [522, 349] width 884 height 21
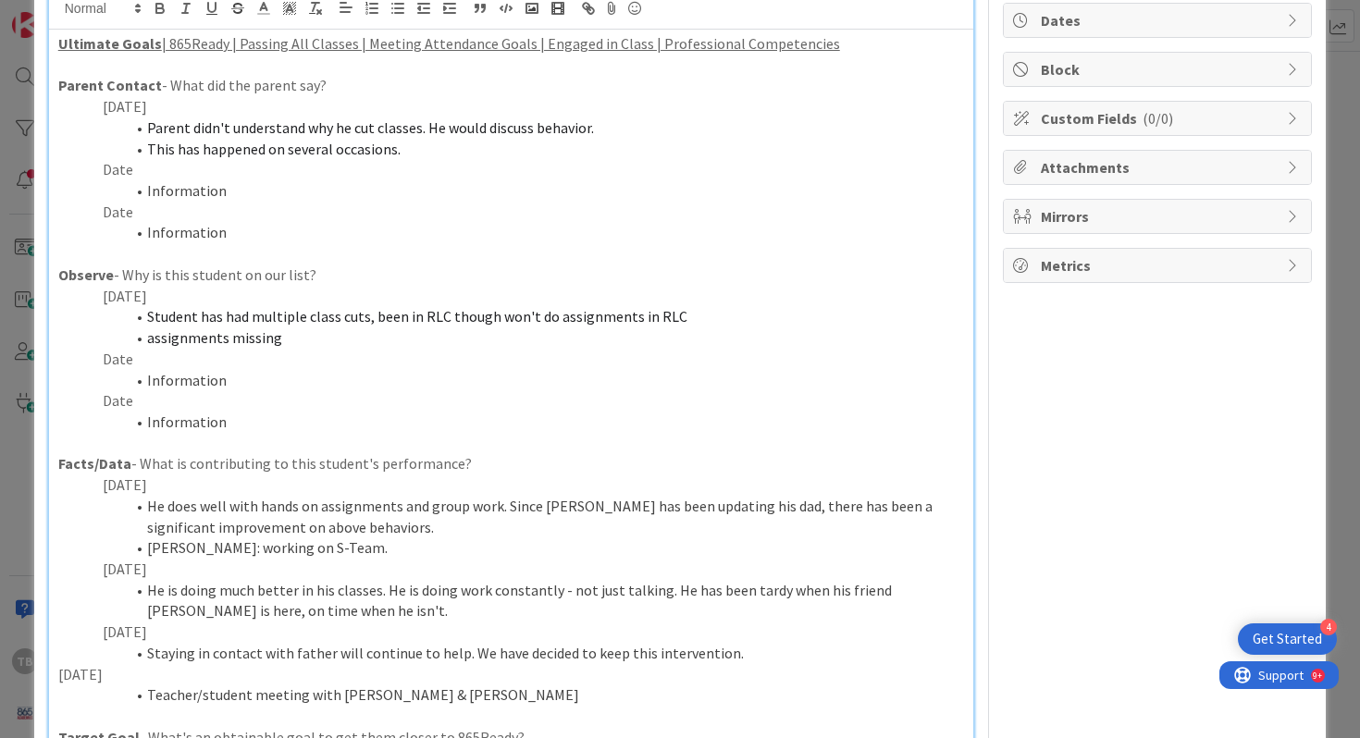
scroll to position [186, 0]
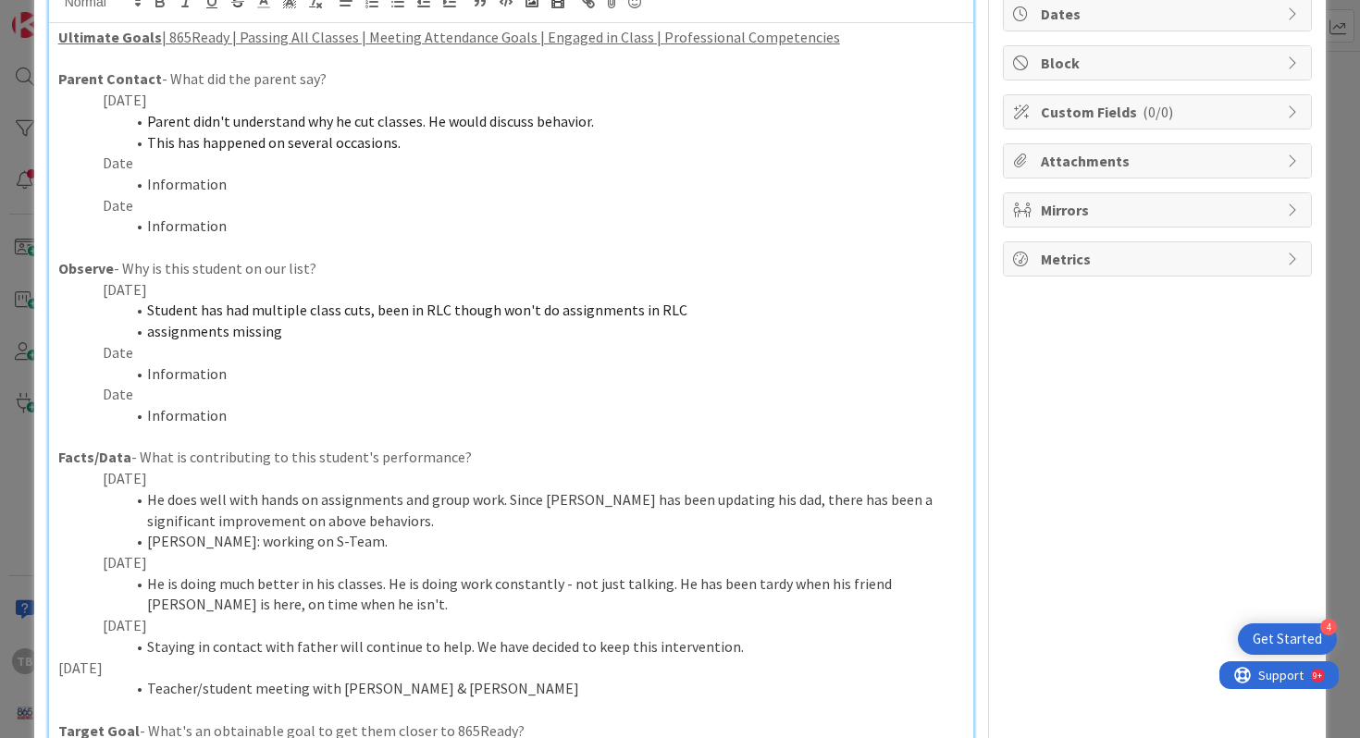
click at [364, 484] on p "[DATE]" at bounding box center [511, 478] width 907 height 21
click at [367, 508] on li "He does well with hands on assignments and group work. Since [PERSON_NAME] has …" at bounding box center [522, 510] width 884 height 42
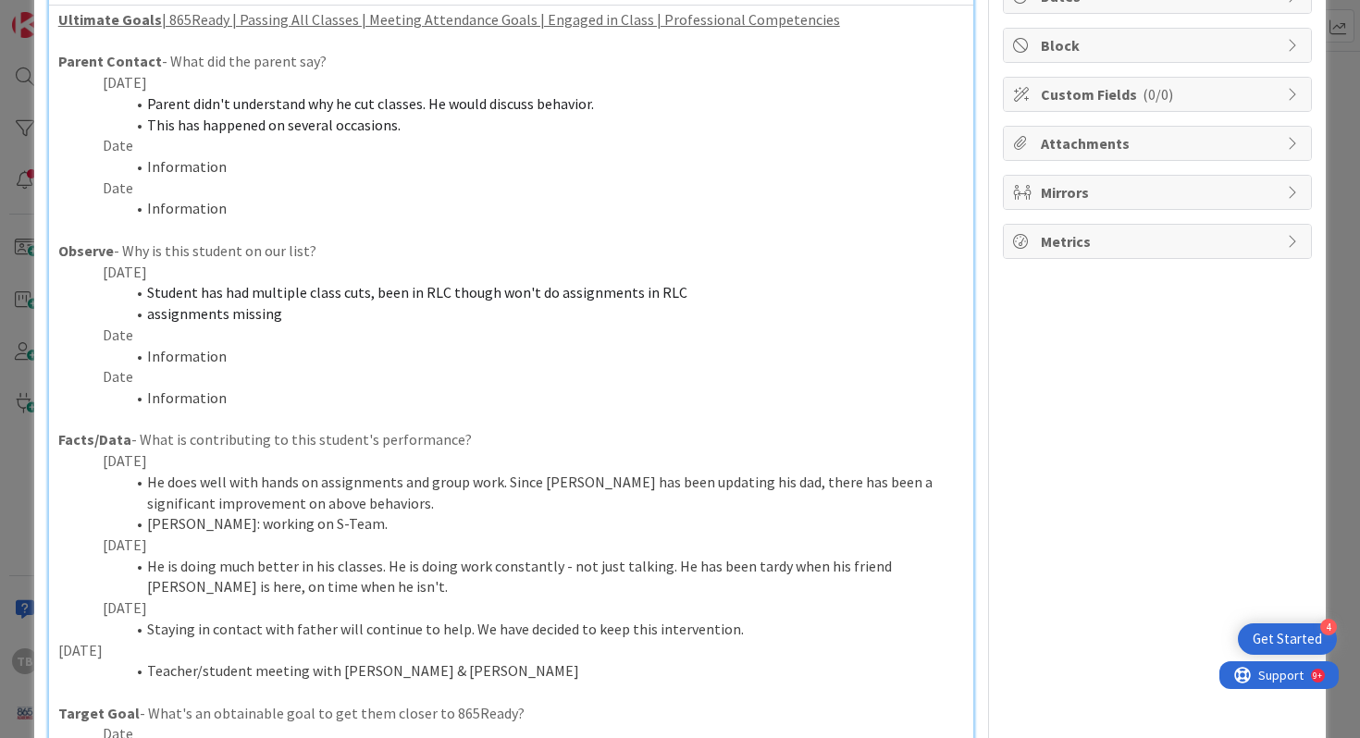
scroll to position [210, 0]
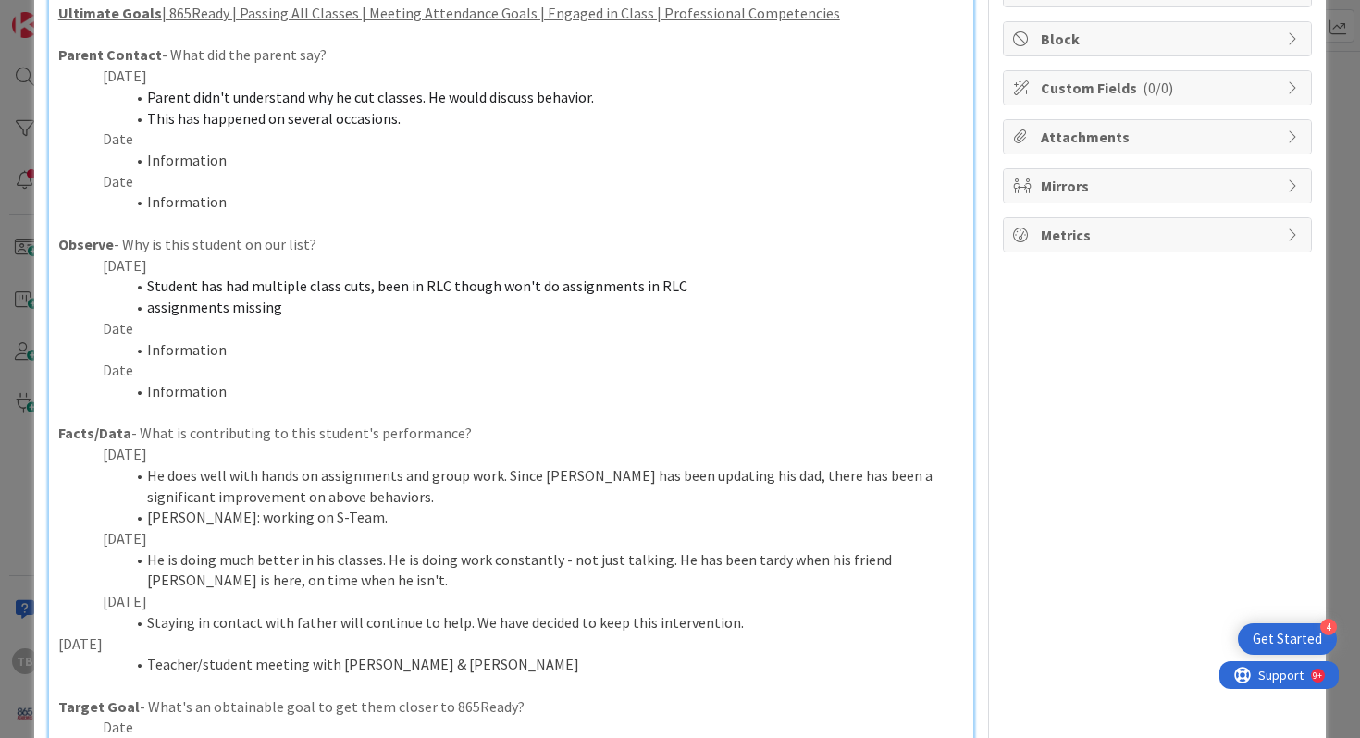
click at [376, 519] on li "[PERSON_NAME]: working on S-Team." at bounding box center [522, 517] width 884 height 21
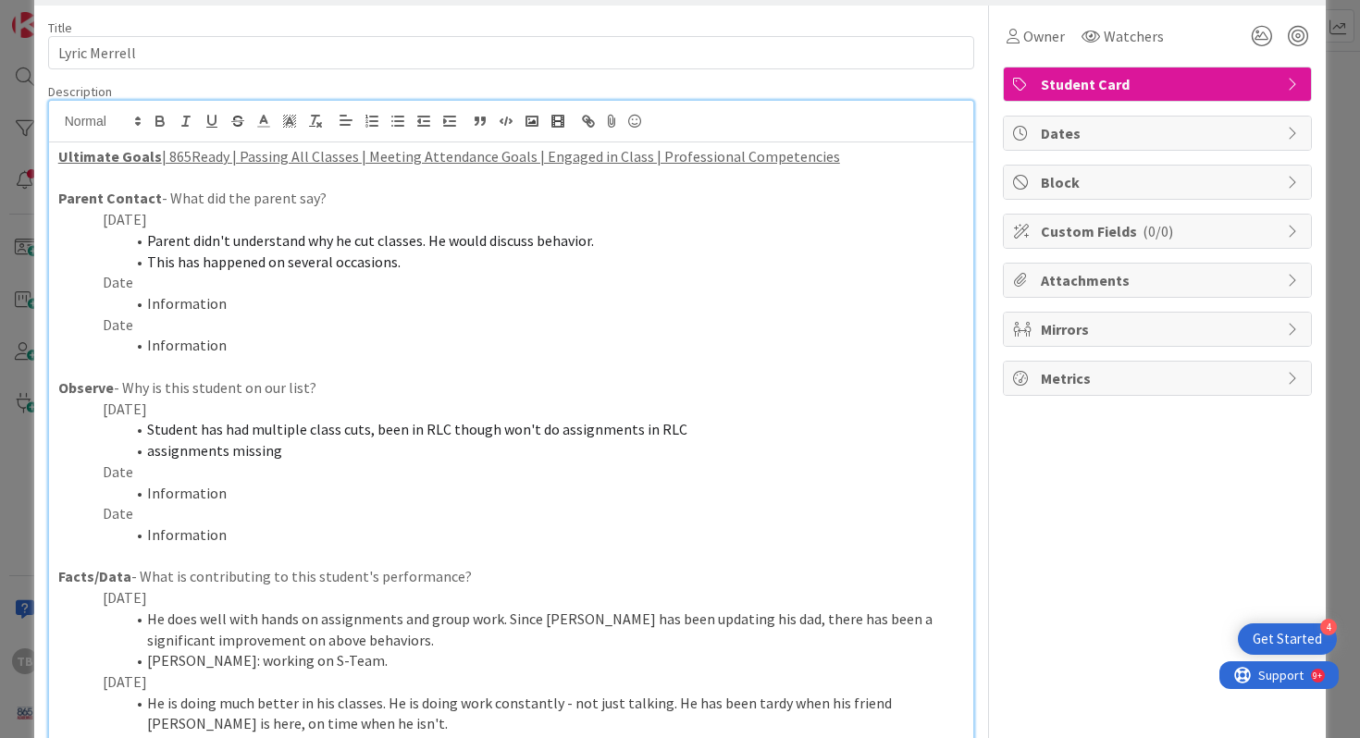
scroll to position [0, 0]
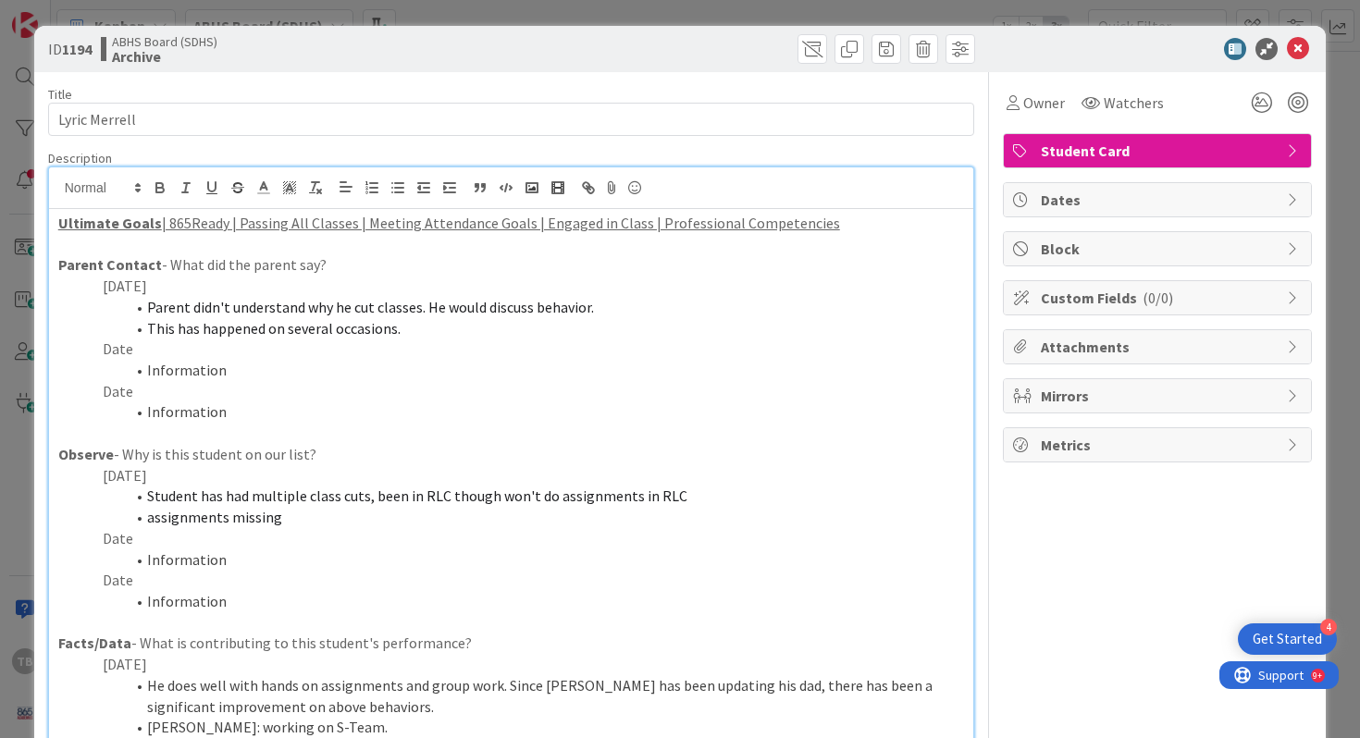
click at [1303, 61] on div "ID 1194 ABHS Board (SDHS) Archive" at bounding box center [680, 49] width 1292 height 46
click at [1303, 58] on icon at bounding box center [1298, 49] width 22 height 22
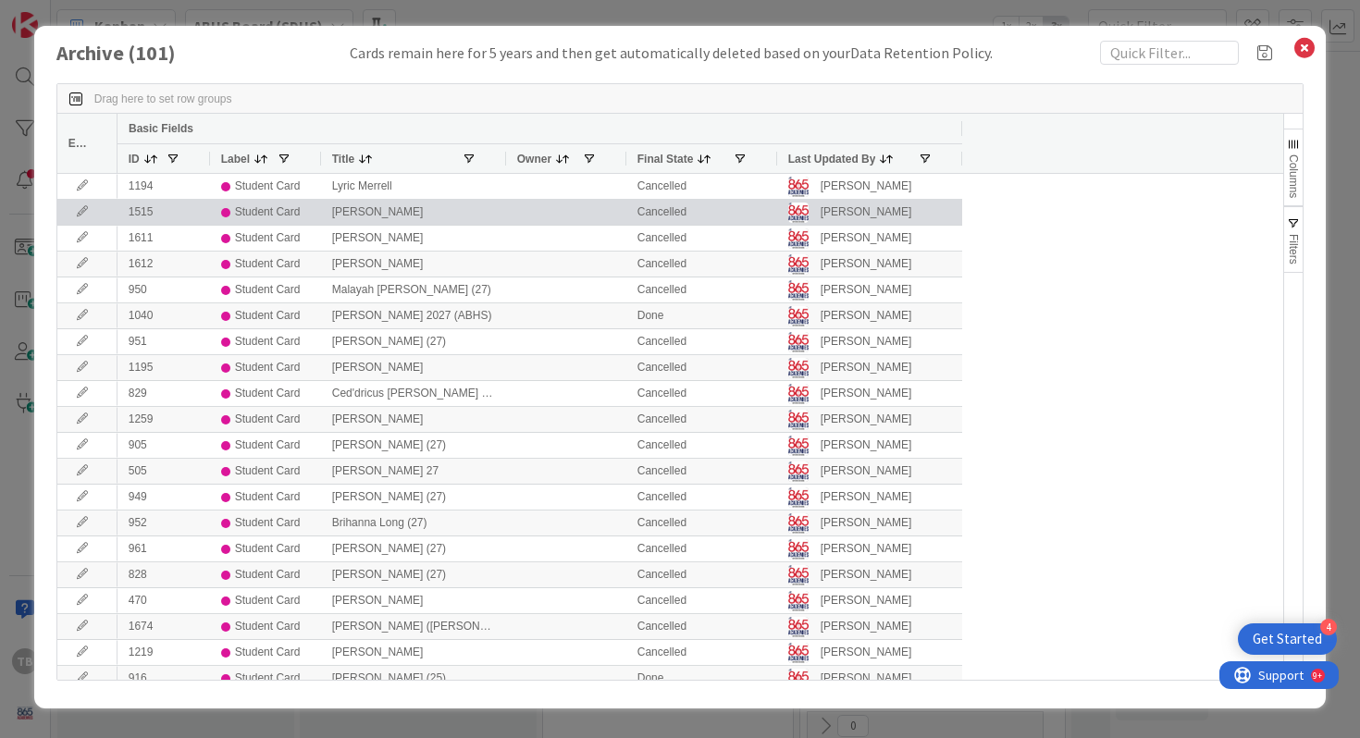
click at [81, 216] on icon at bounding box center [82, 211] width 28 height 11
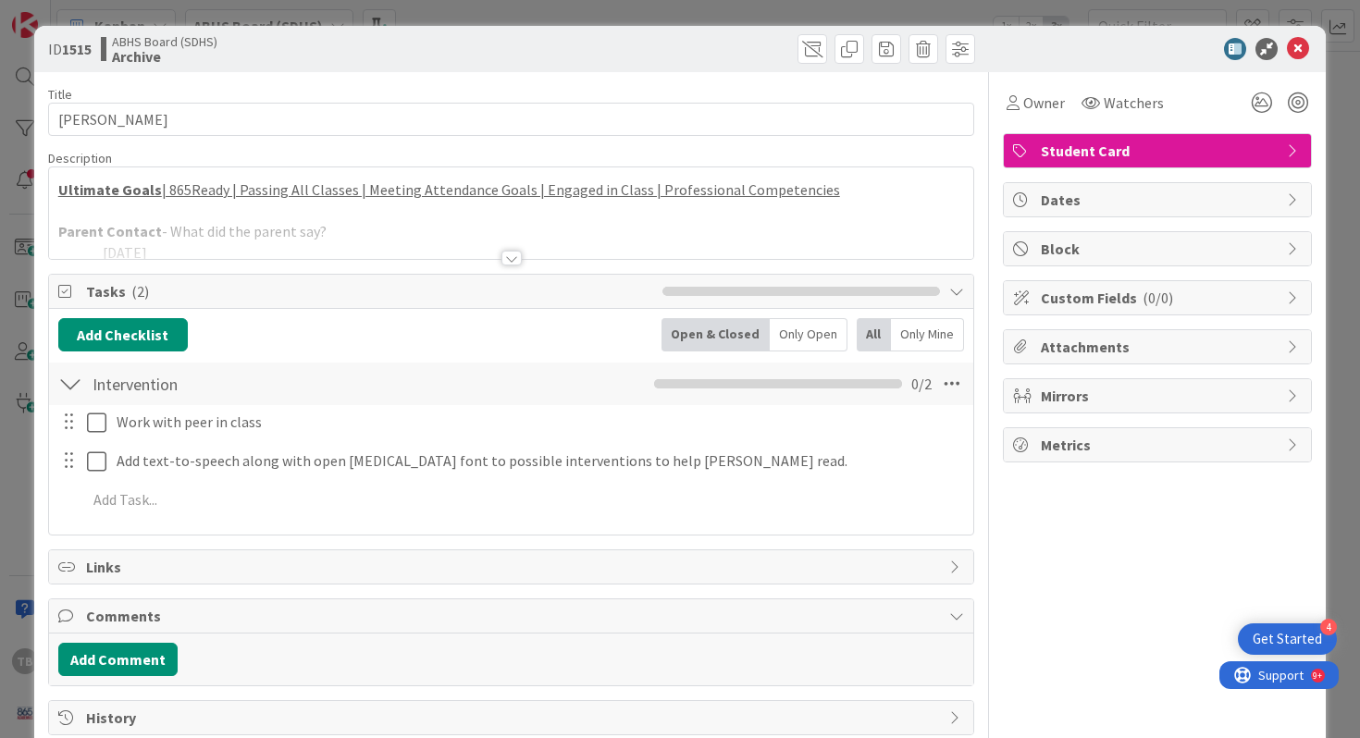
click at [512, 265] on div at bounding box center [511, 258] width 20 height 15
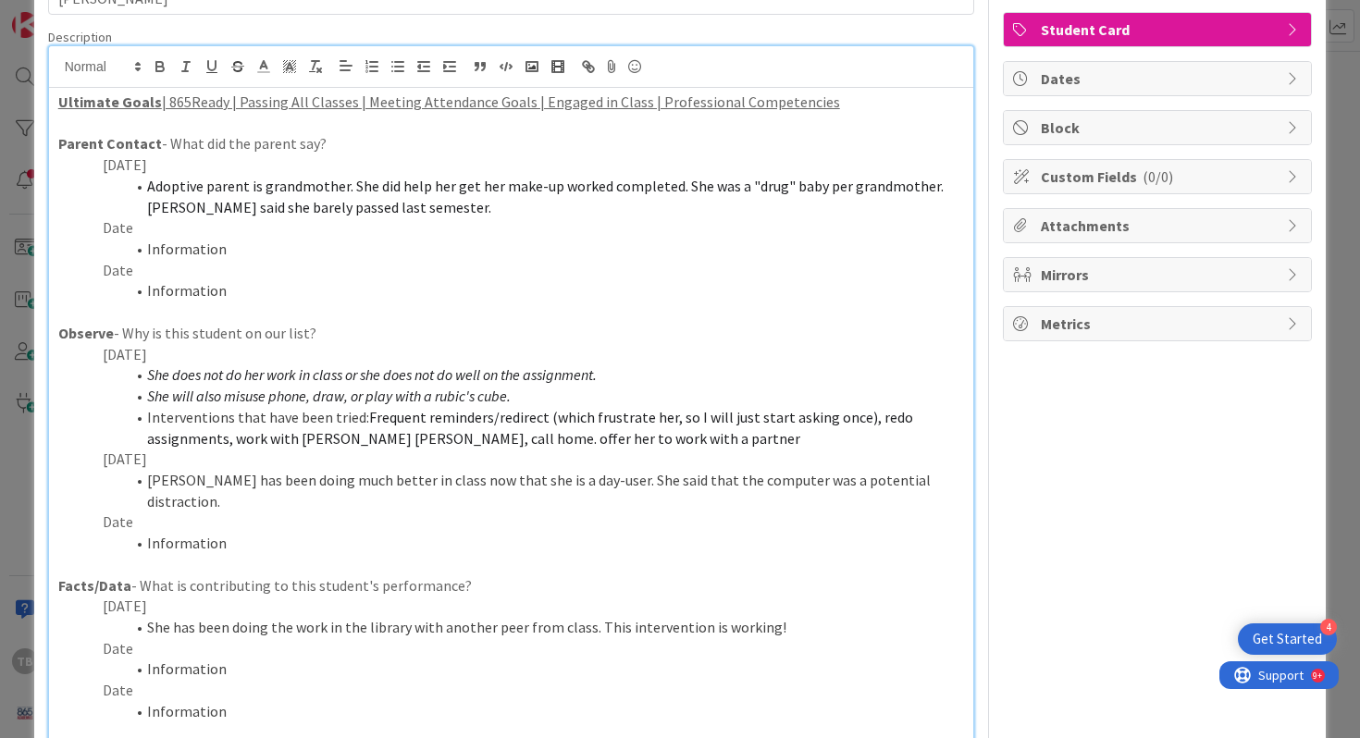
scroll to position [124, 0]
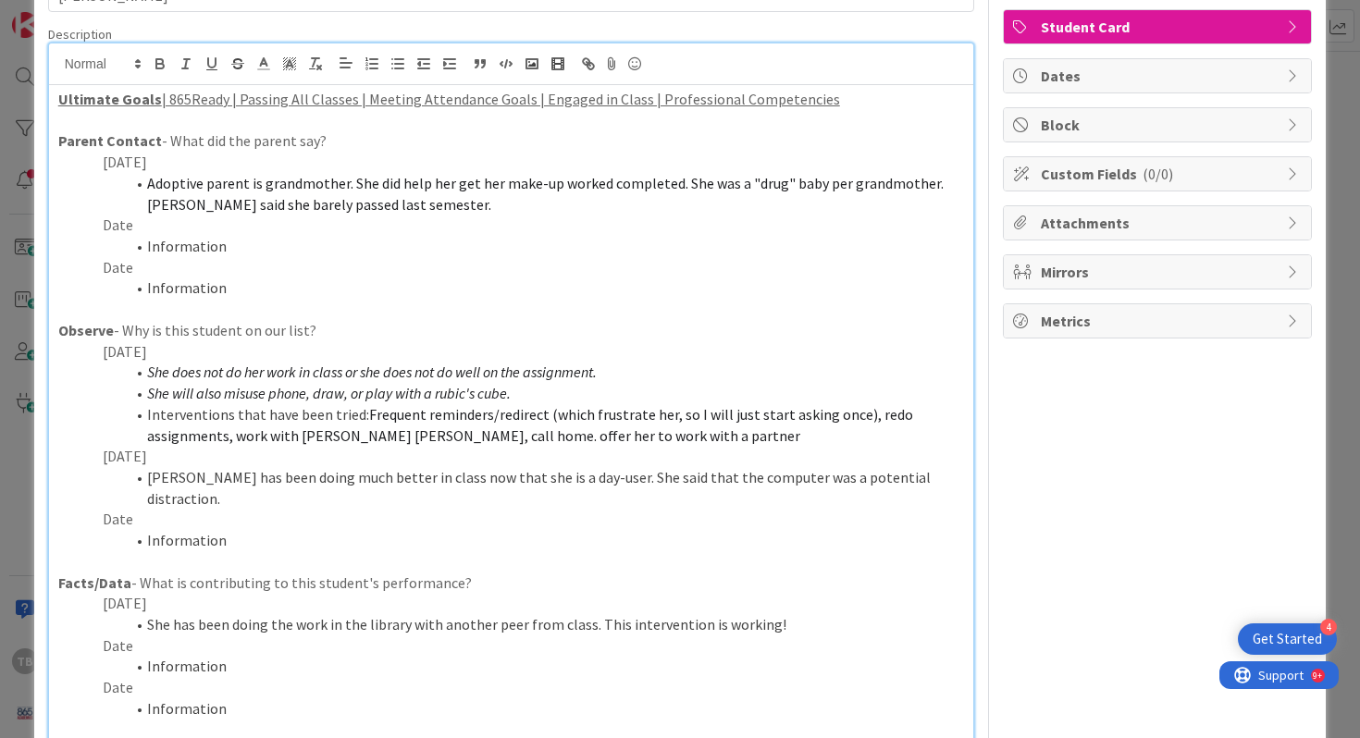
click at [228, 369] on em "She does not do her work in class or she does not do well on the assignment." at bounding box center [372, 372] width 450 height 19
click at [146, 375] on li "She does not do her work in class or she does not do well on the assignment." at bounding box center [522, 372] width 884 height 21
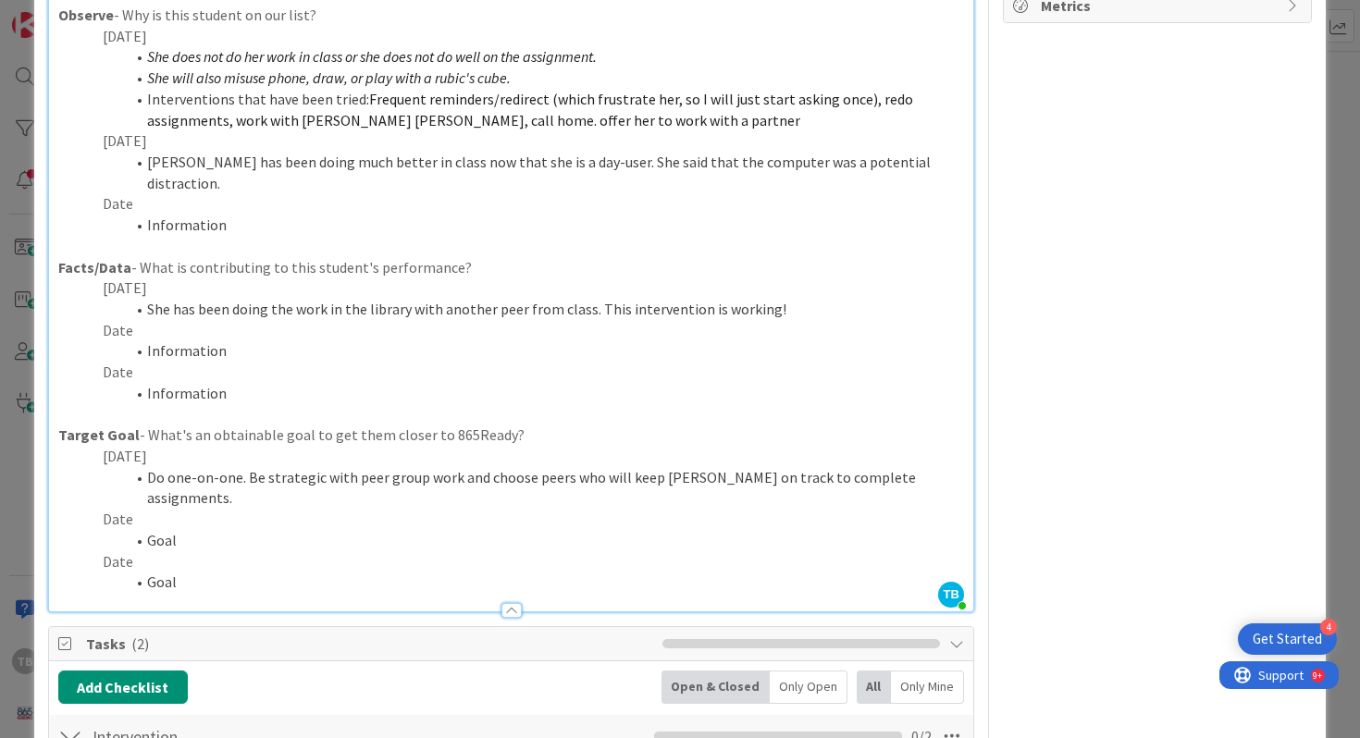
scroll to position [452, 0]
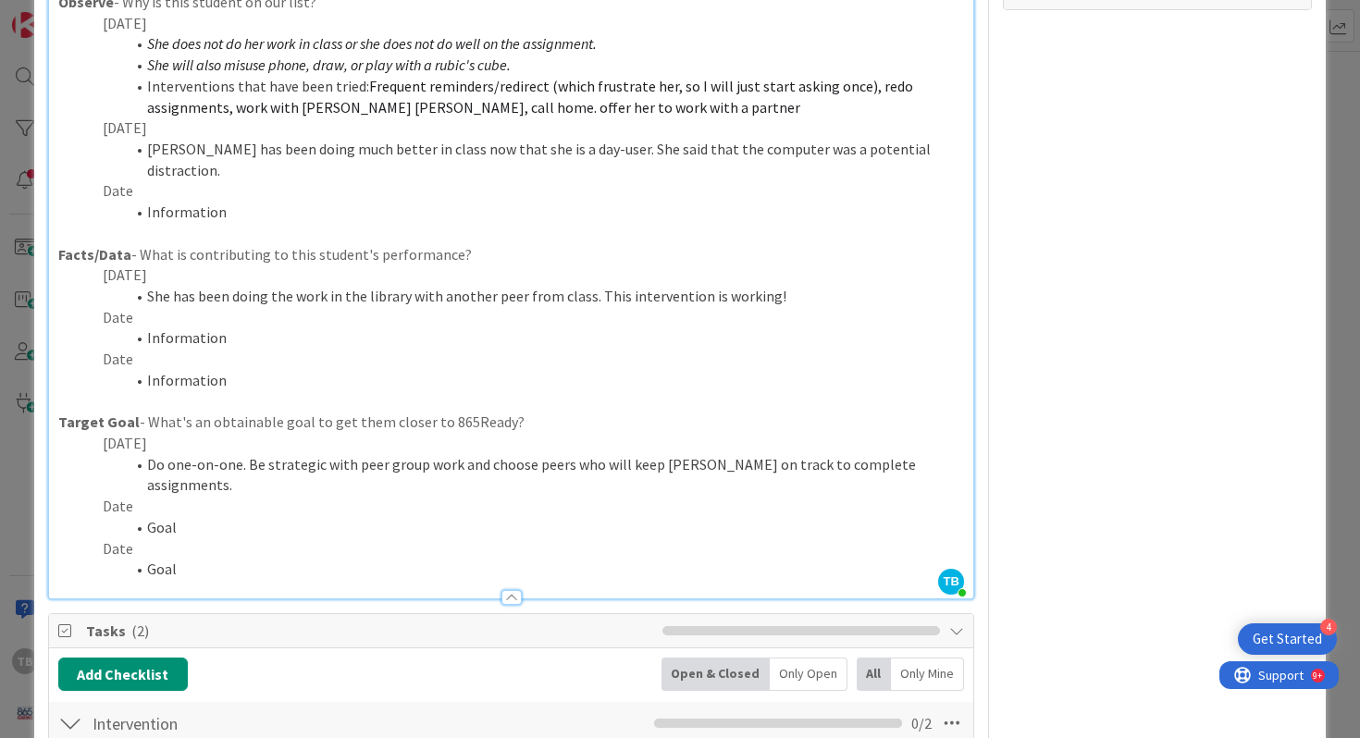
click at [457, 63] on em "She will also misuse phone, draw, or play with a rubic's cube." at bounding box center [329, 65] width 364 height 19
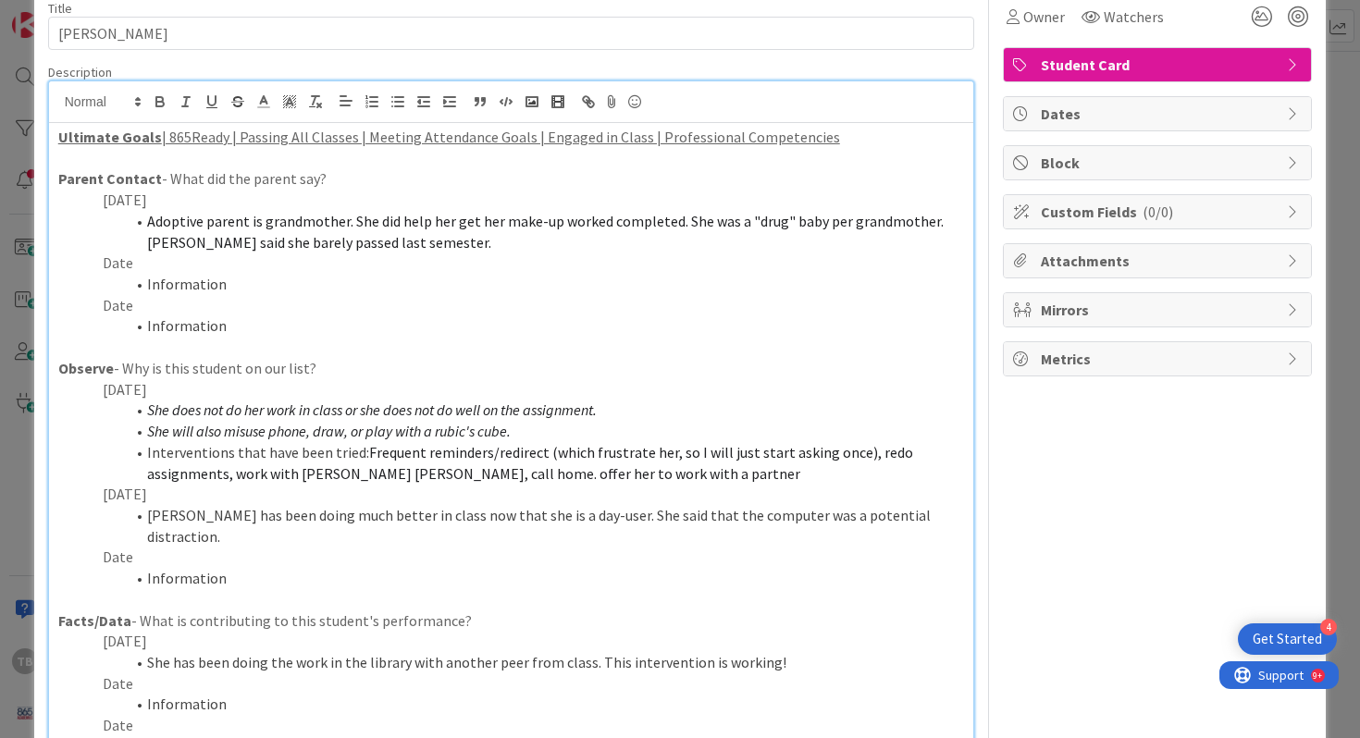
scroll to position [0, 0]
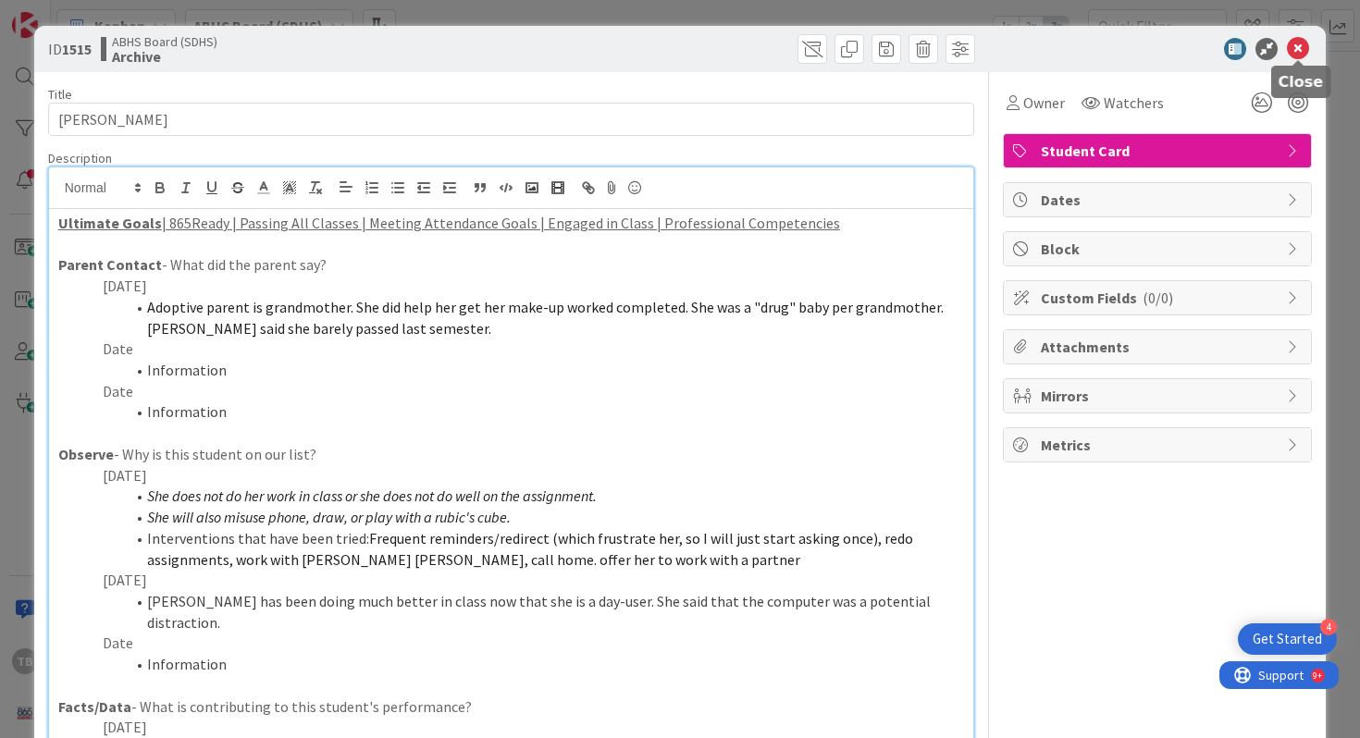
click at [1304, 48] on icon at bounding box center [1298, 49] width 22 height 22
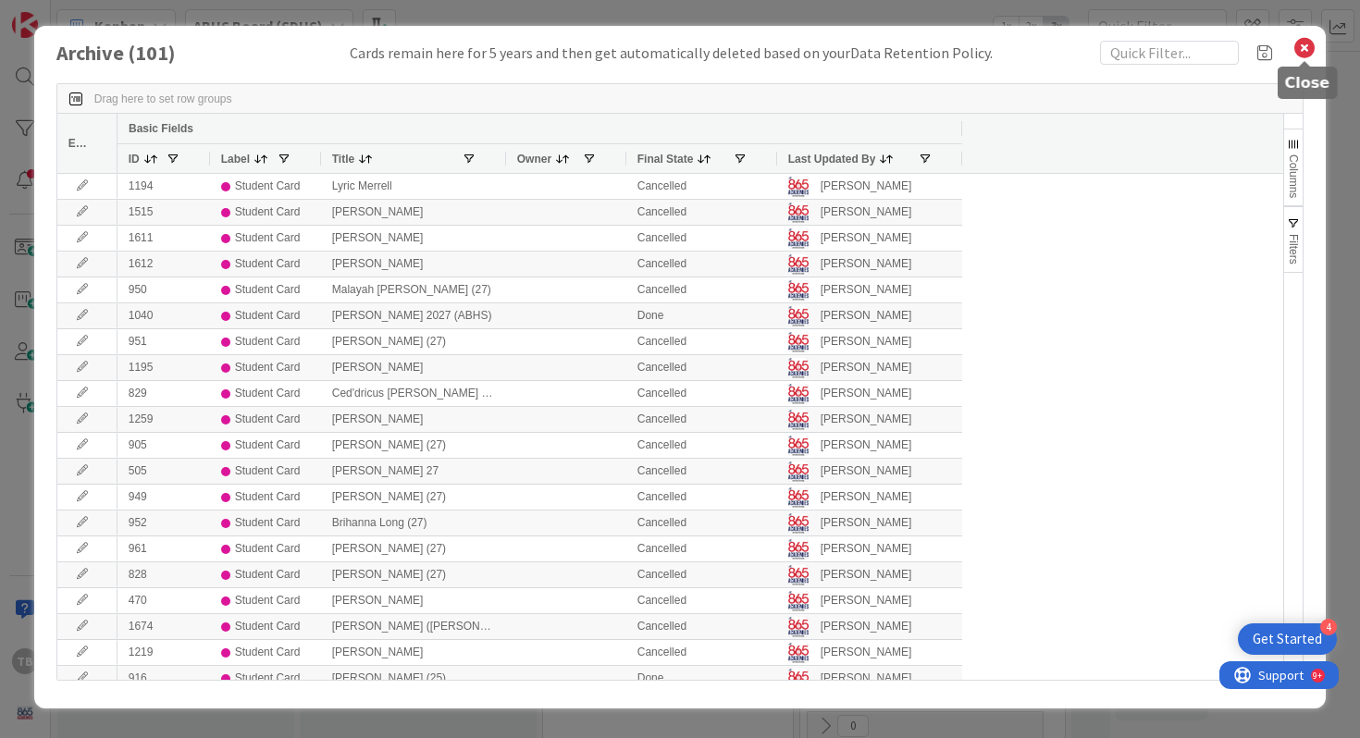
click at [1302, 43] on icon at bounding box center [1304, 48] width 24 height 26
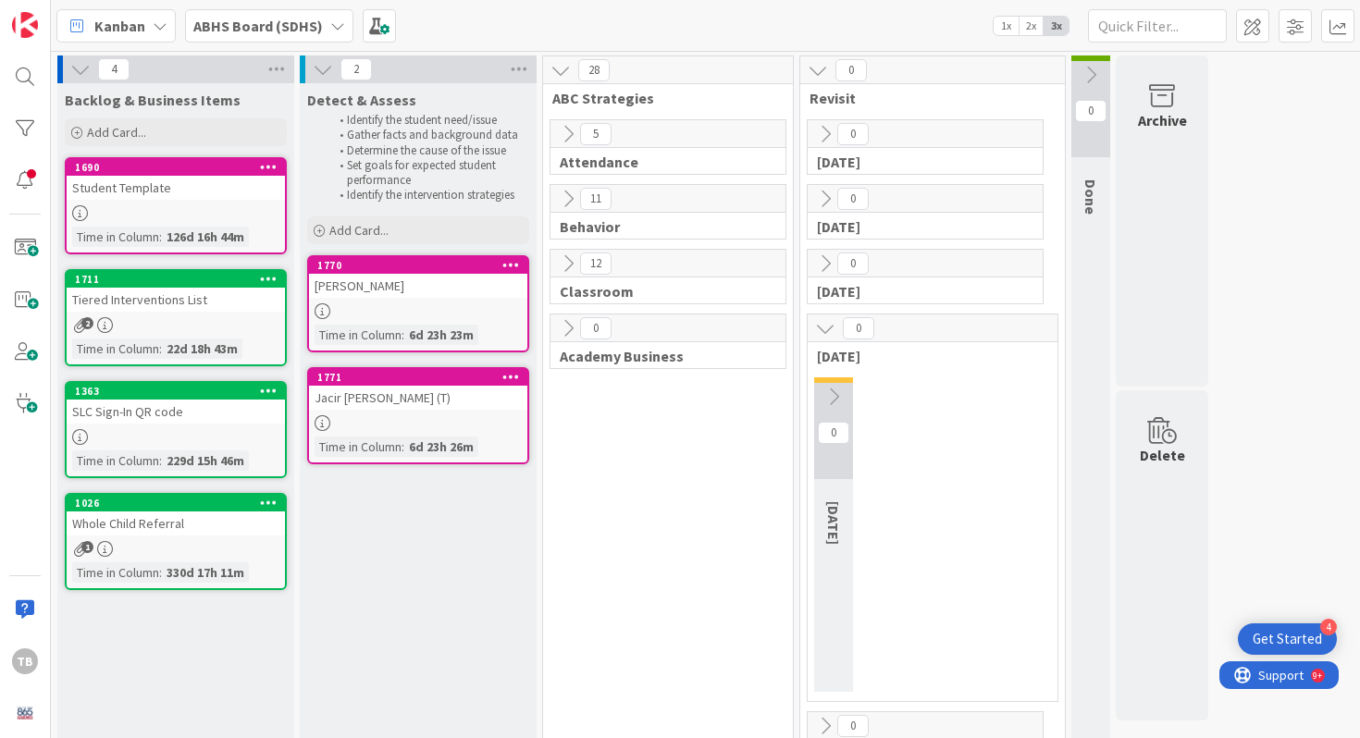
click at [569, 145] on button at bounding box center [568, 134] width 24 height 24
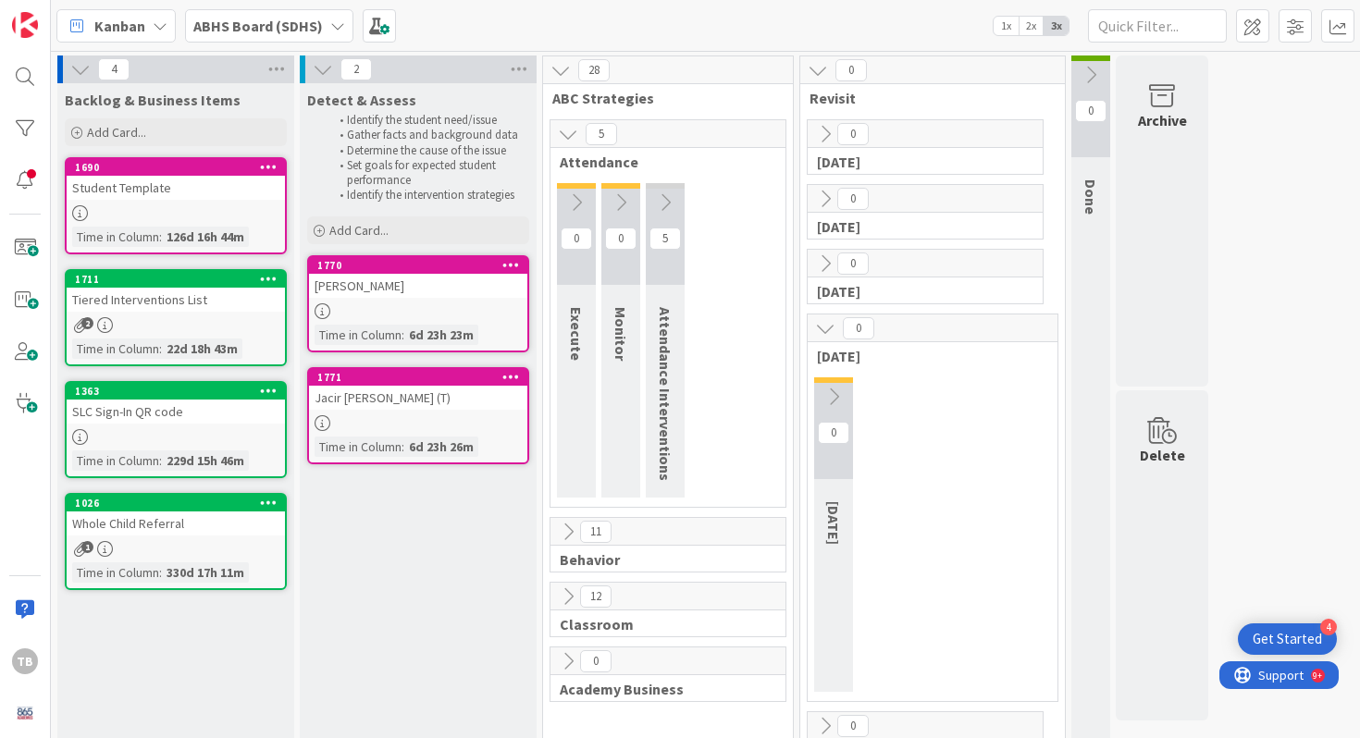
click at [569, 145] on button at bounding box center [568, 134] width 24 height 24
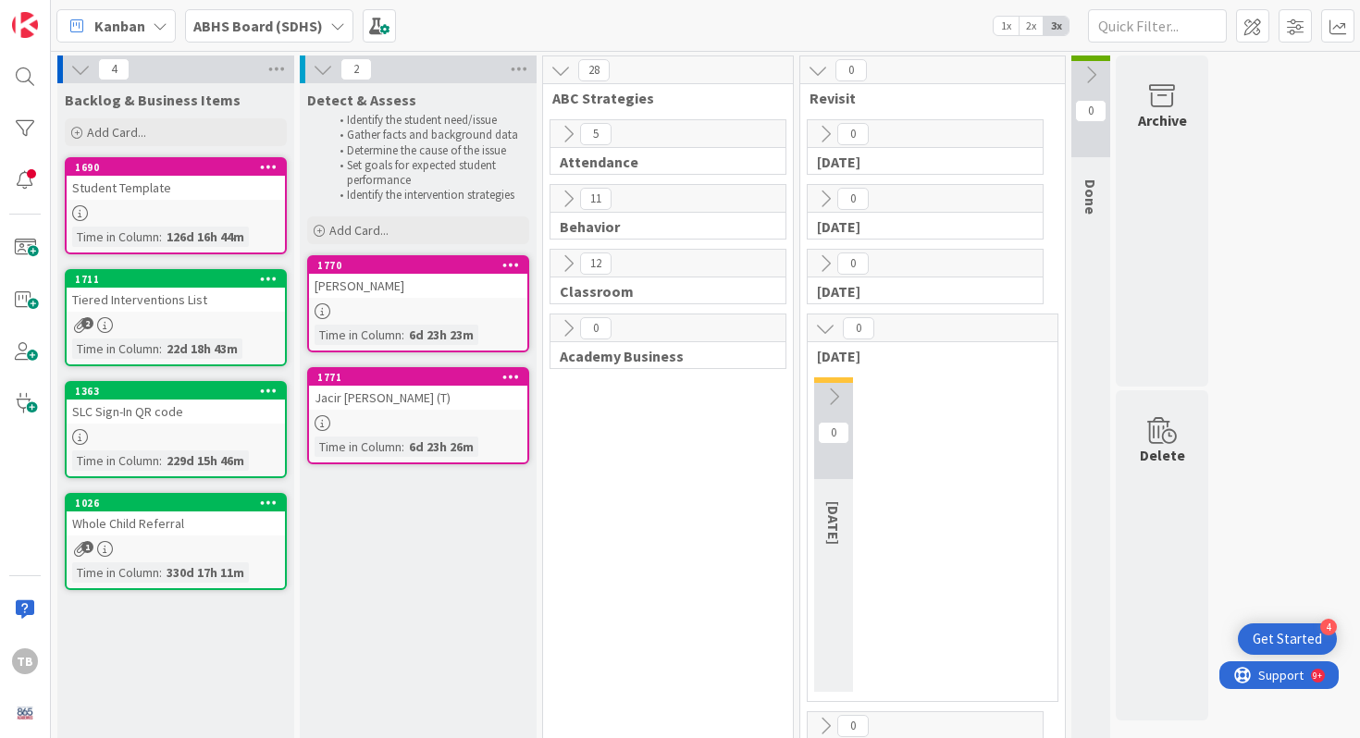
click at [568, 80] on button at bounding box center [561, 70] width 24 height 24
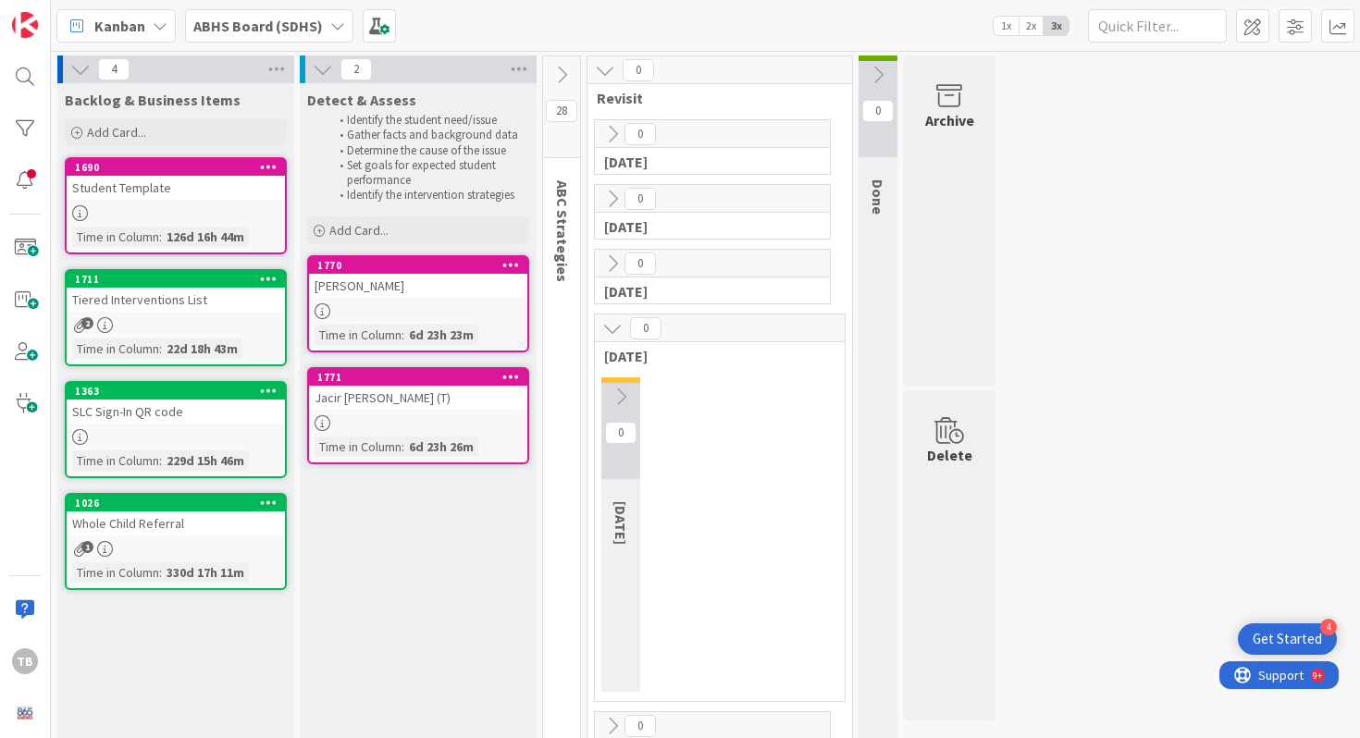
click at [568, 80] on icon at bounding box center [561, 75] width 20 height 20
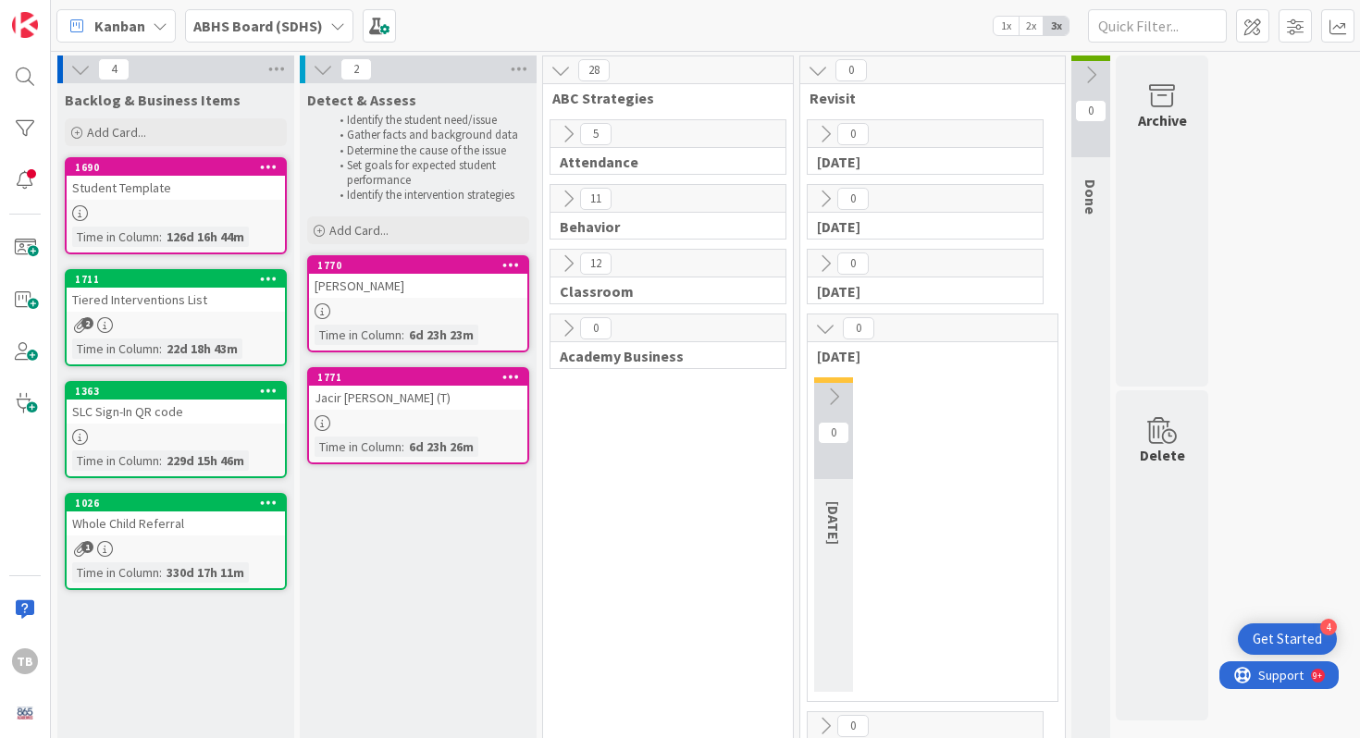
click at [568, 130] on icon at bounding box center [568, 134] width 20 height 20
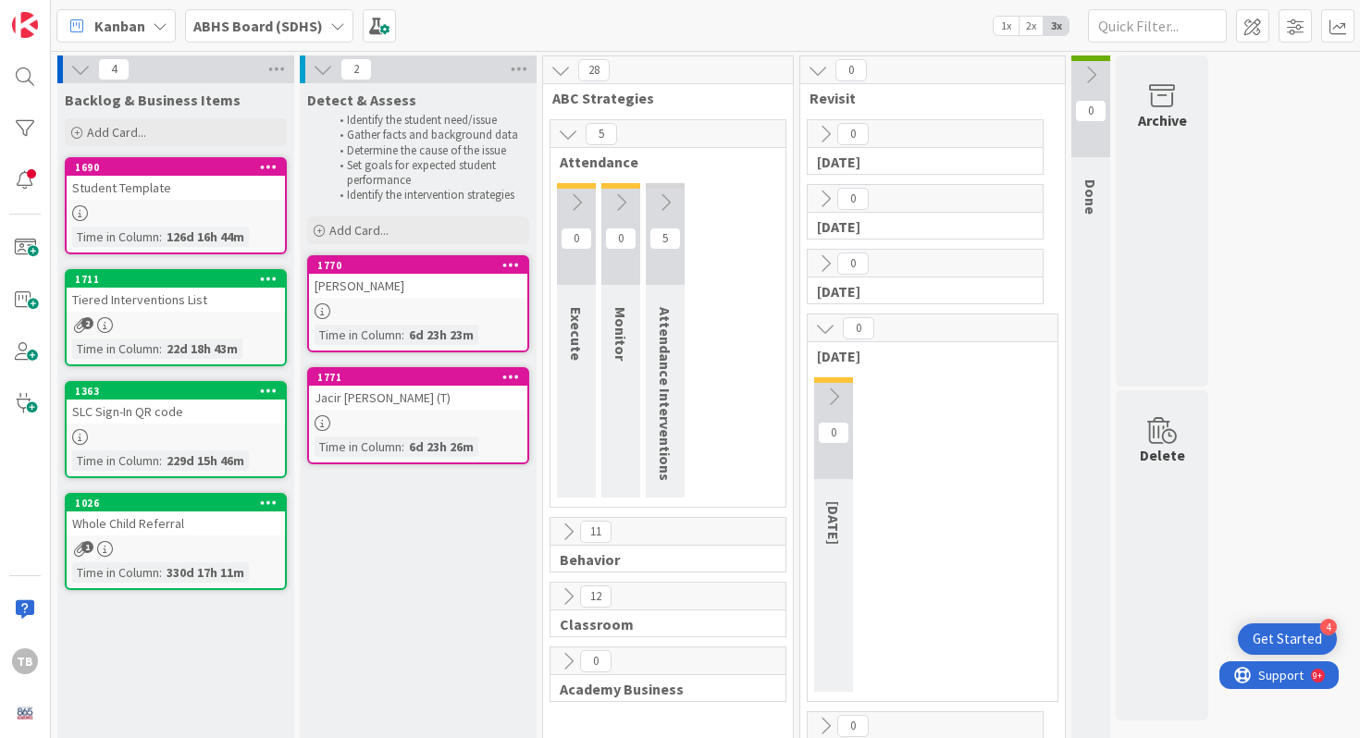
click at [656, 207] on icon at bounding box center [665, 202] width 20 height 20
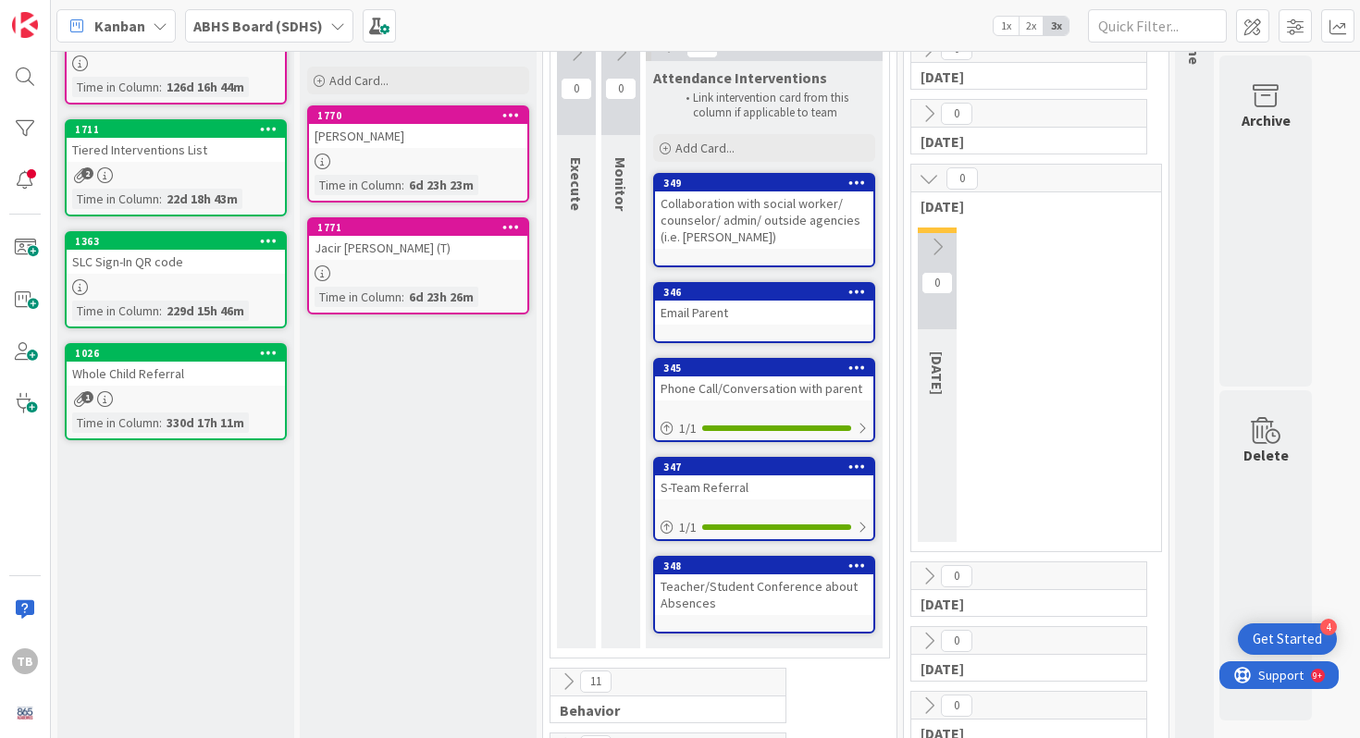
scroll to position [167, 0]
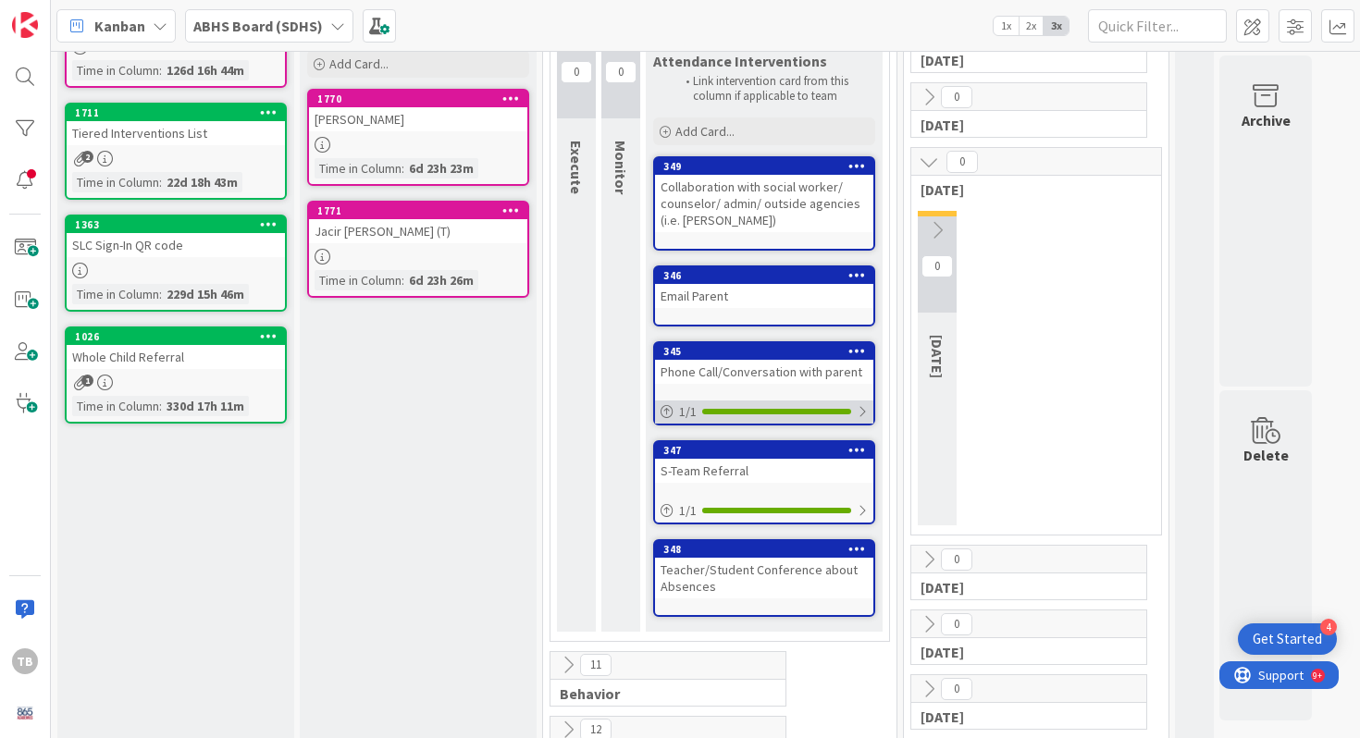
click at [848, 412] on div at bounding box center [776, 412] width 149 height 6
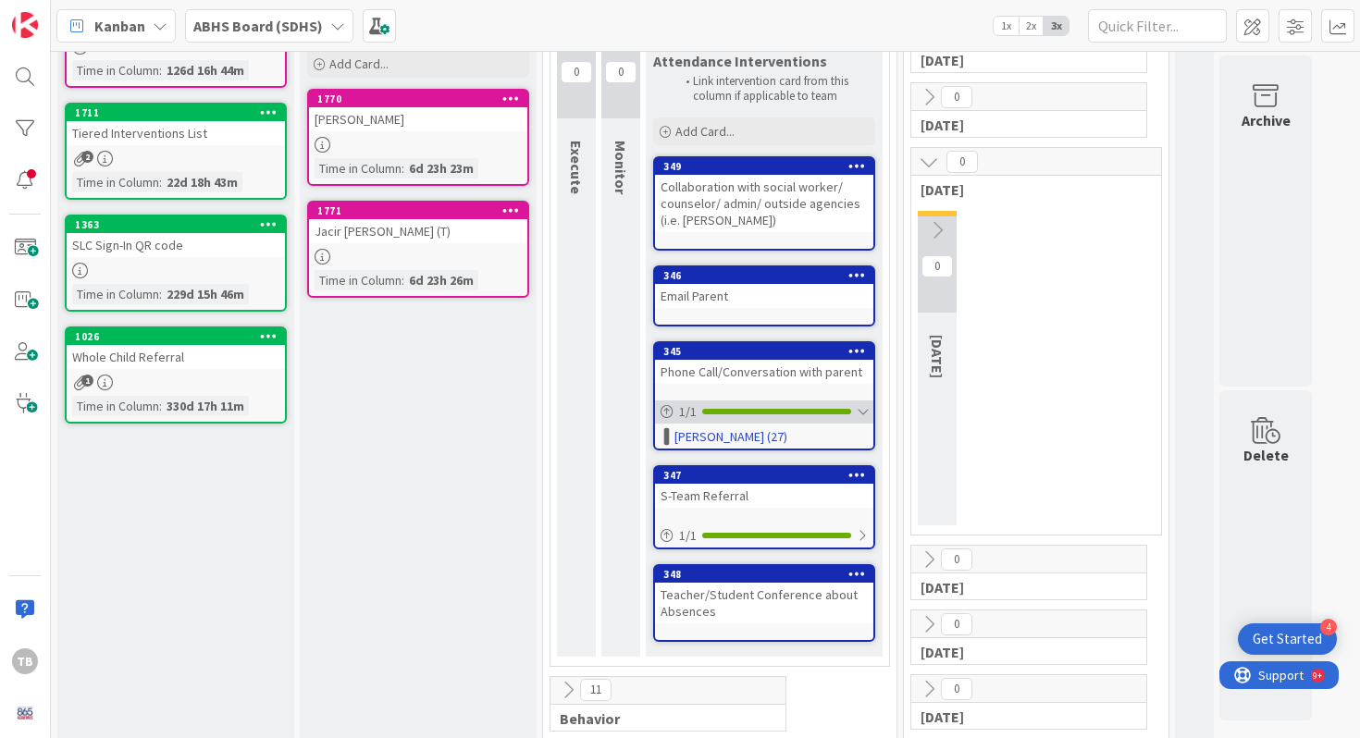
click at [855, 412] on div "1 / 1" at bounding box center [764, 412] width 218 height 23
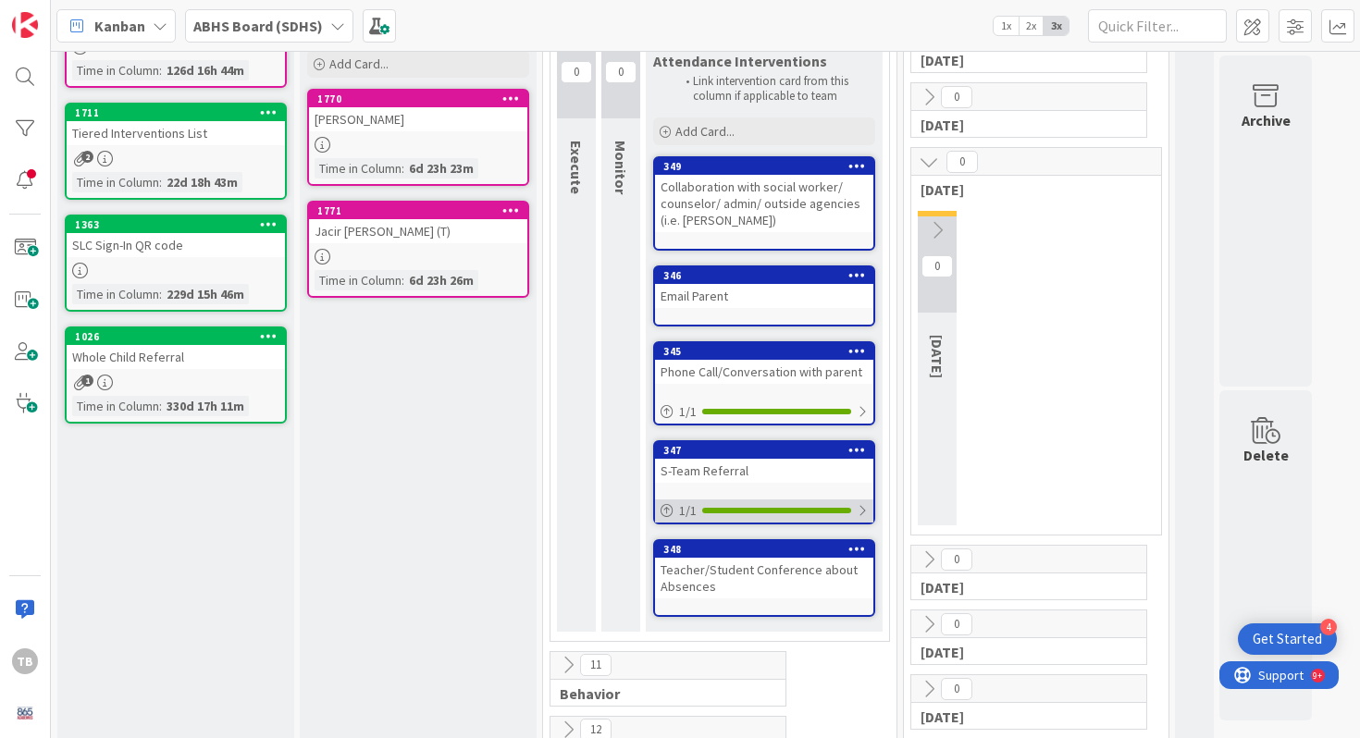
click at [861, 500] on div "1 / 1" at bounding box center [764, 511] width 218 height 23
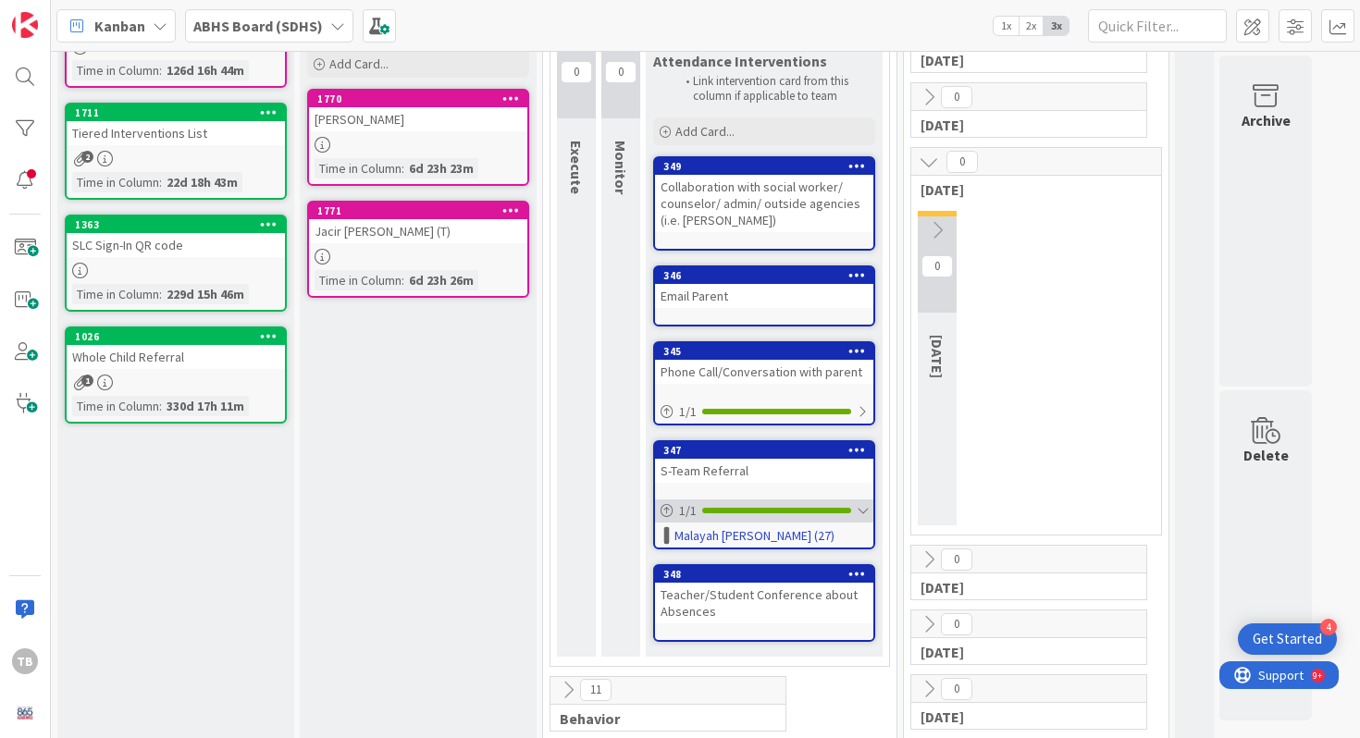
click at [861, 500] on div "1 / 1" at bounding box center [764, 511] width 218 height 23
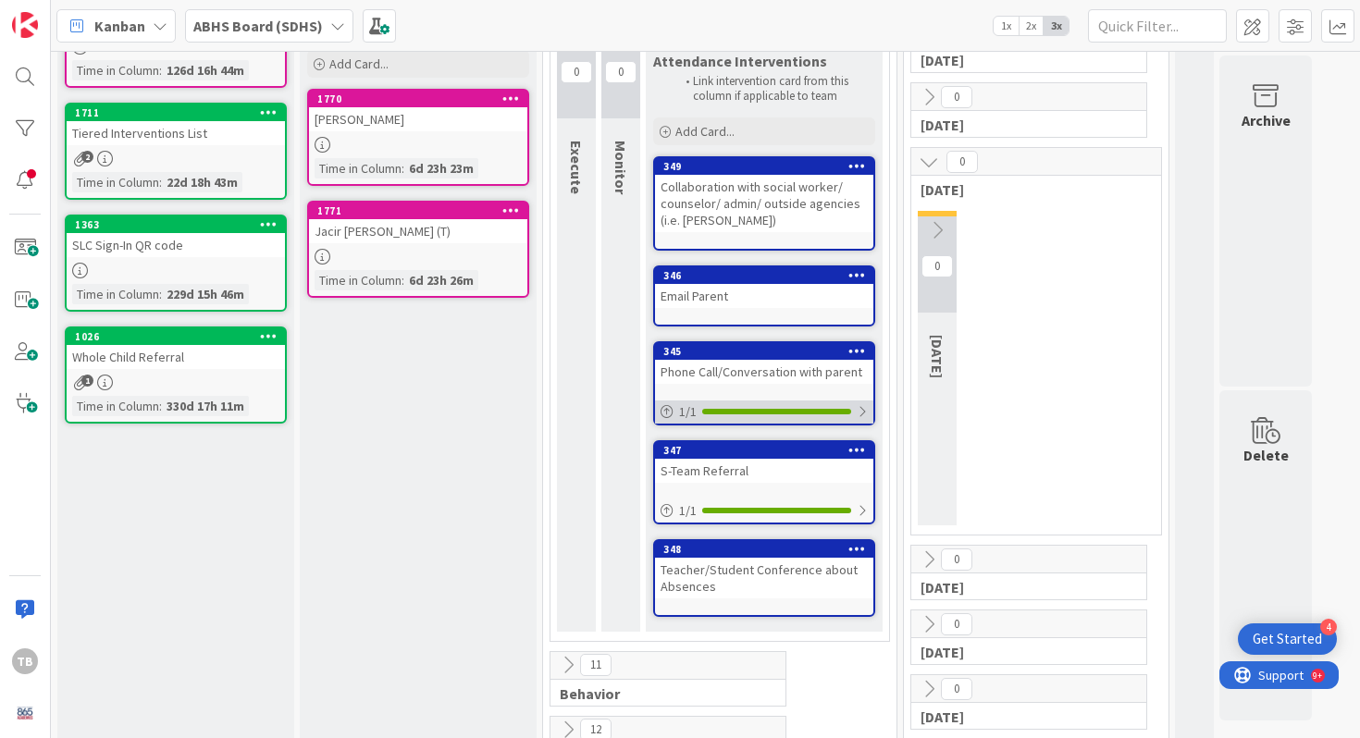
click at [857, 411] on div at bounding box center [862, 411] width 11 height 15
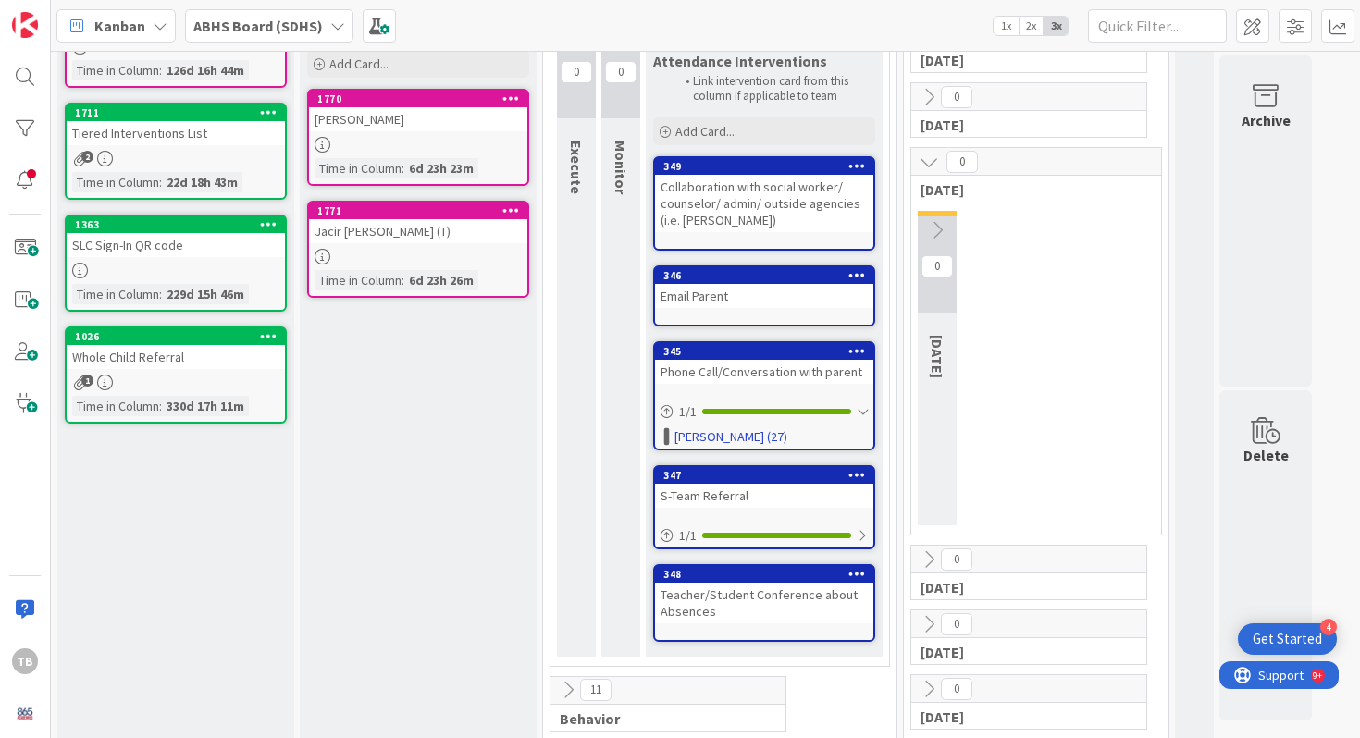
click at [828, 386] on link "345 Phone Call/Conversation with parent [DEMOGRAPHIC_DATA] / 1 [PERSON_NAME] (2…" at bounding box center [764, 395] width 222 height 109
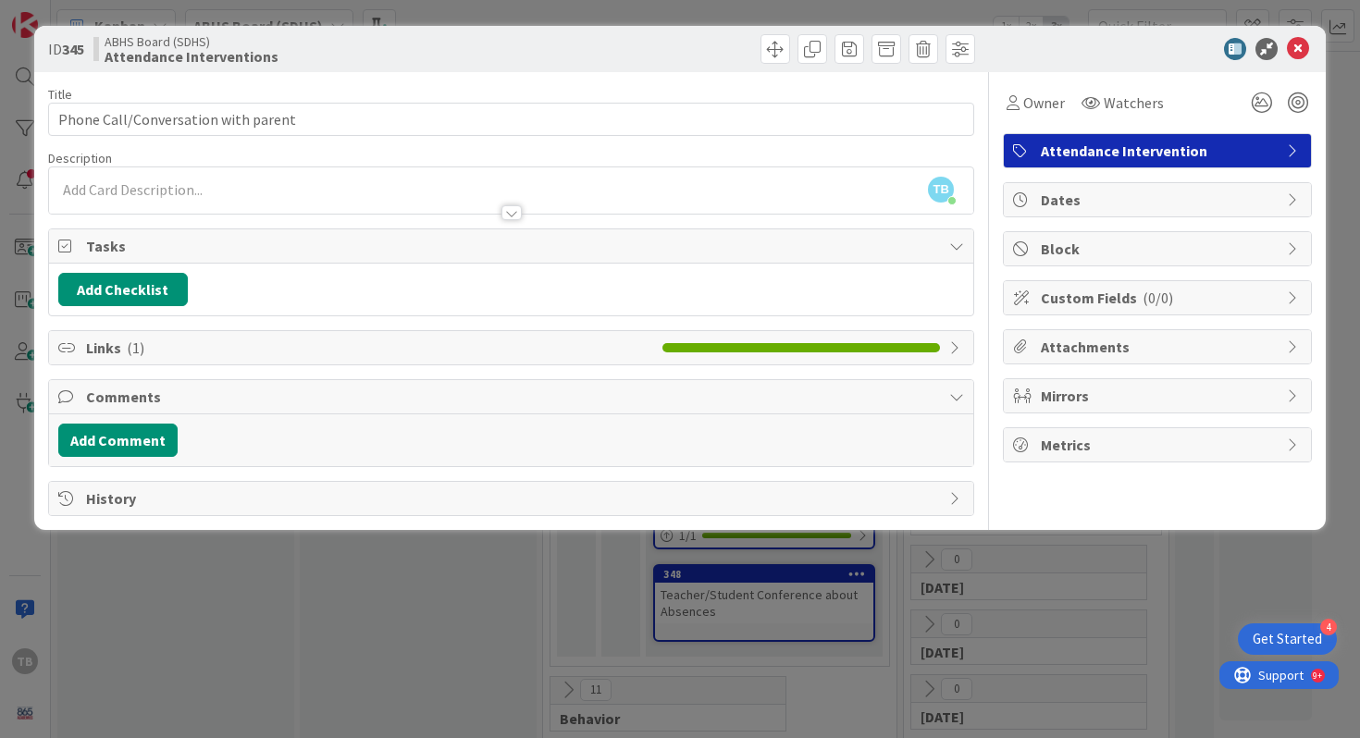
click at [77, 345] on div "Links ( 1 )" at bounding box center [511, 347] width 925 height 33
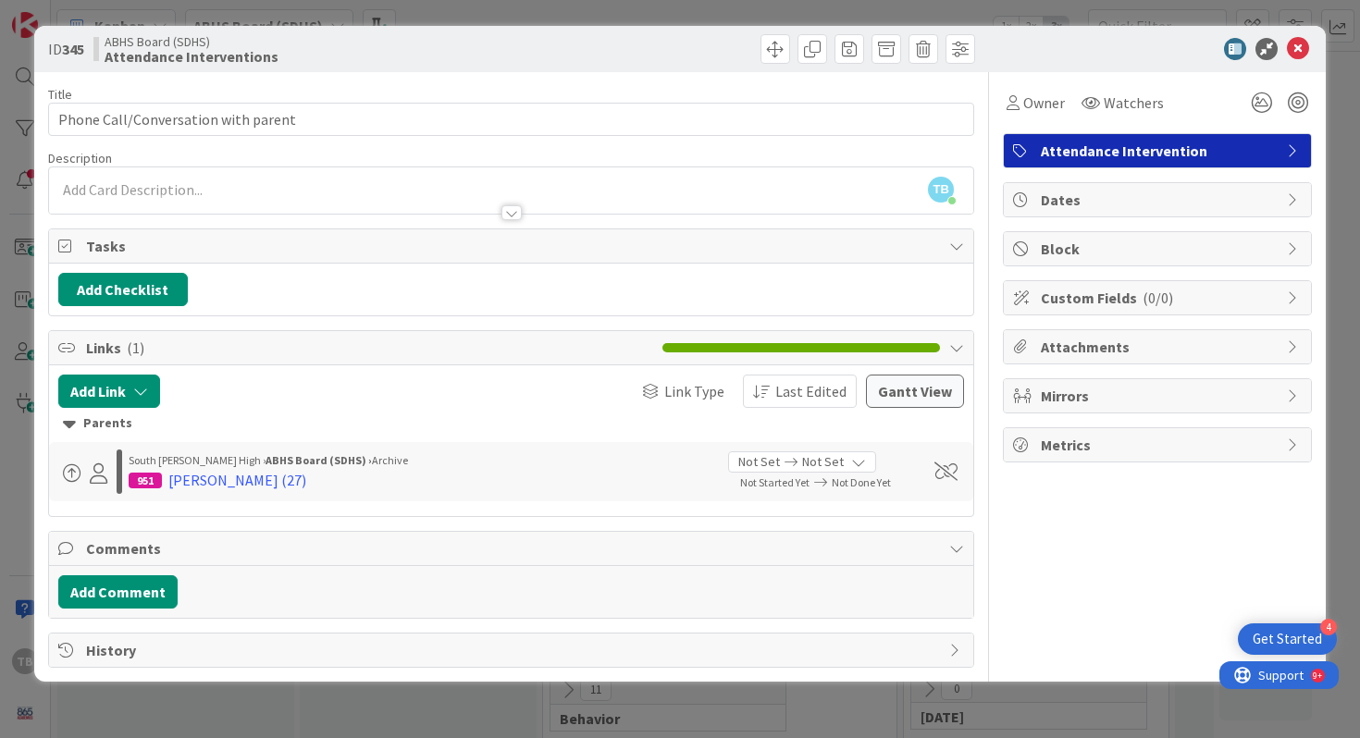
click at [97, 352] on span "Links ( 1 )" at bounding box center [370, 348] width 568 height 22
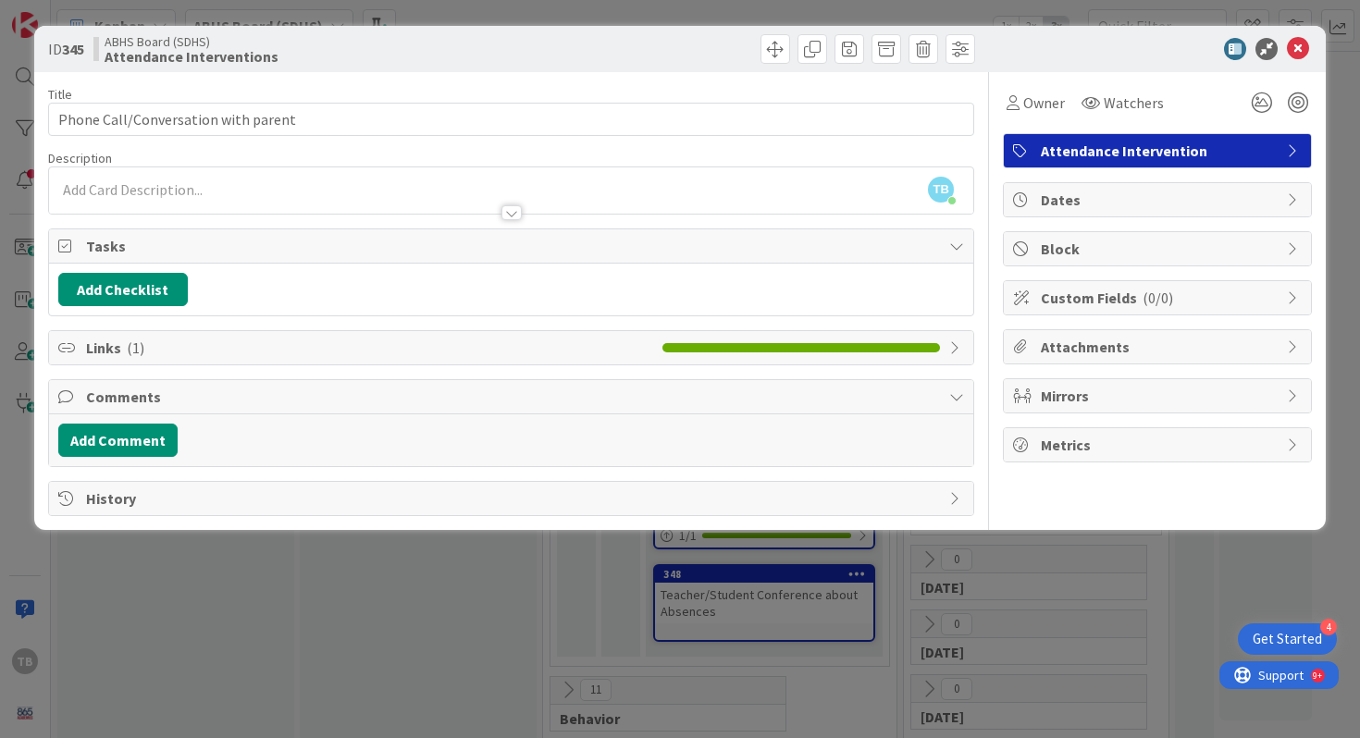
click at [957, 355] on div "Links ( 1 )" at bounding box center [511, 347] width 925 height 33
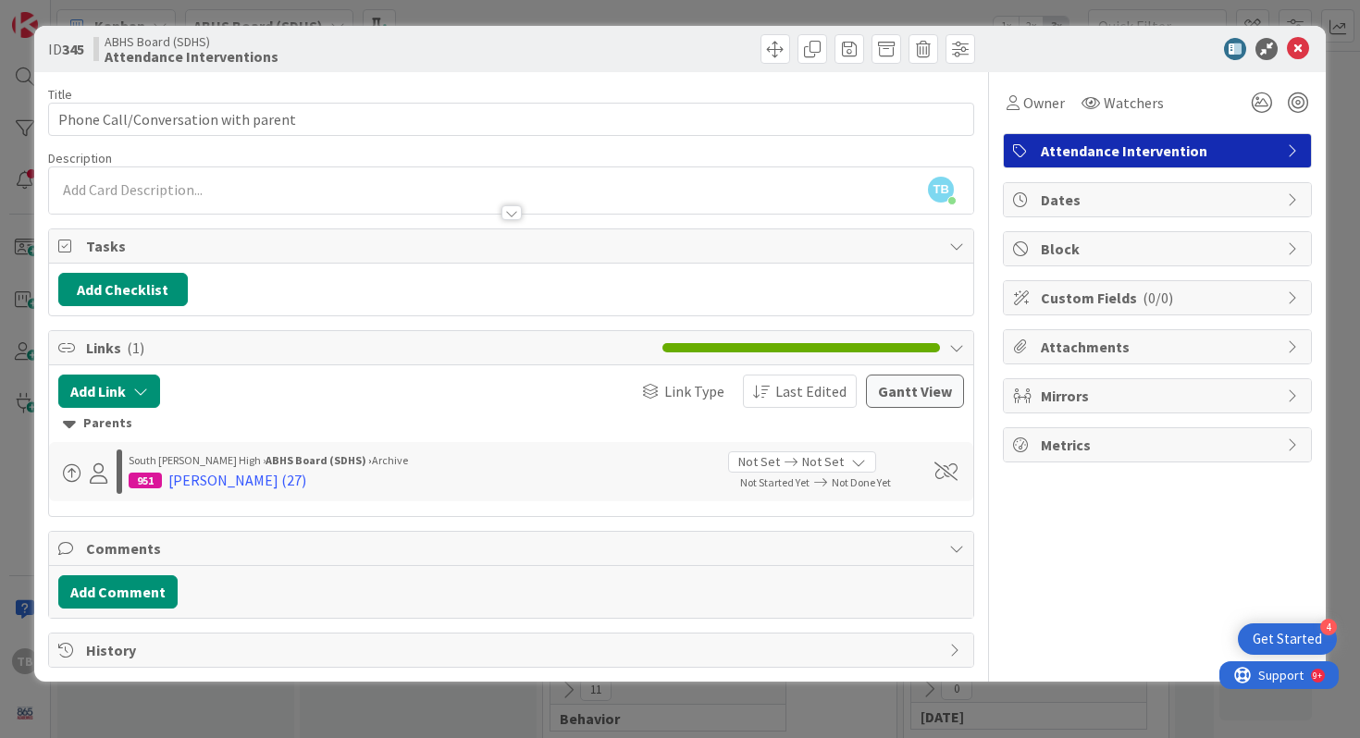
click at [538, 334] on div "Links ( 1 )" at bounding box center [511, 348] width 925 height 34
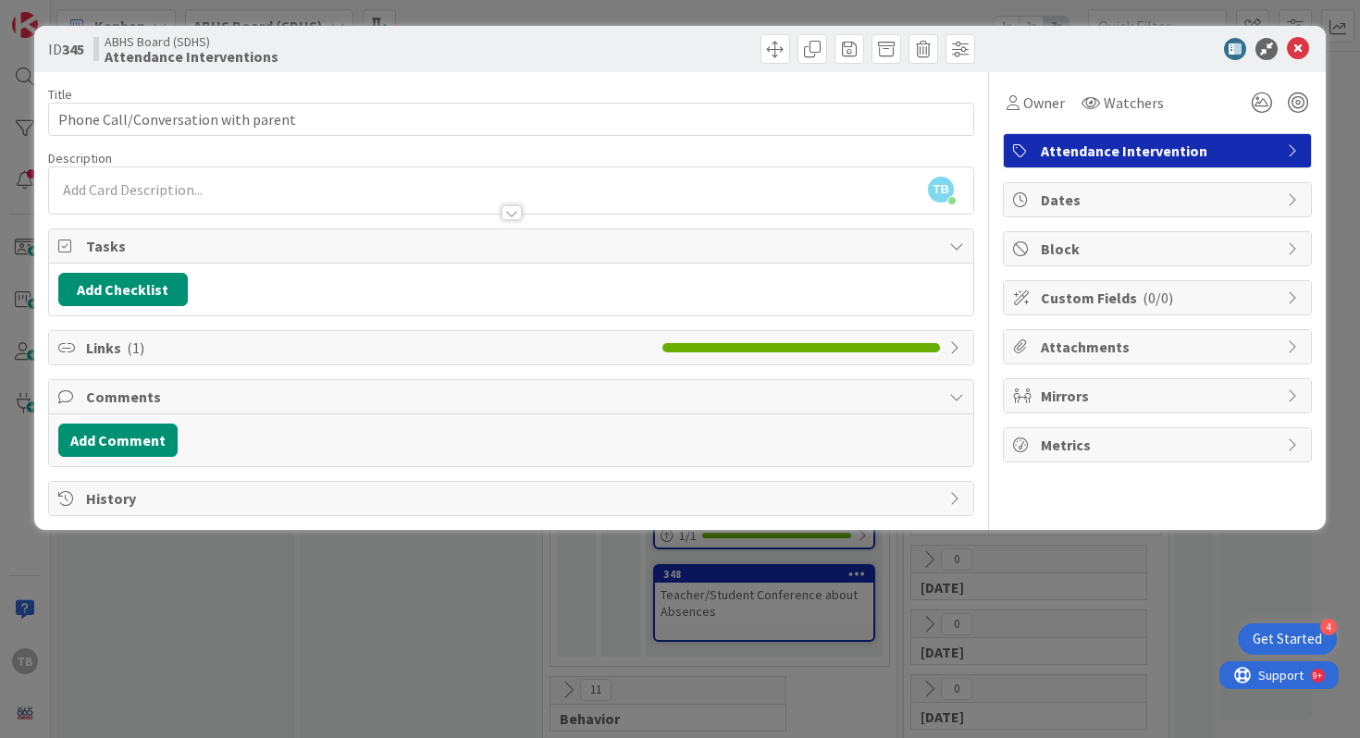
click at [508, 219] on div at bounding box center [511, 212] width 20 height 15
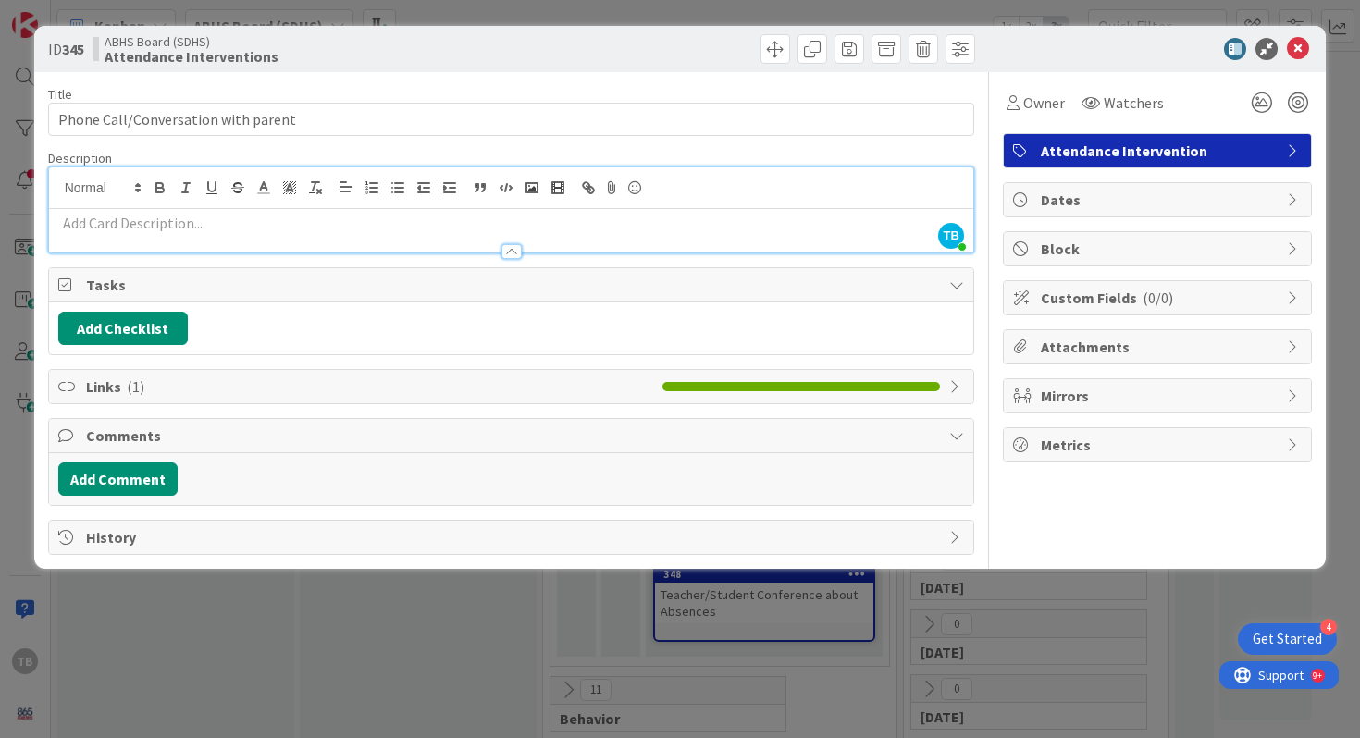
click at [507, 258] on div at bounding box center [511, 251] width 20 height 15
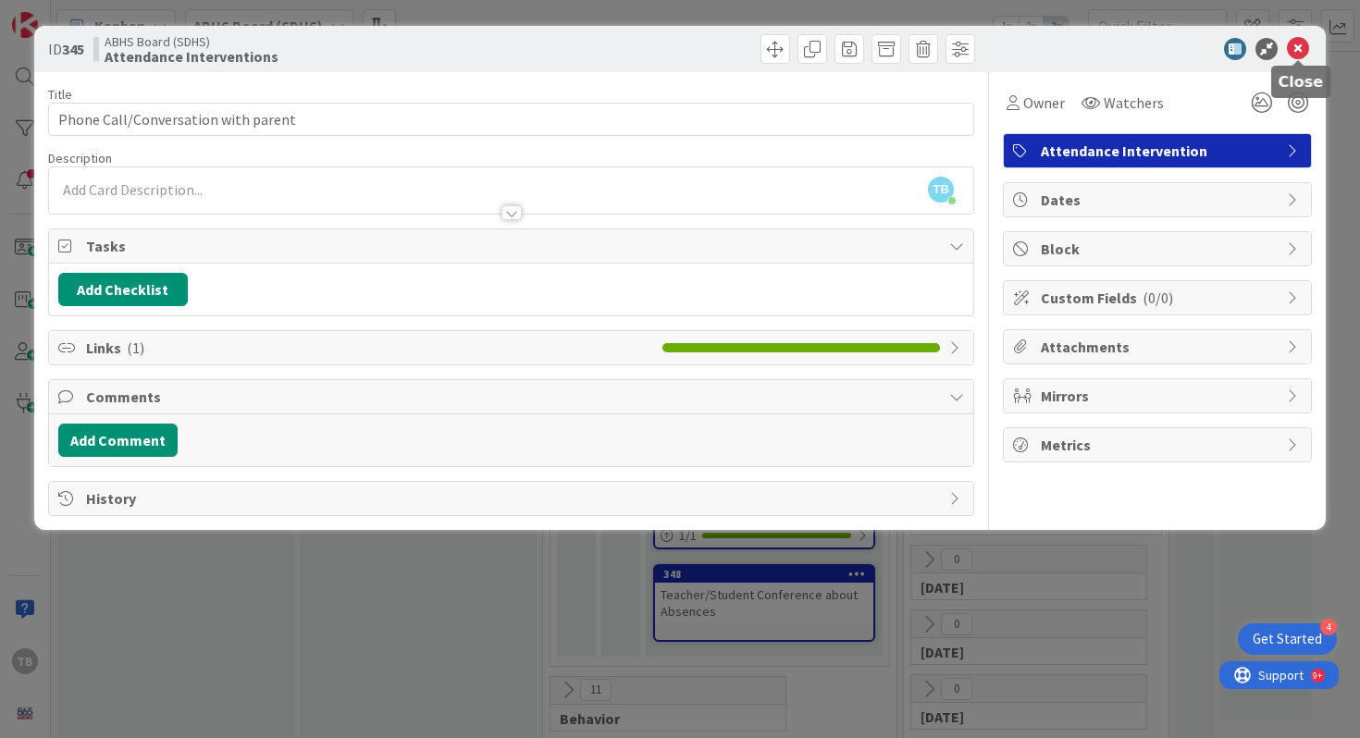
click at [1300, 47] on icon at bounding box center [1298, 49] width 22 height 22
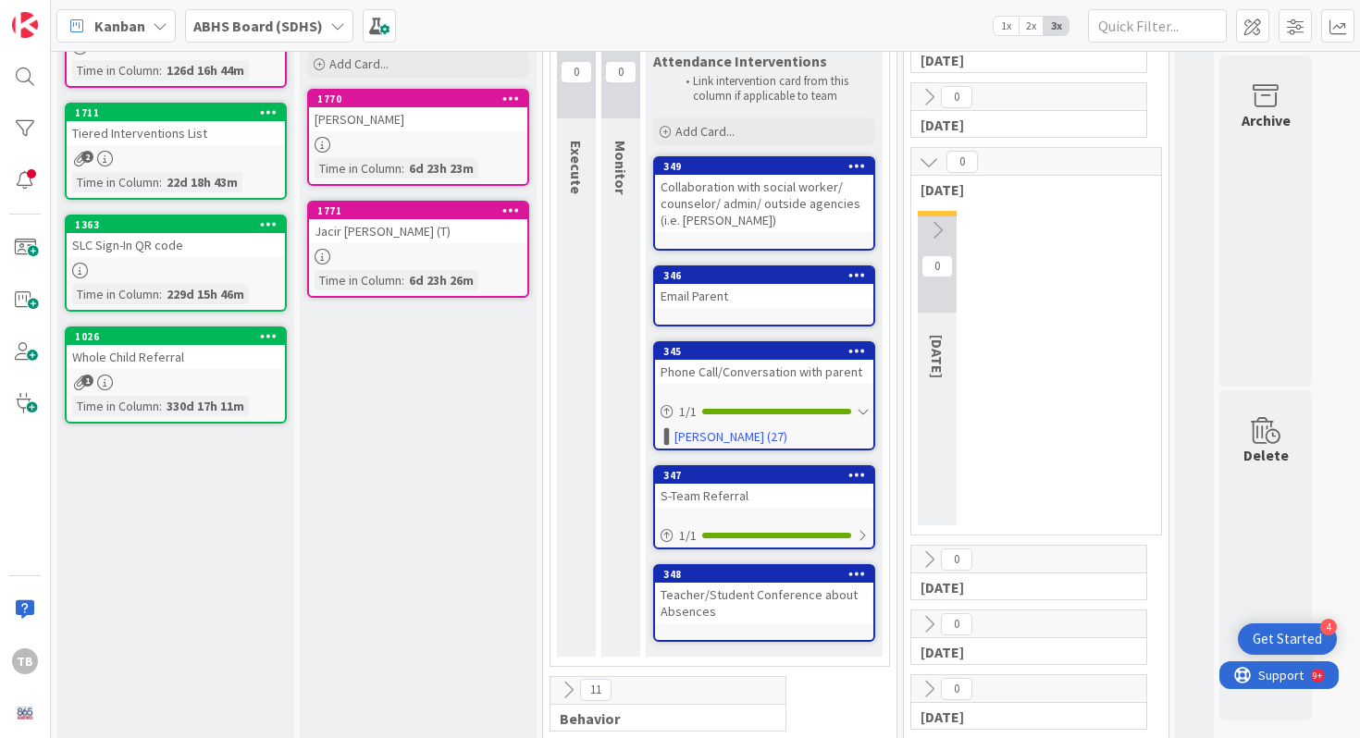
click at [730, 503] on div "S-Team Referral" at bounding box center [764, 496] width 218 height 24
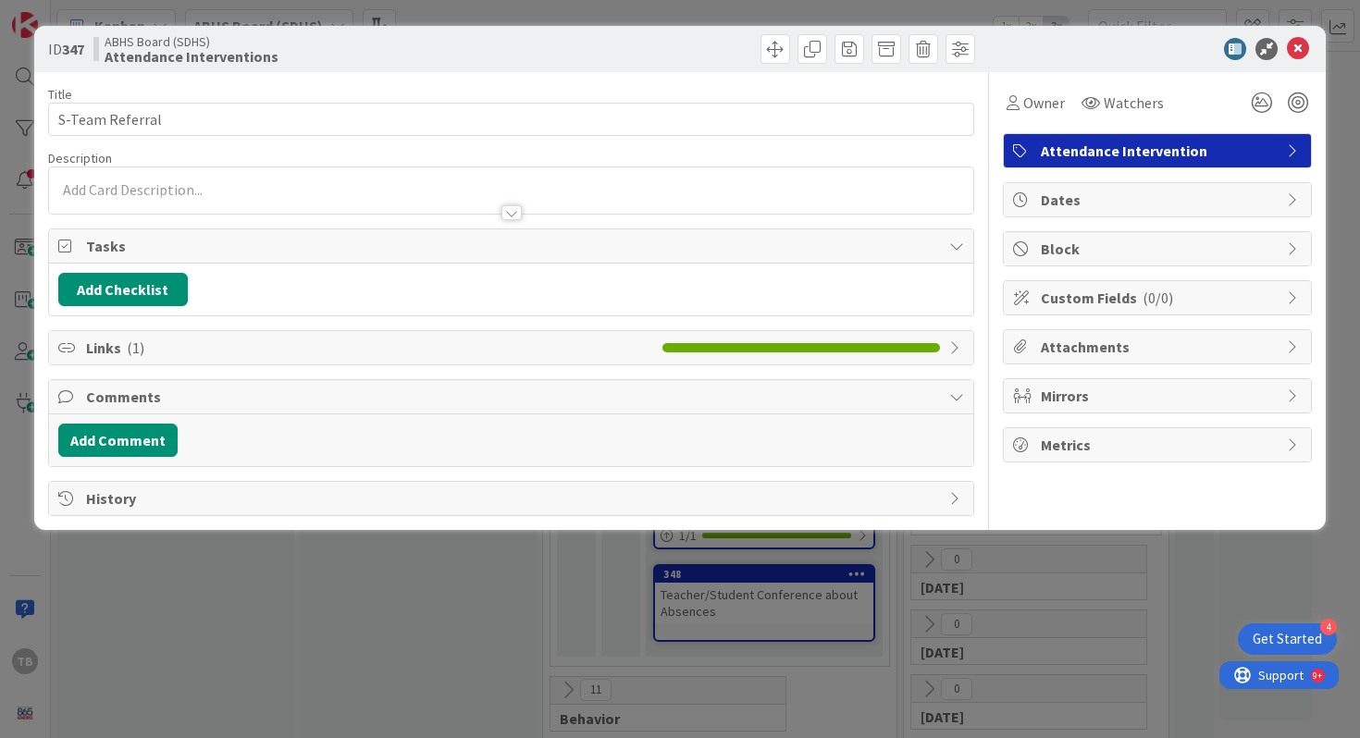
click at [514, 209] on div at bounding box center [511, 212] width 20 height 15
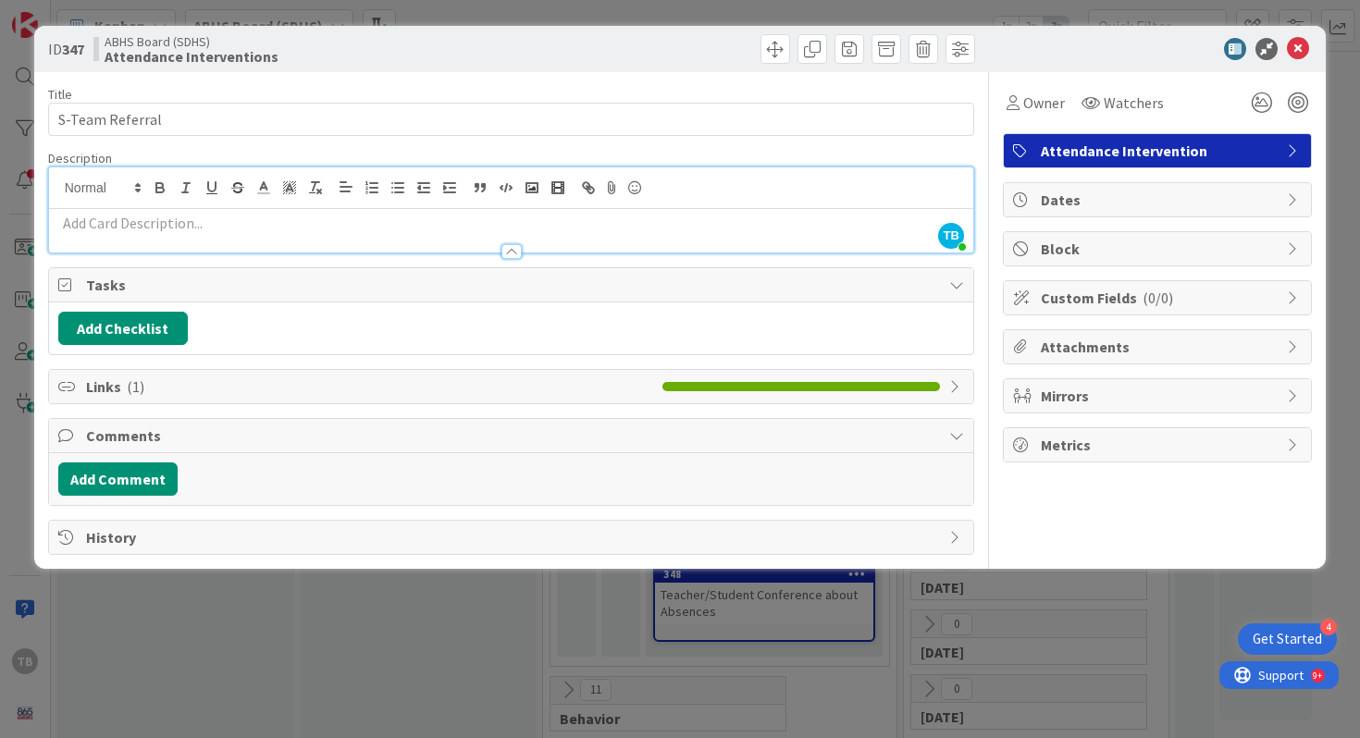
click at [567, 299] on div "Tasks" at bounding box center [511, 285] width 925 height 34
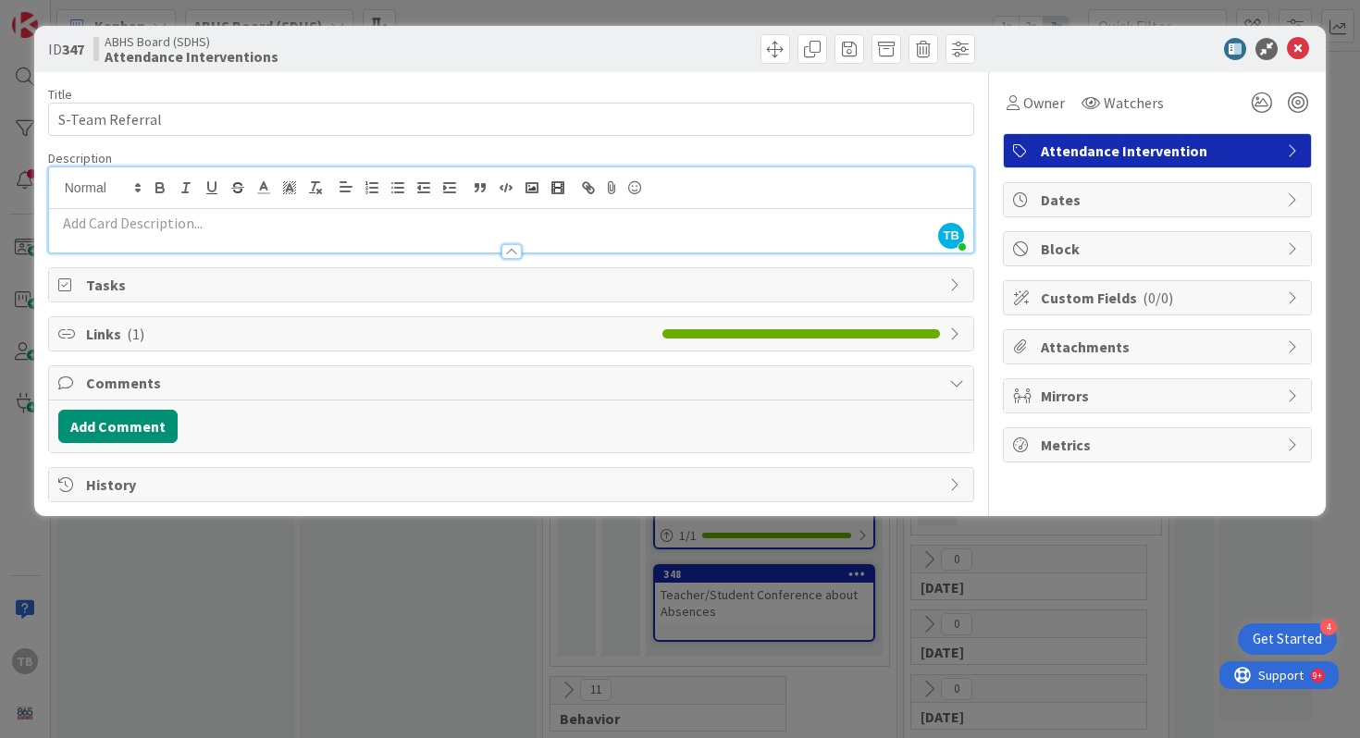
click at [567, 294] on span "Tasks" at bounding box center [513, 285] width 855 height 22
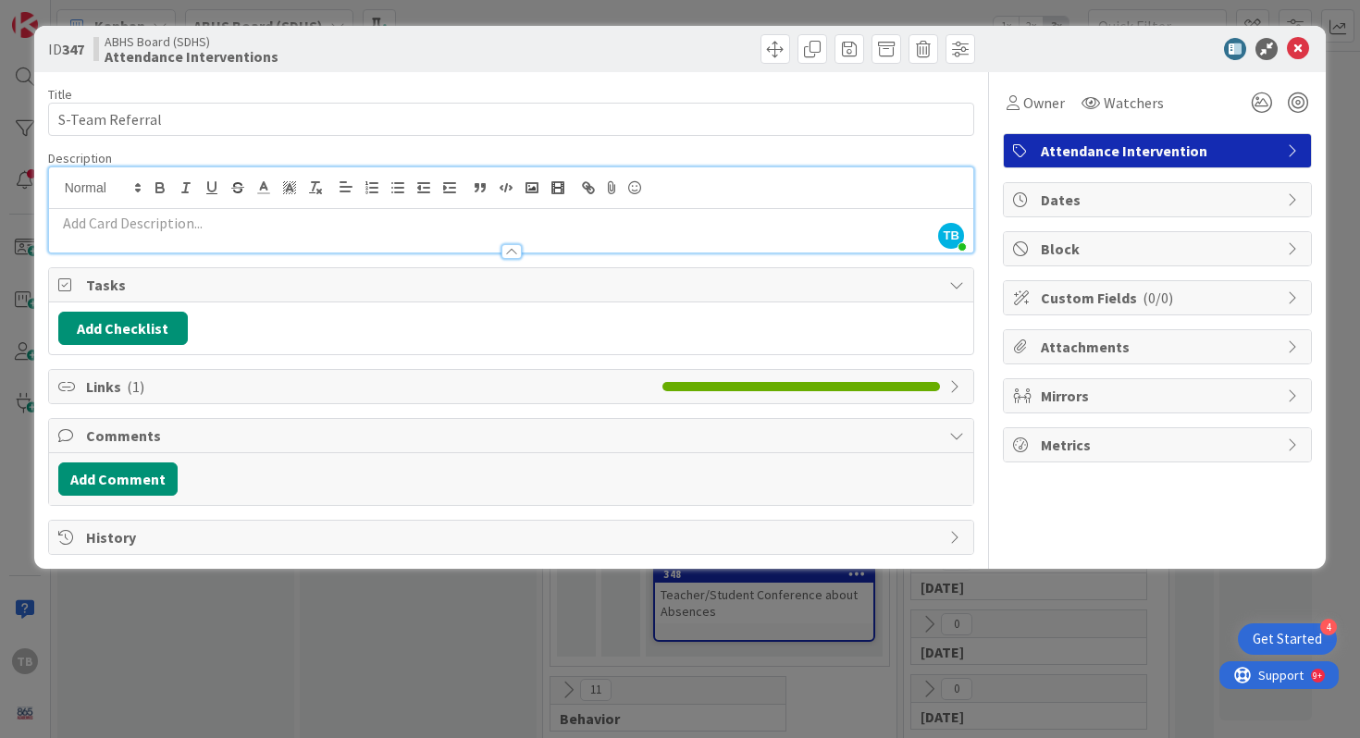
click at [567, 294] on span "Tasks" at bounding box center [513, 285] width 855 height 22
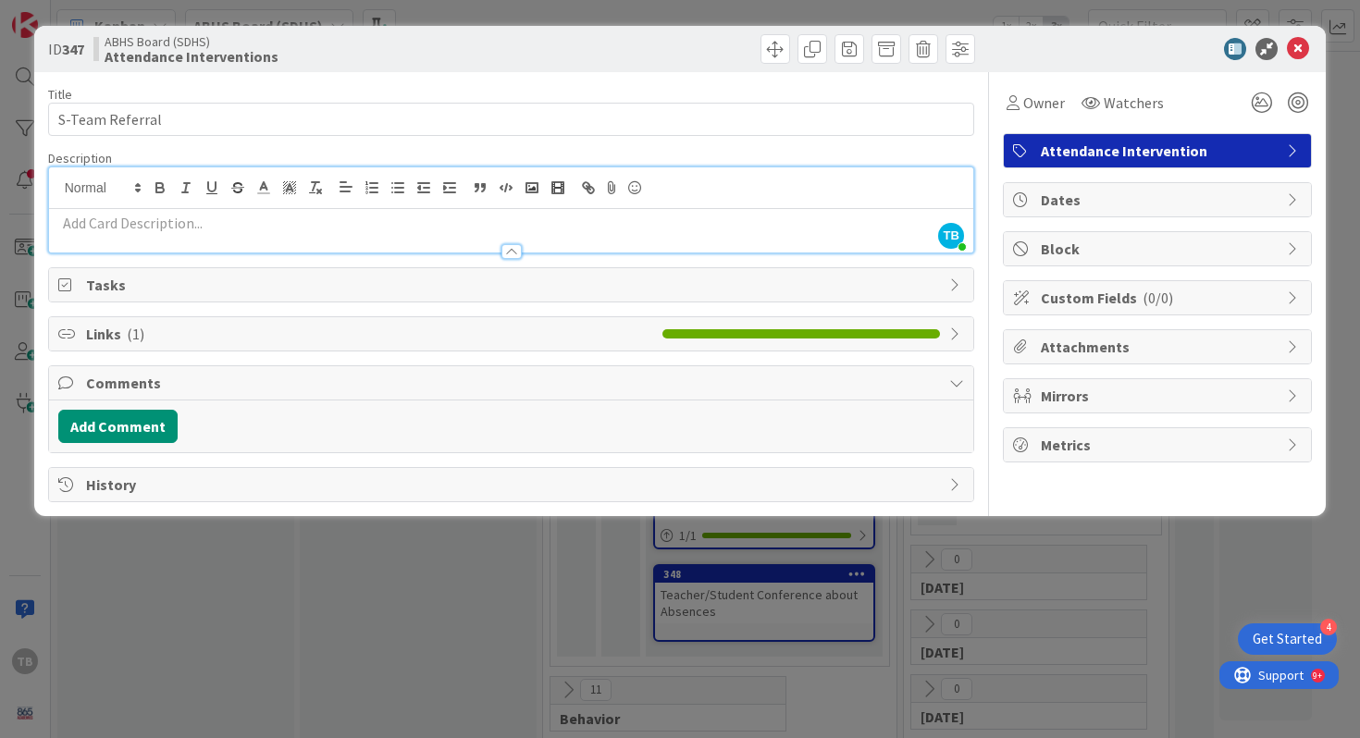
click at [566, 323] on span "Links ( 1 )" at bounding box center [370, 334] width 568 height 22
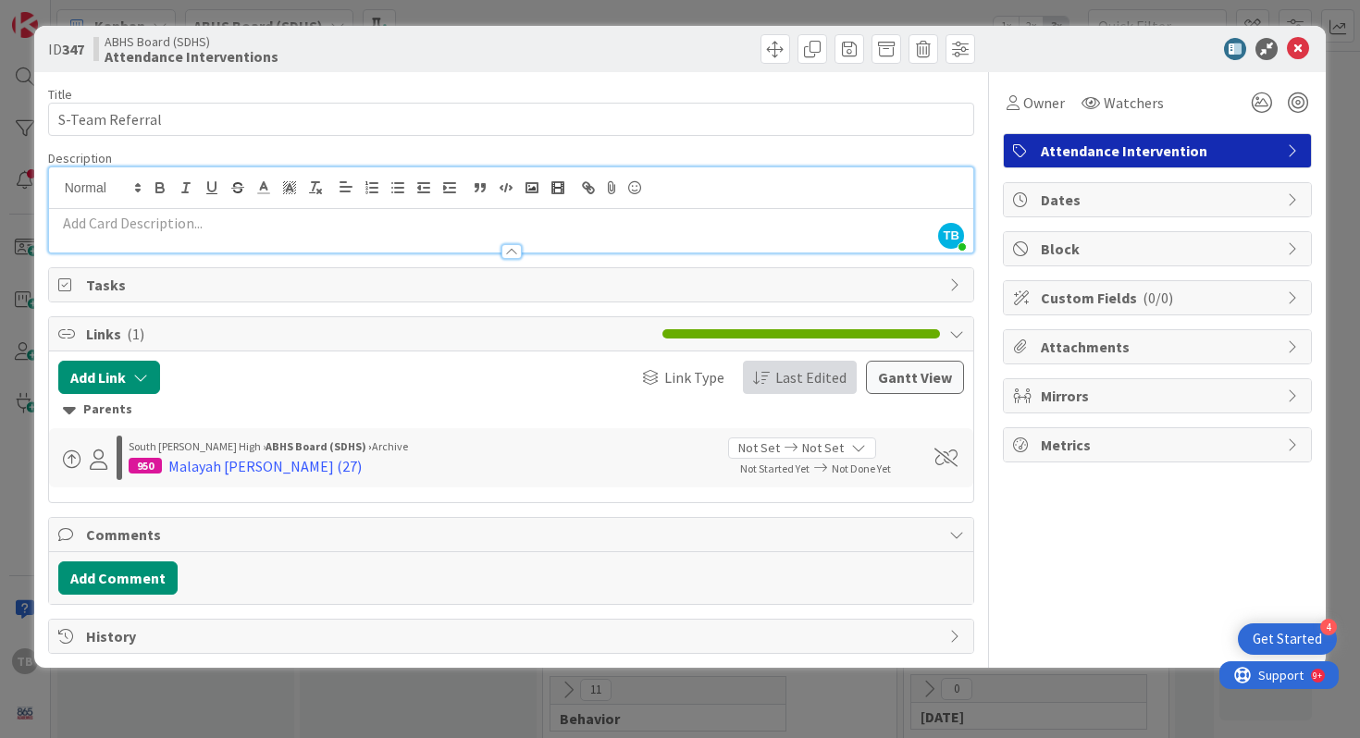
click at [809, 374] on span "Last Edited" at bounding box center [810, 377] width 71 height 22
click at [808, 374] on span "Last Edited" at bounding box center [809, 377] width 76 height 22
click at [719, 411] on div "Parents" at bounding box center [511, 410] width 897 height 20
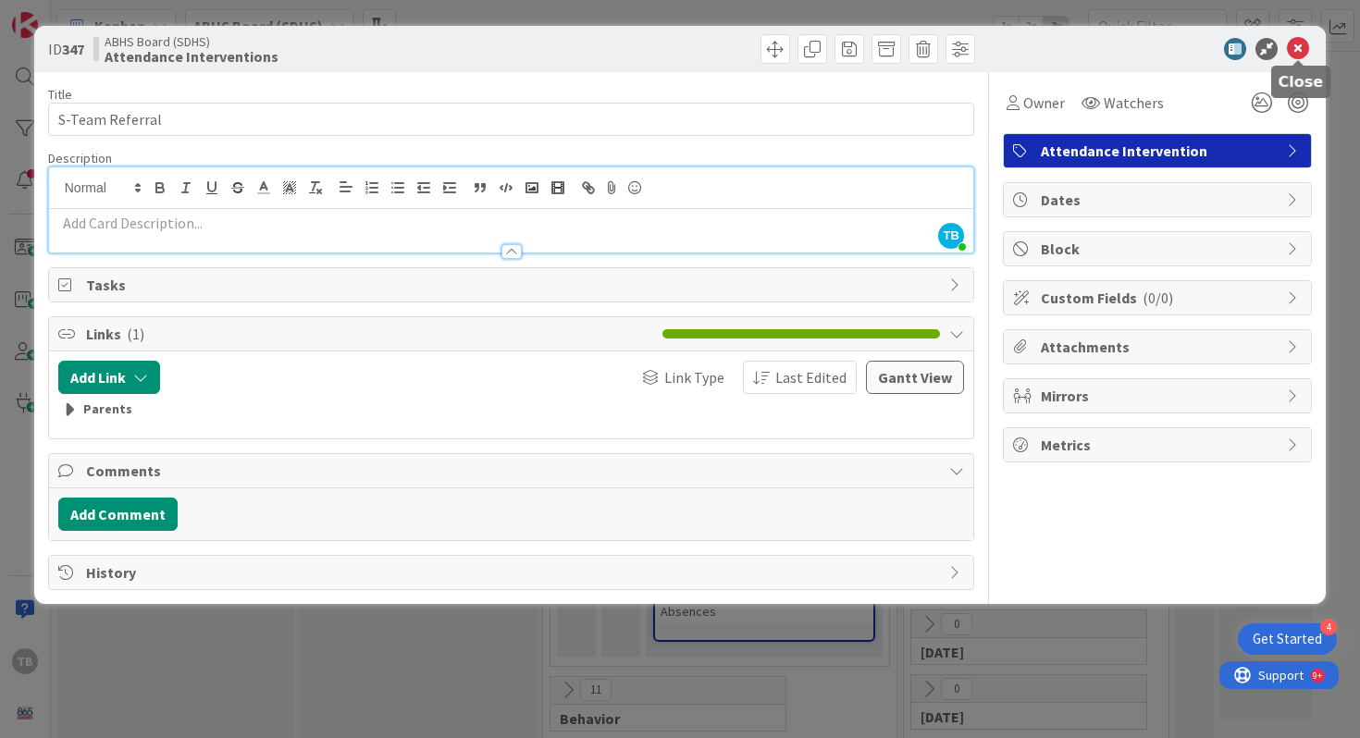
click at [1299, 47] on icon at bounding box center [1298, 49] width 22 height 22
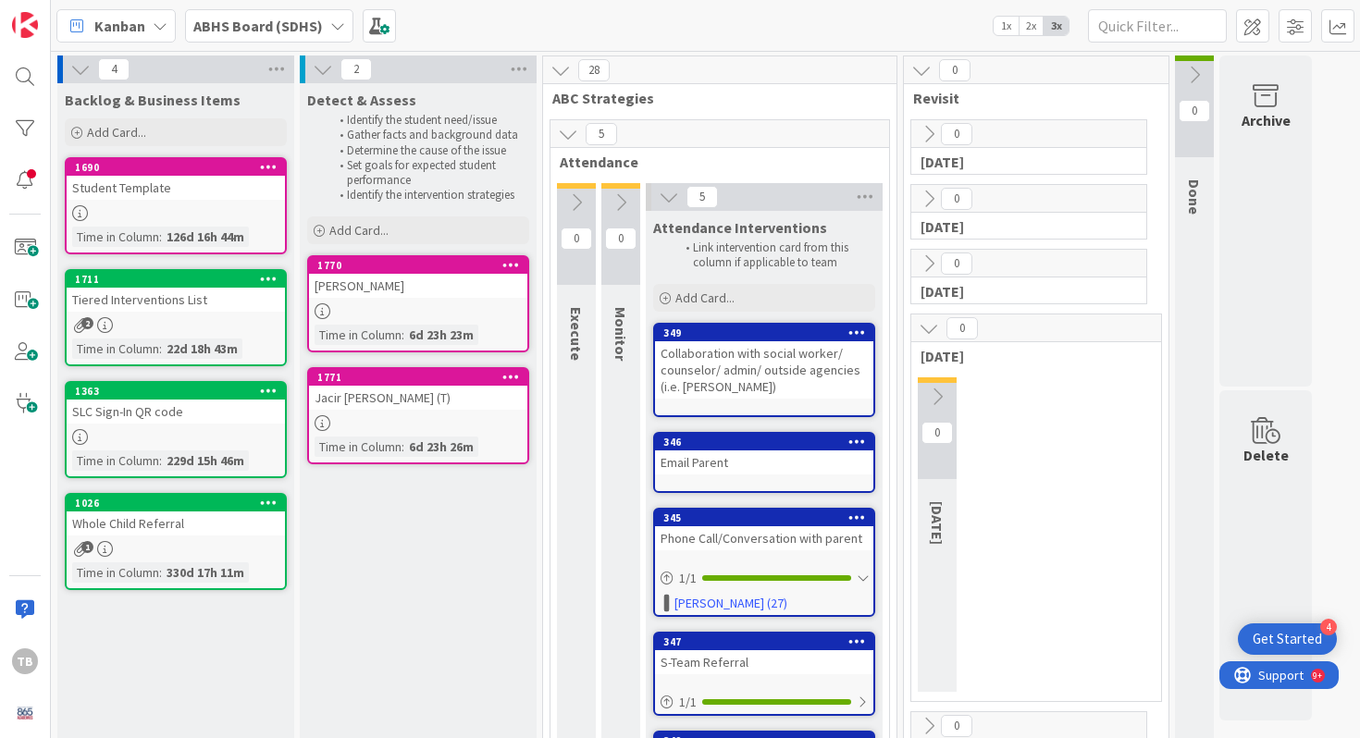
click at [921, 202] on icon at bounding box center [929, 199] width 20 height 20
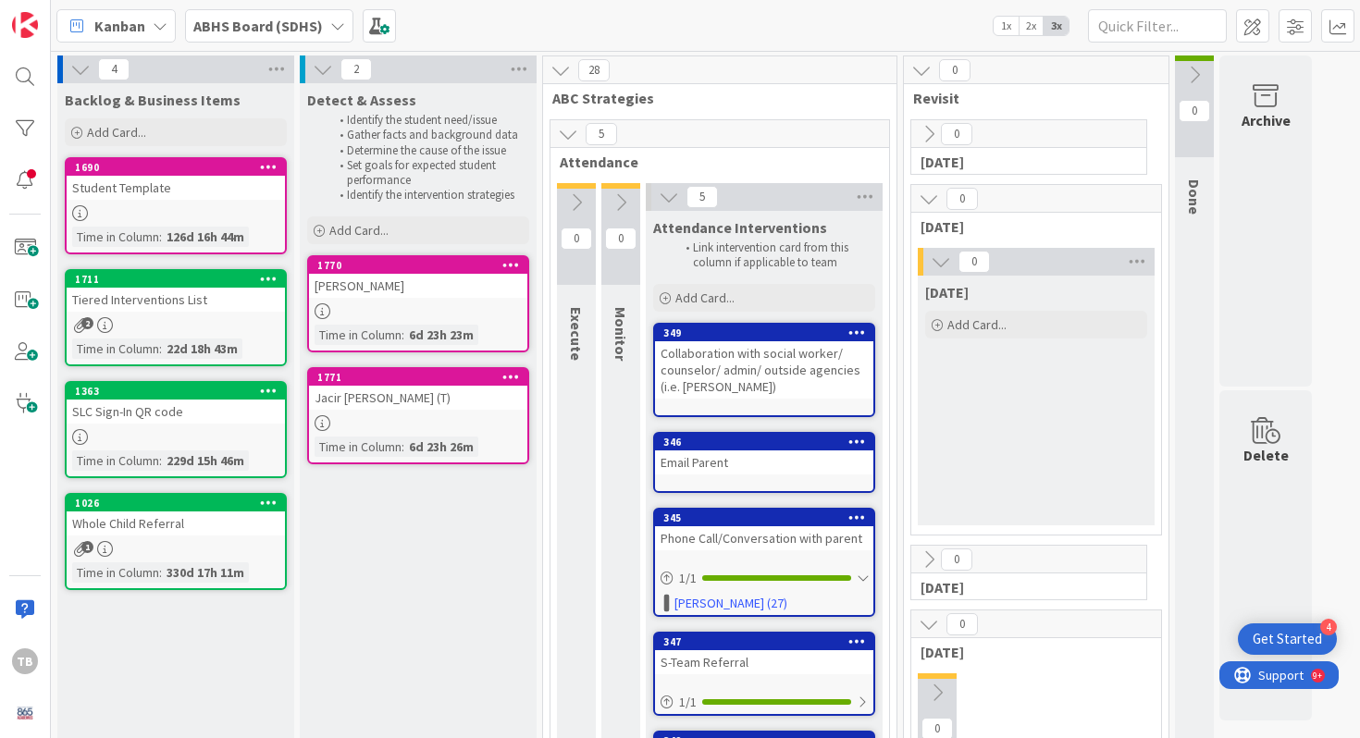
click at [921, 202] on icon at bounding box center [929, 199] width 20 height 20
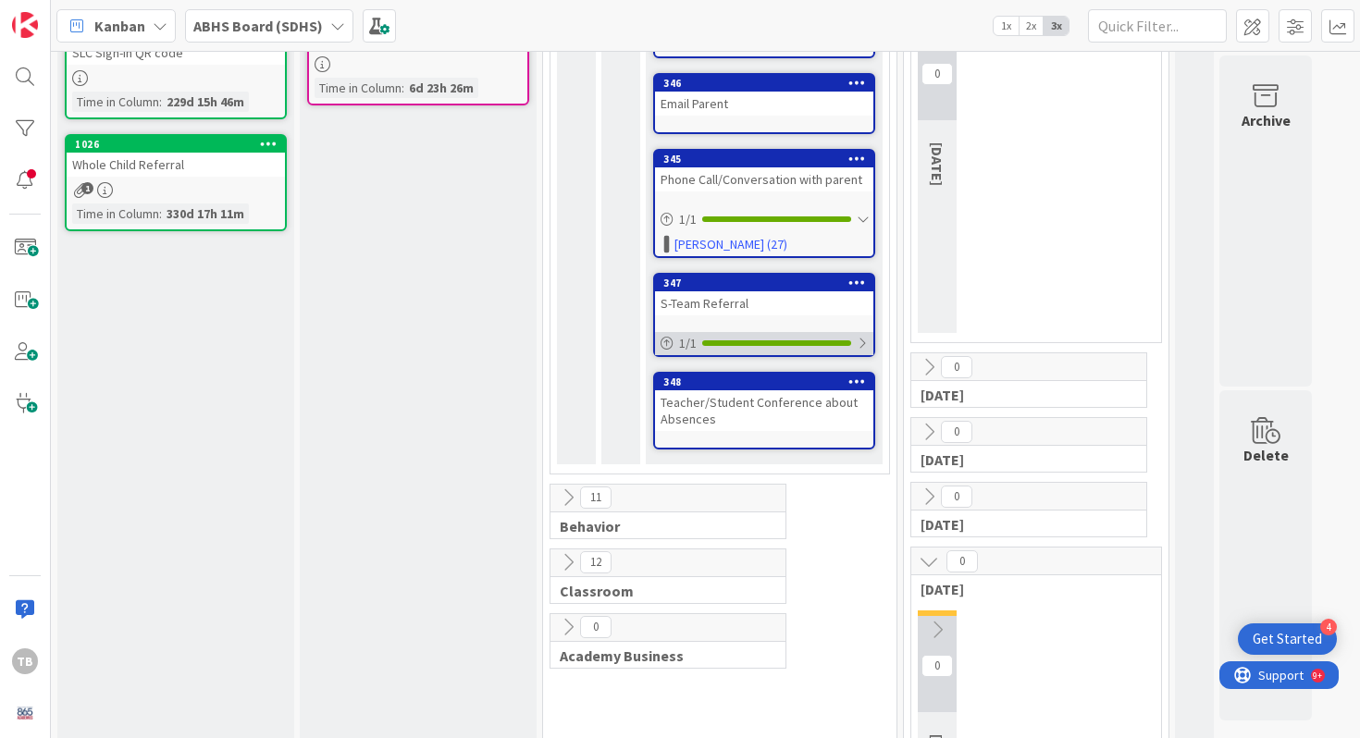
scroll to position [384, 0]
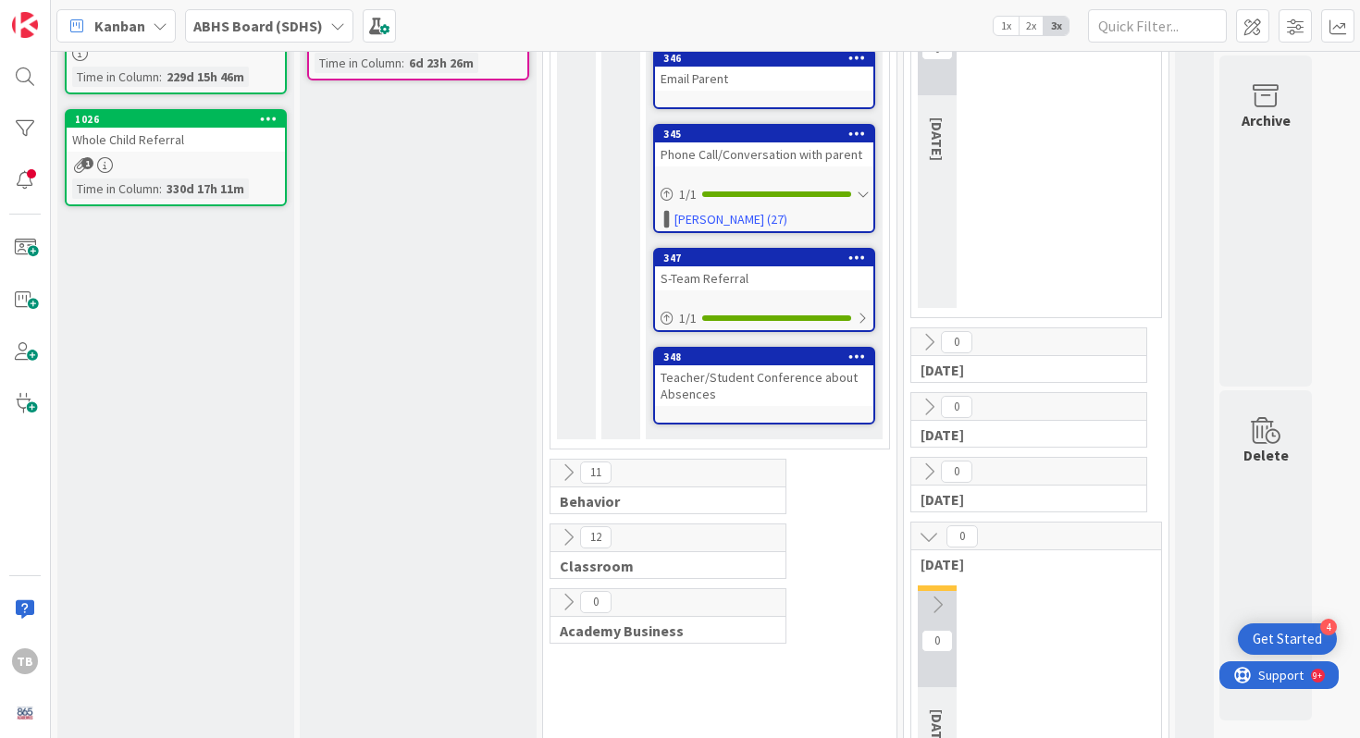
click at [571, 475] on icon at bounding box center [568, 473] width 20 height 20
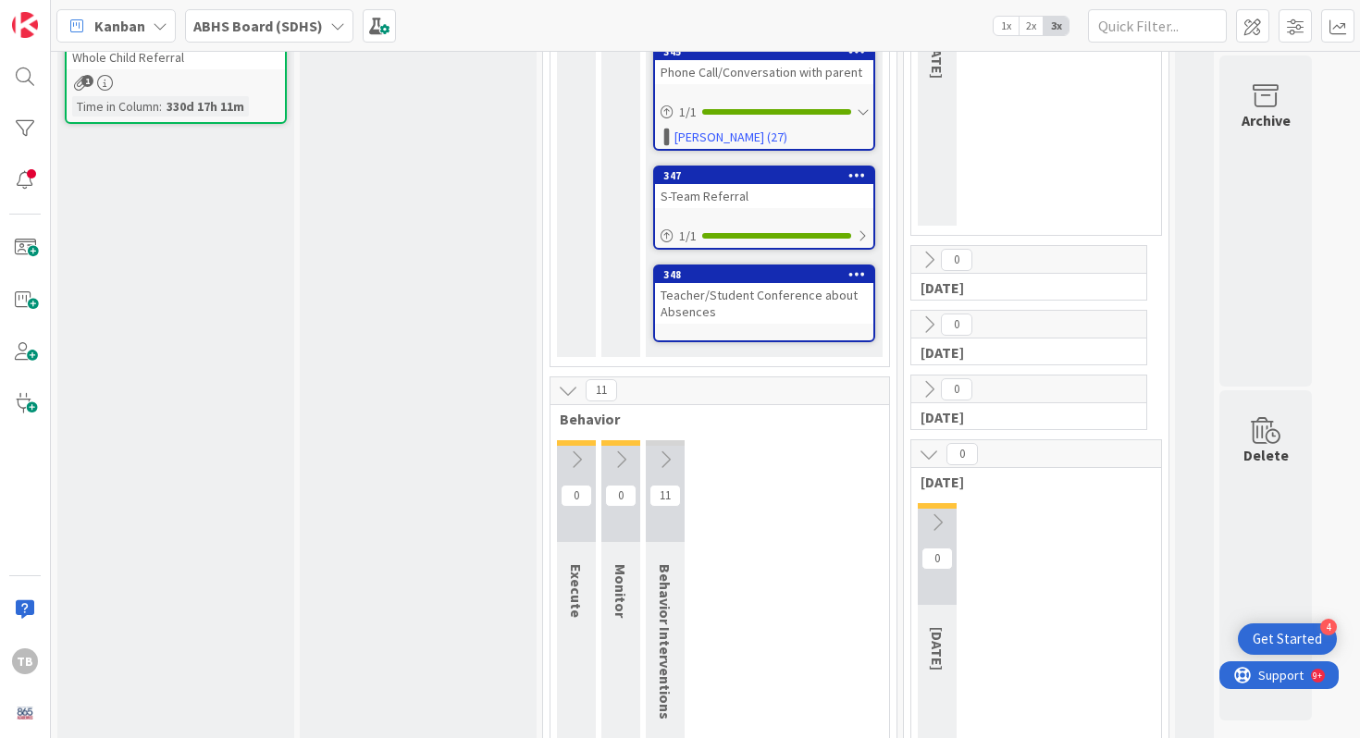
scroll to position [527, 0]
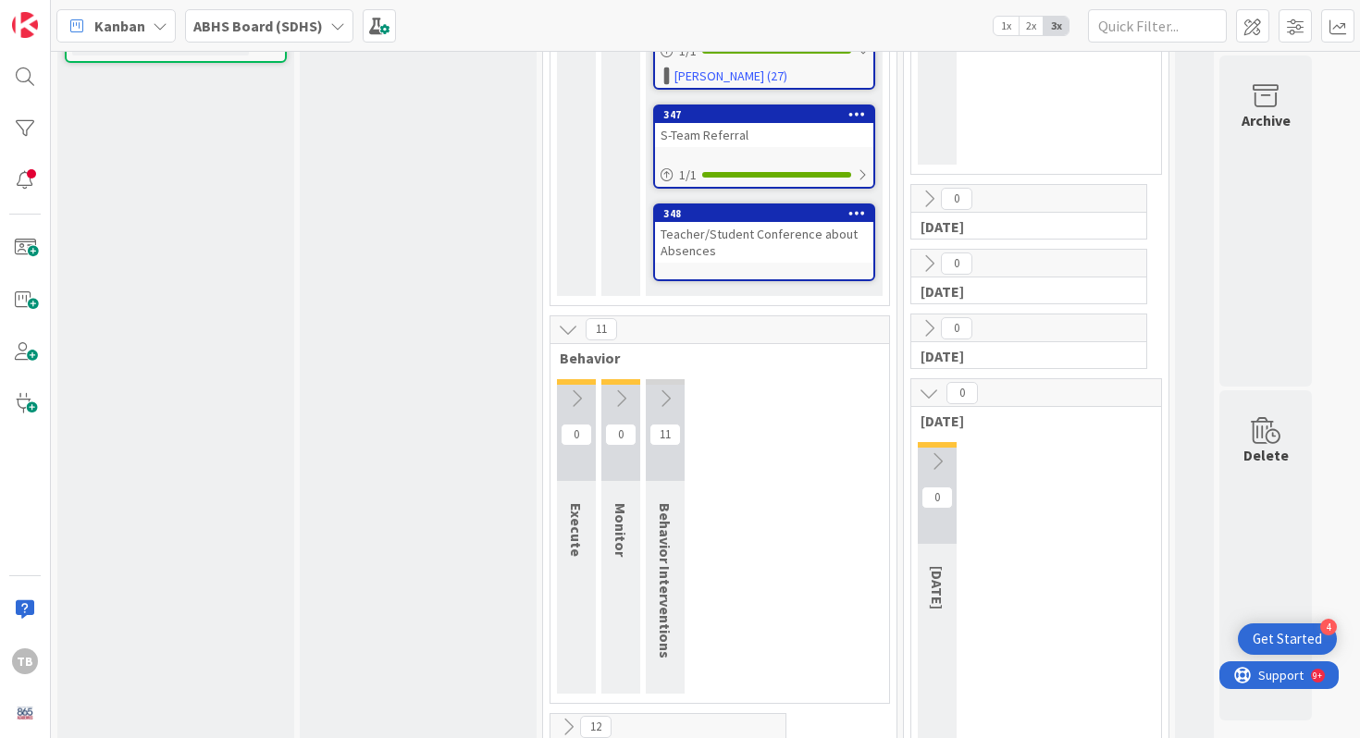
click at [653, 398] on button at bounding box center [665, 399] width 39 height 28
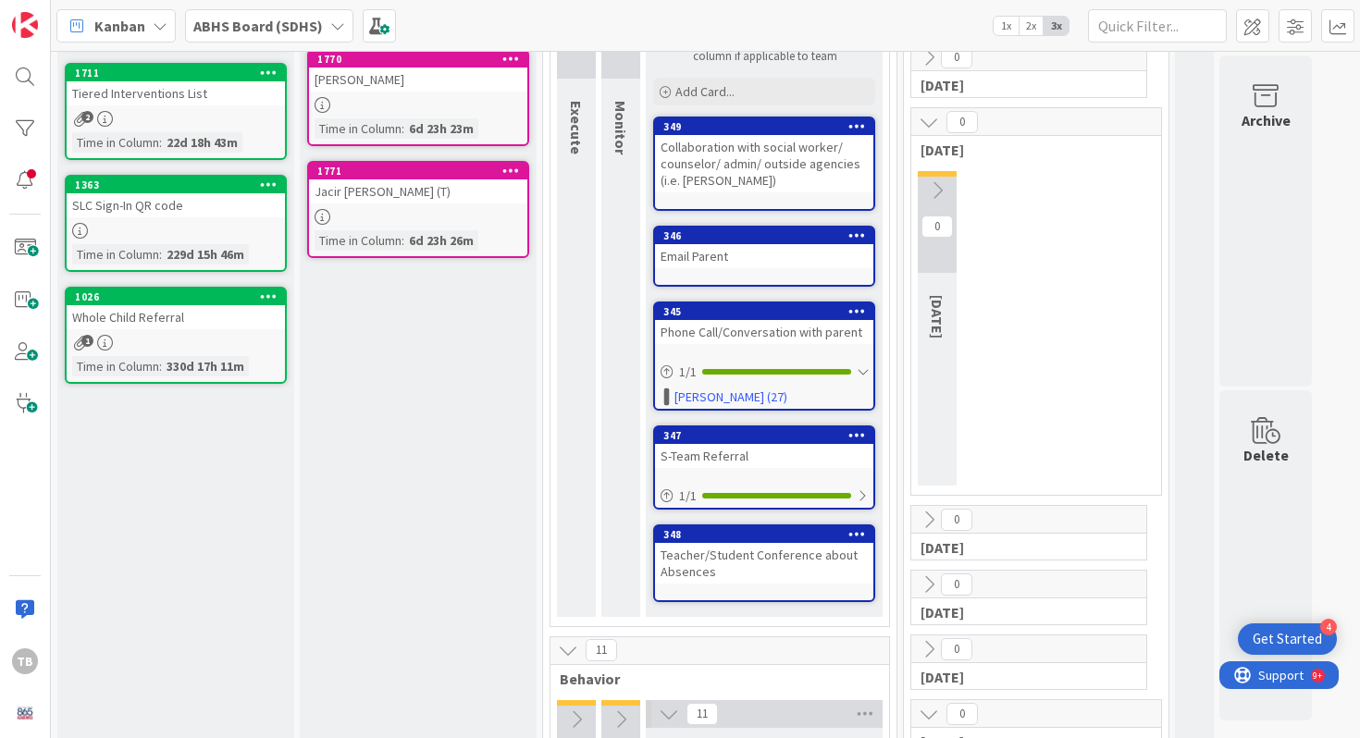
scroll to position [203, 0]
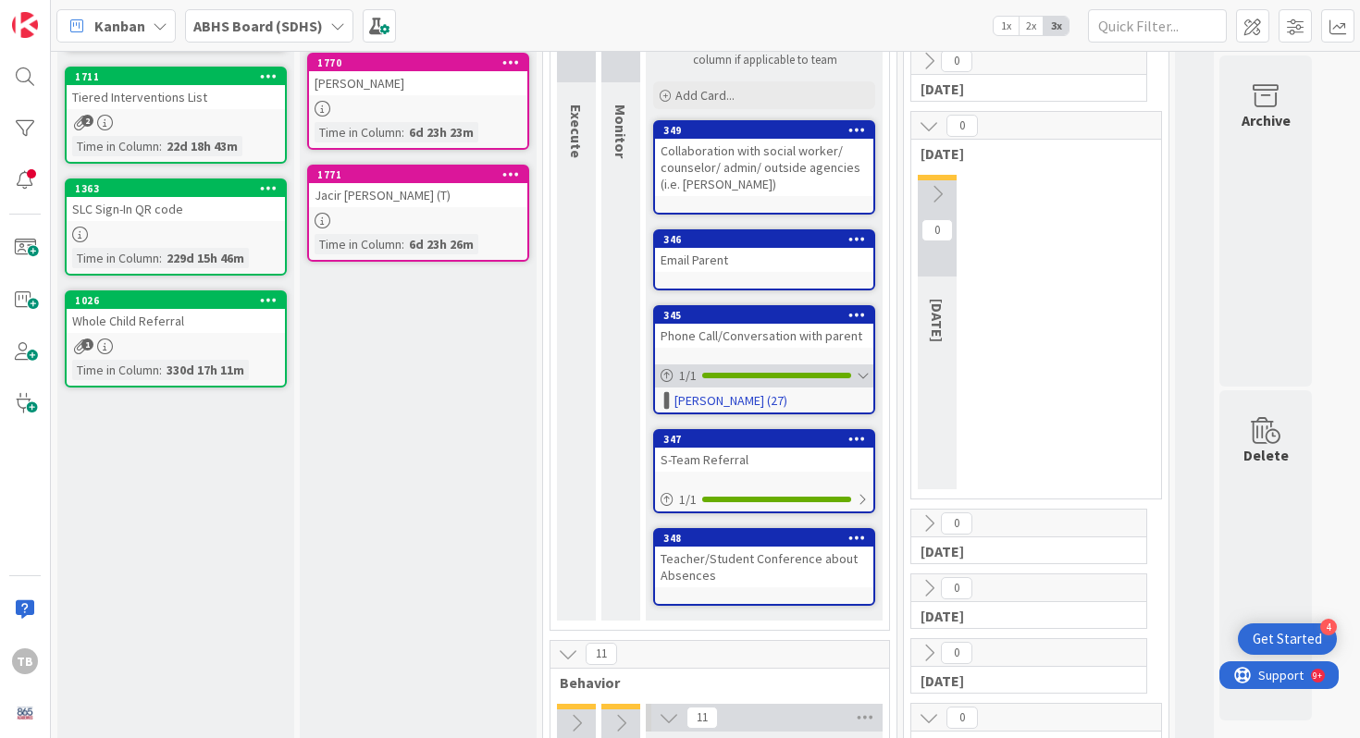
click at [864, 385] on div "1 / 1" at bounding box center [764, 375] width 218 height 23
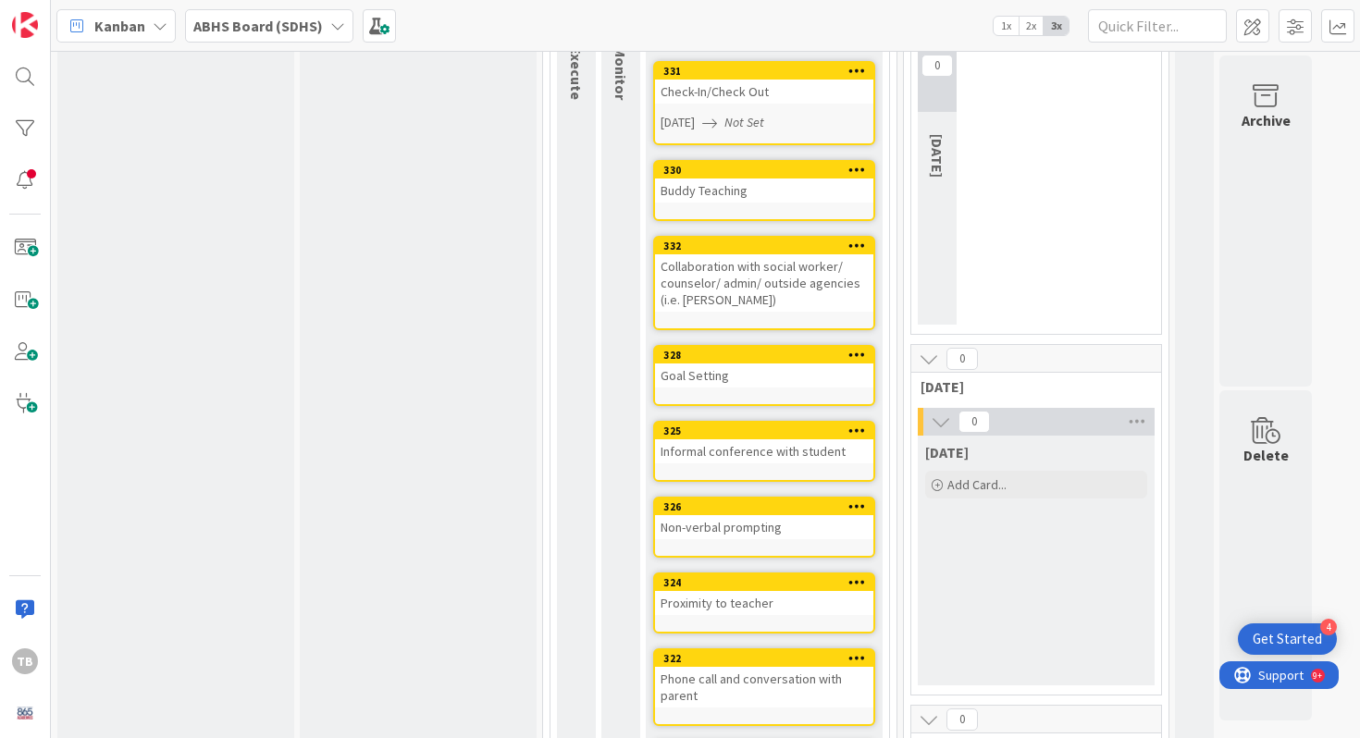
scroll to position [389, 0]
